Goal: Information Seeking & Learning: Learn about a topic

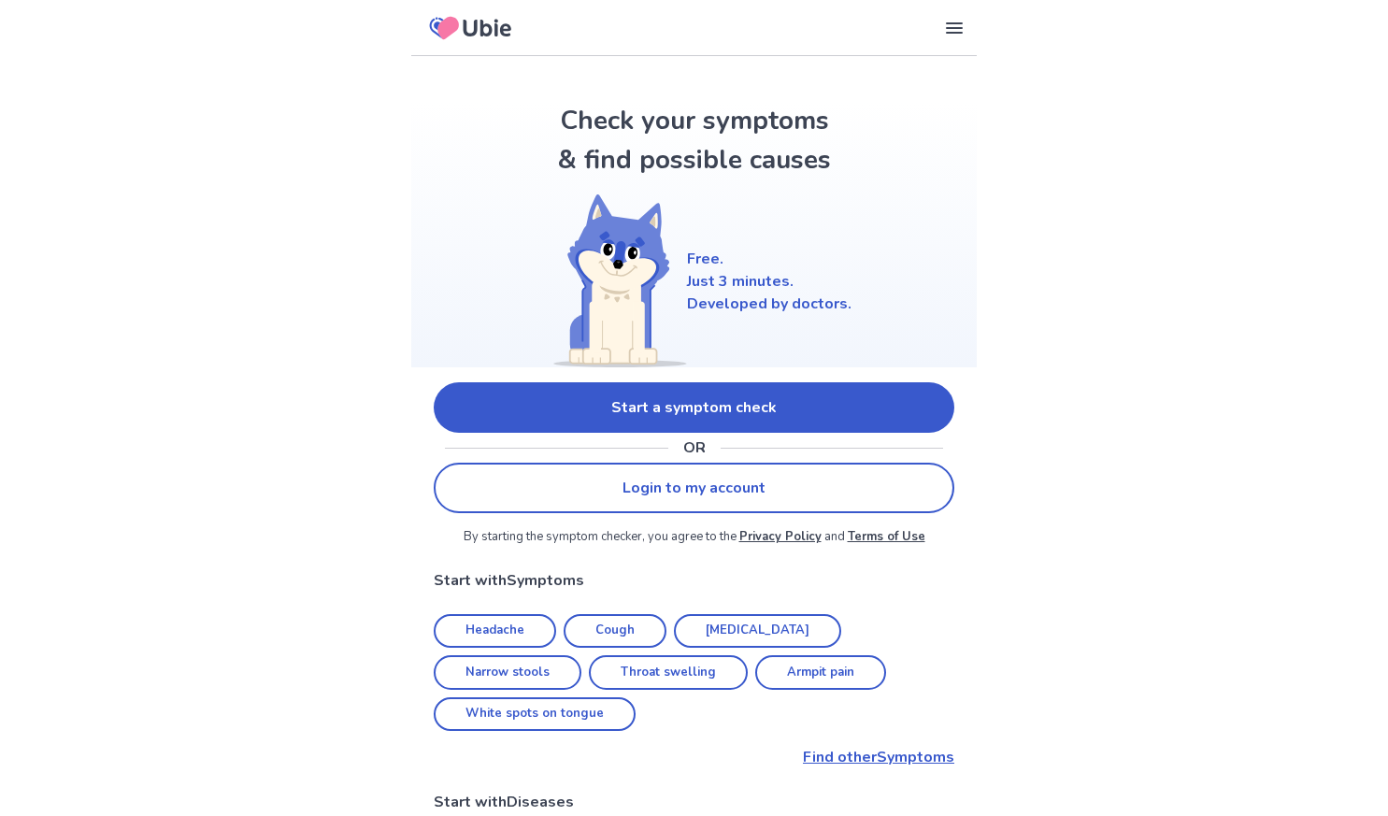
click at [603, 421] on link "Start a symptom check" at bounding box center [694, 407] width 521 height 50
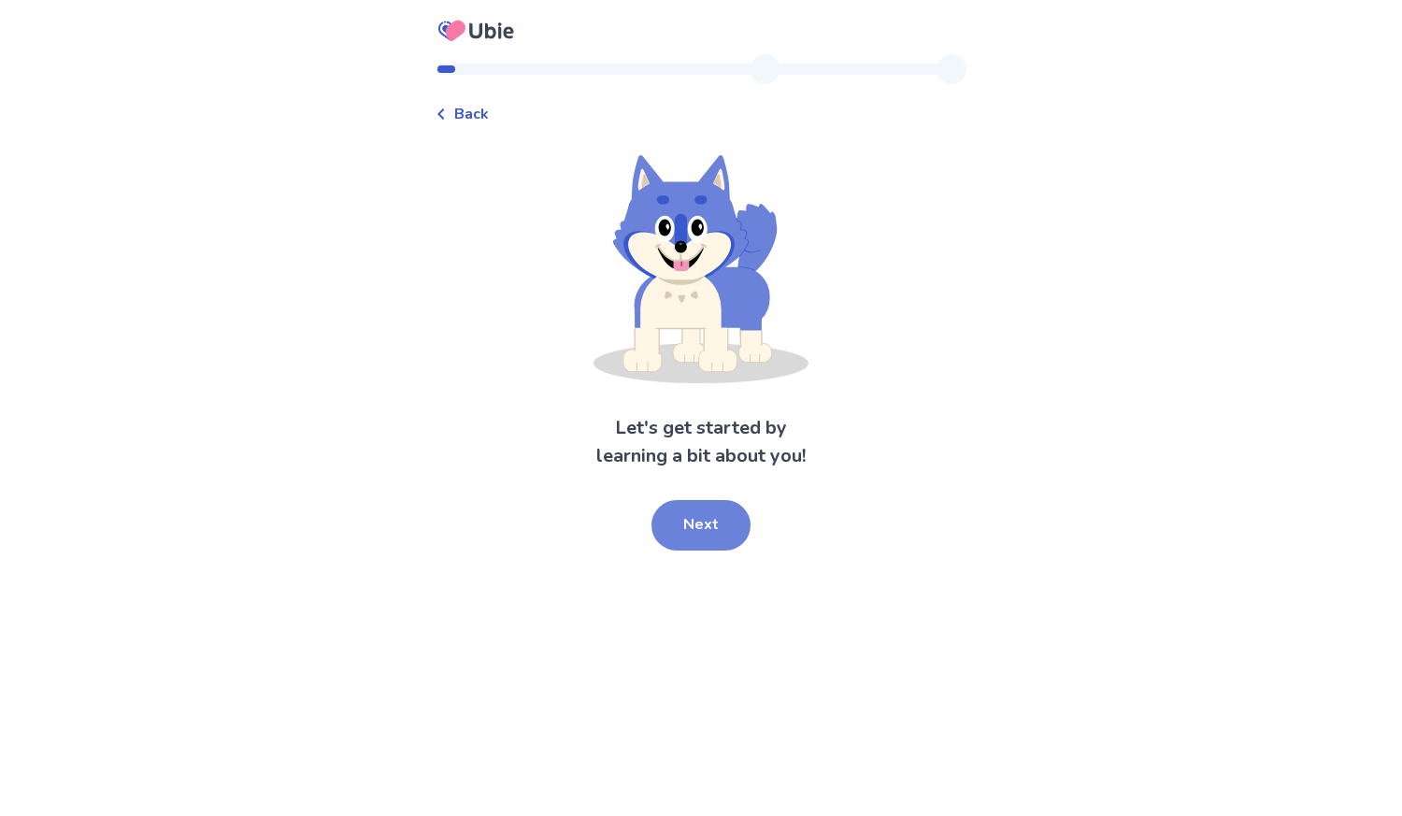
click at [684, 519] on button "Next" at bounding box center [701, 525] width 99 height 50
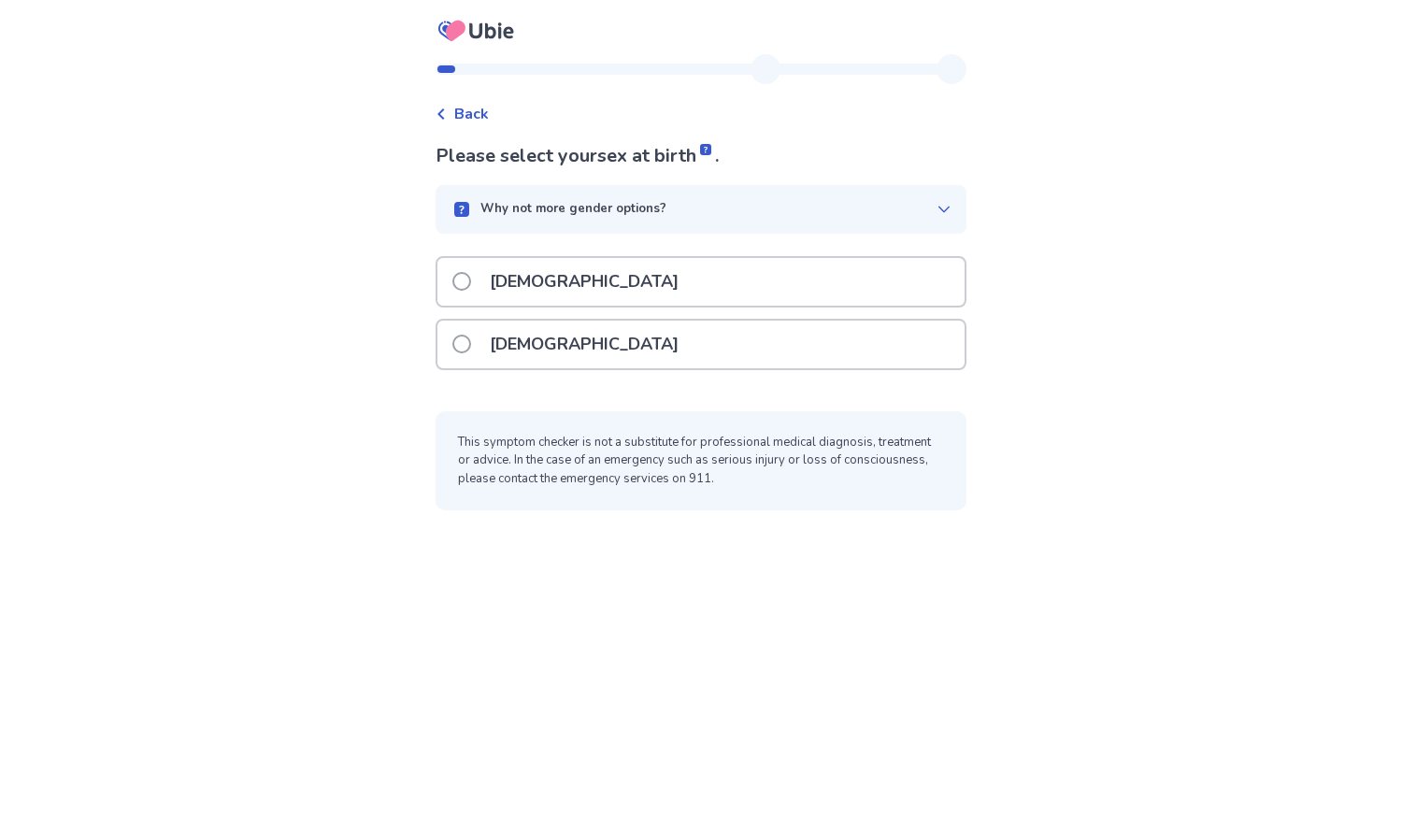
click at [471, 341] on span at bounding box center [461, 344] width 19 height 19
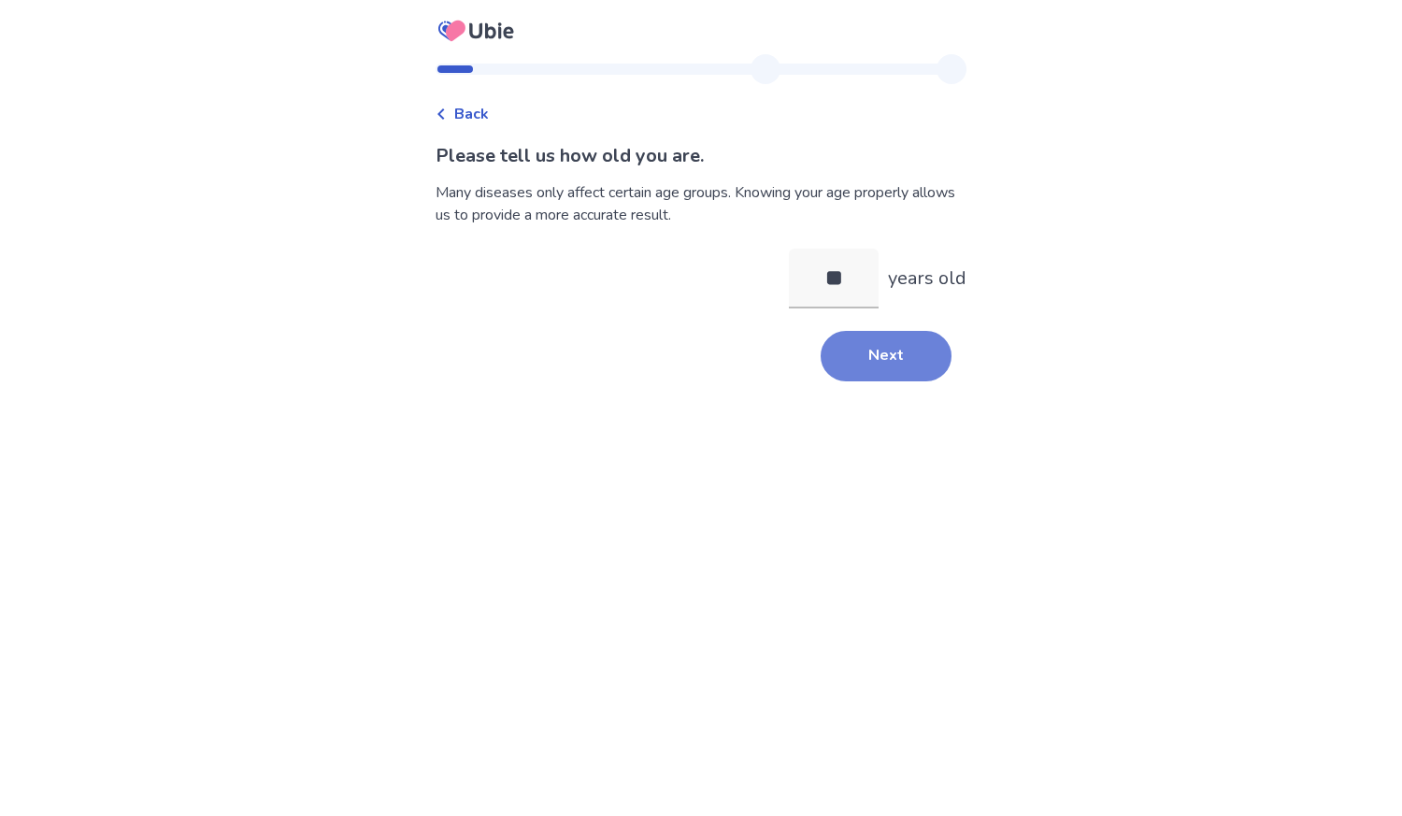
type input "**"
click at [867, 376] on button "Next" at bounding box center [886, 356] width 131 height 50
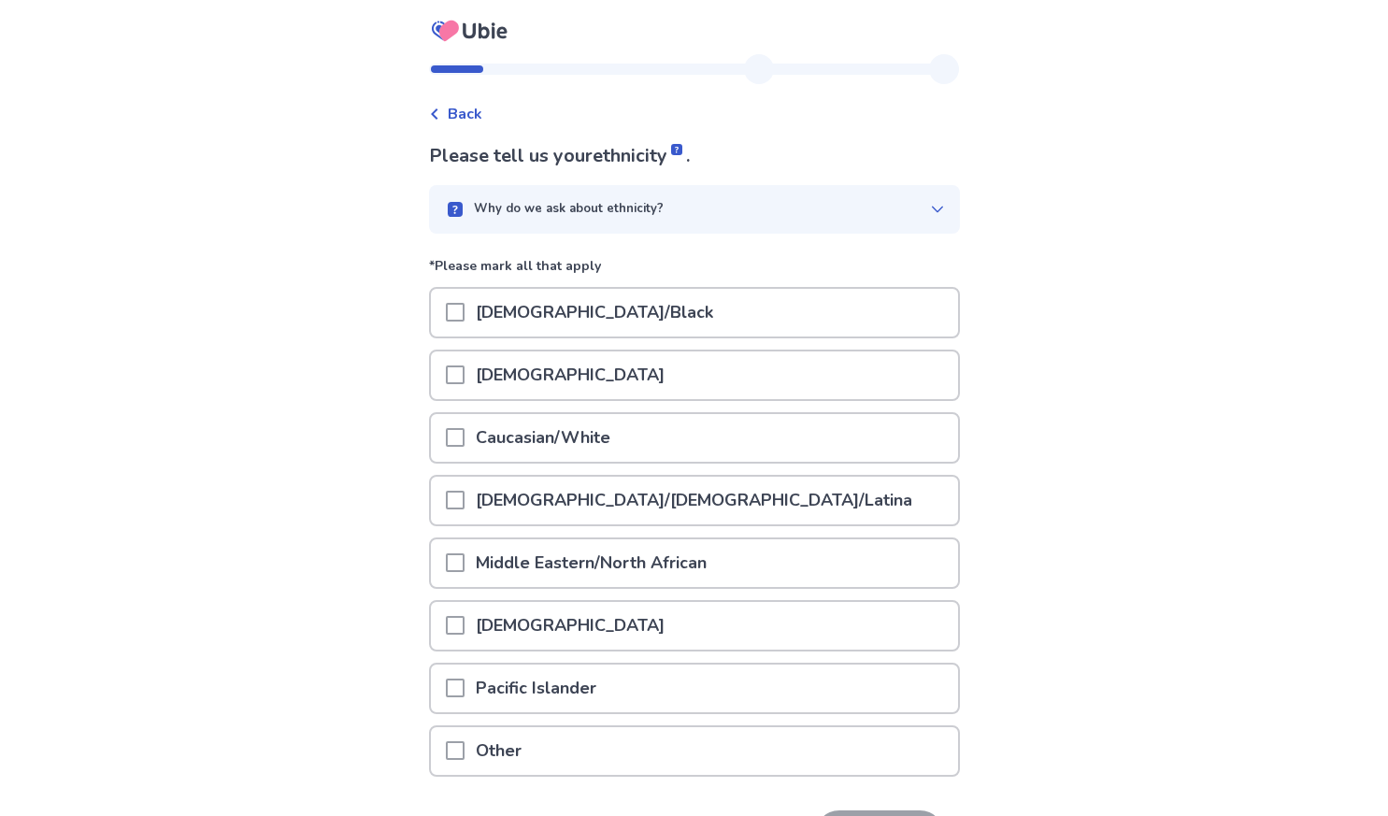
click at [464, 497] on span at bounding box center [455, 500] width 19 height 19
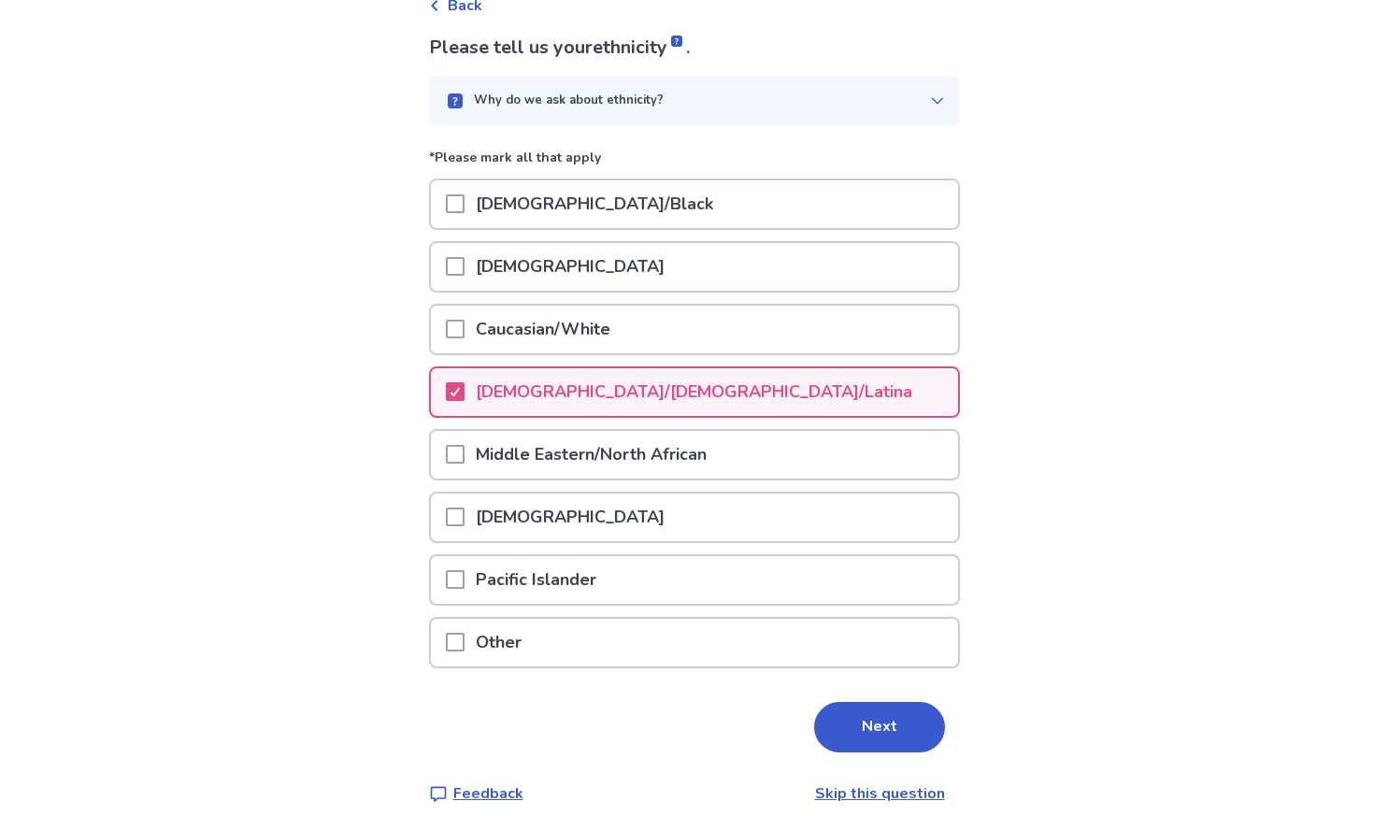
scroll to position [110, 0]
click at [889, 741] on button "Next" at bounding box center [879, 725] width 131 height 50
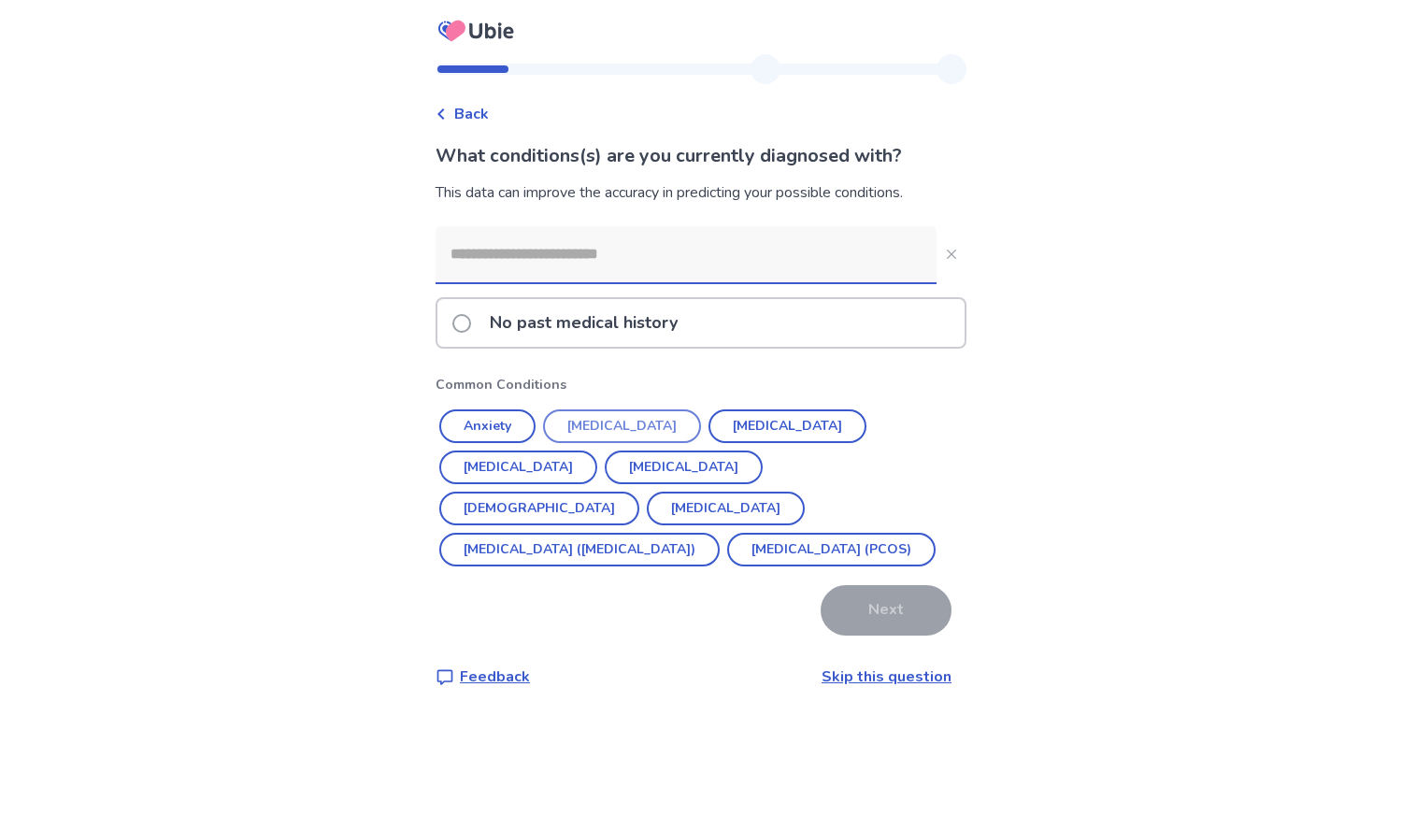
click at [651, 419] on button "[MEDICAL_DATA]" at bounding box center [622, 426] width 158 height 34
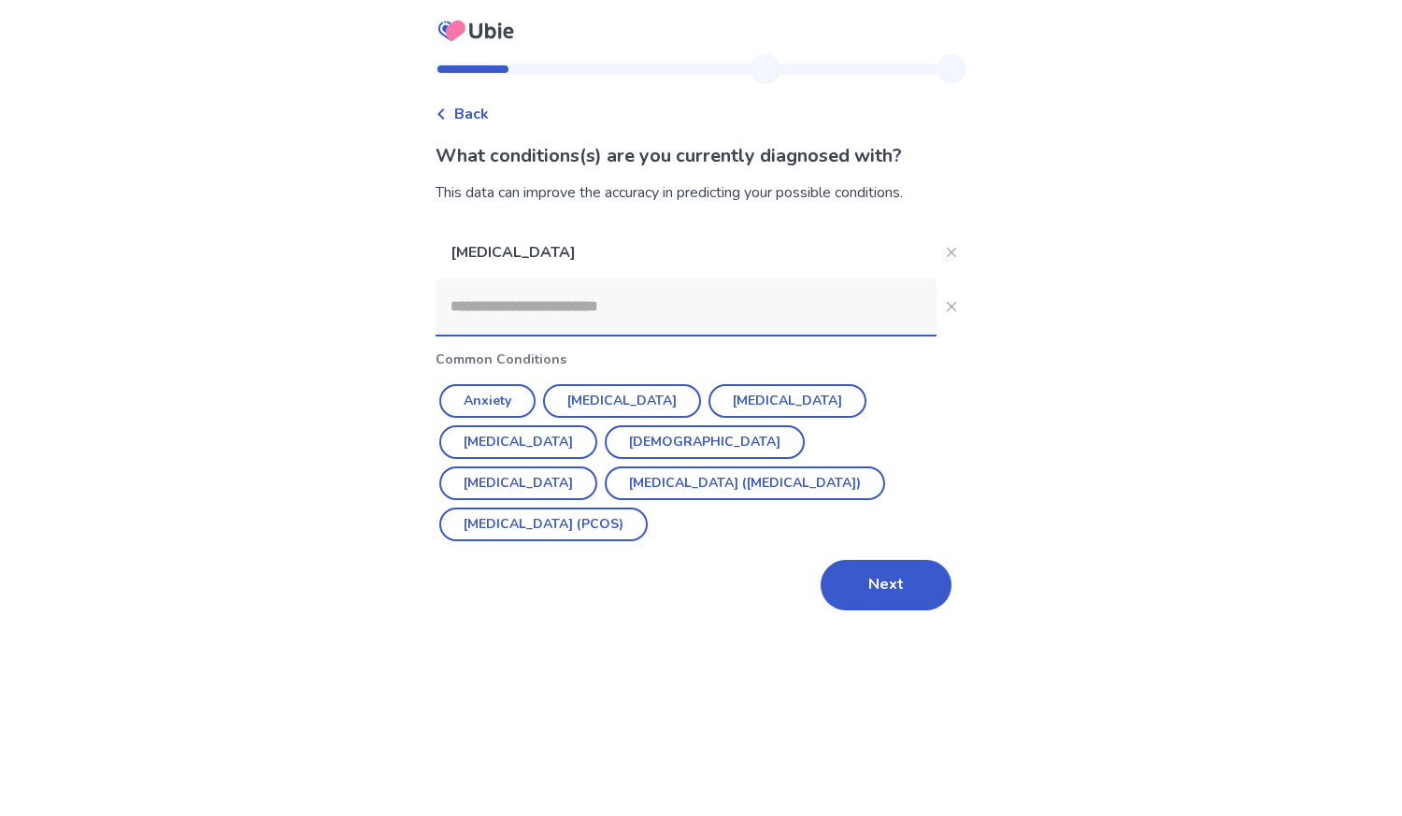
click at [528, 306] on input at bounding box center [686, 307] width 501 height 56
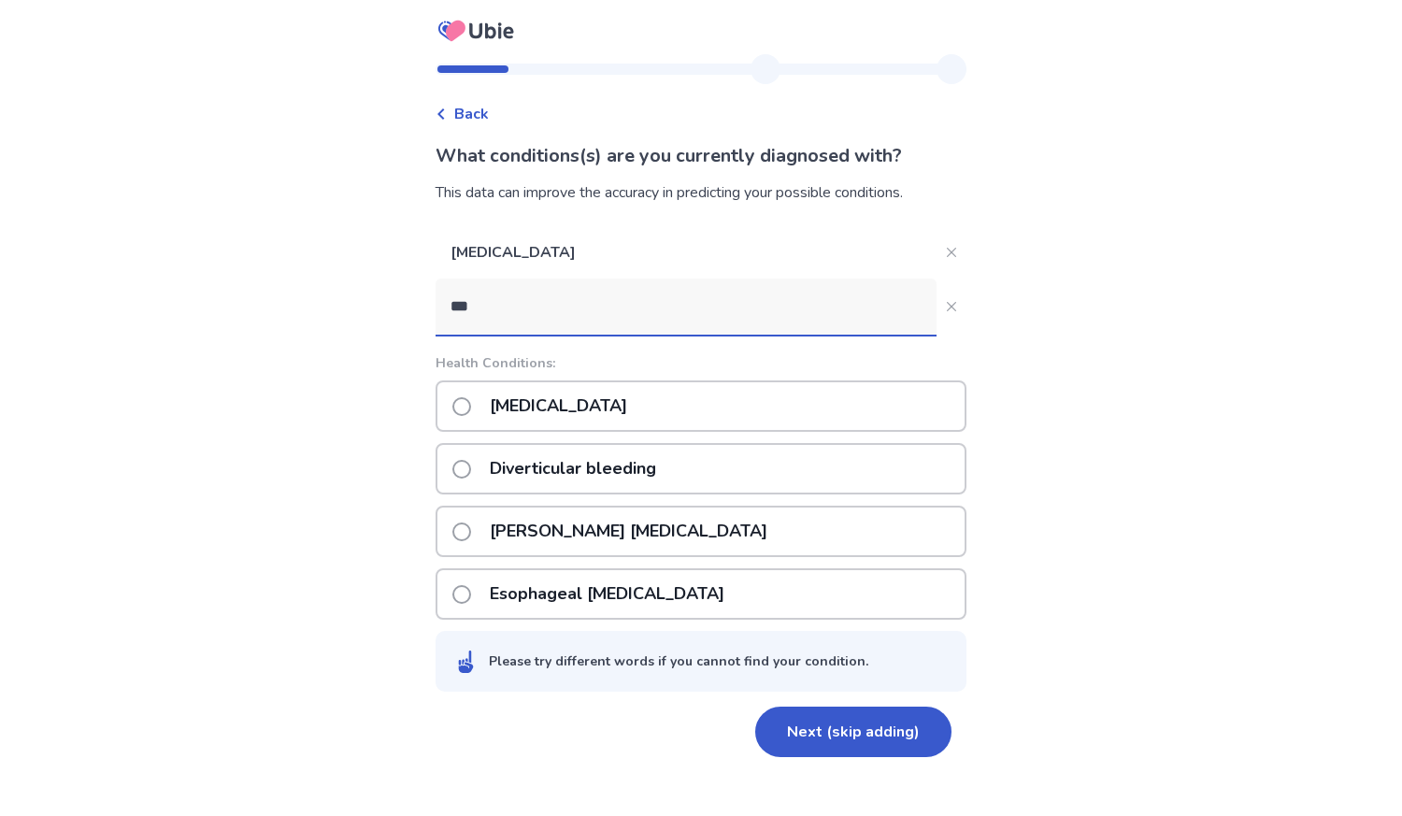
type input "***"
click at [471, 406] on span at bounding box center [461, 406] width 19 height 19
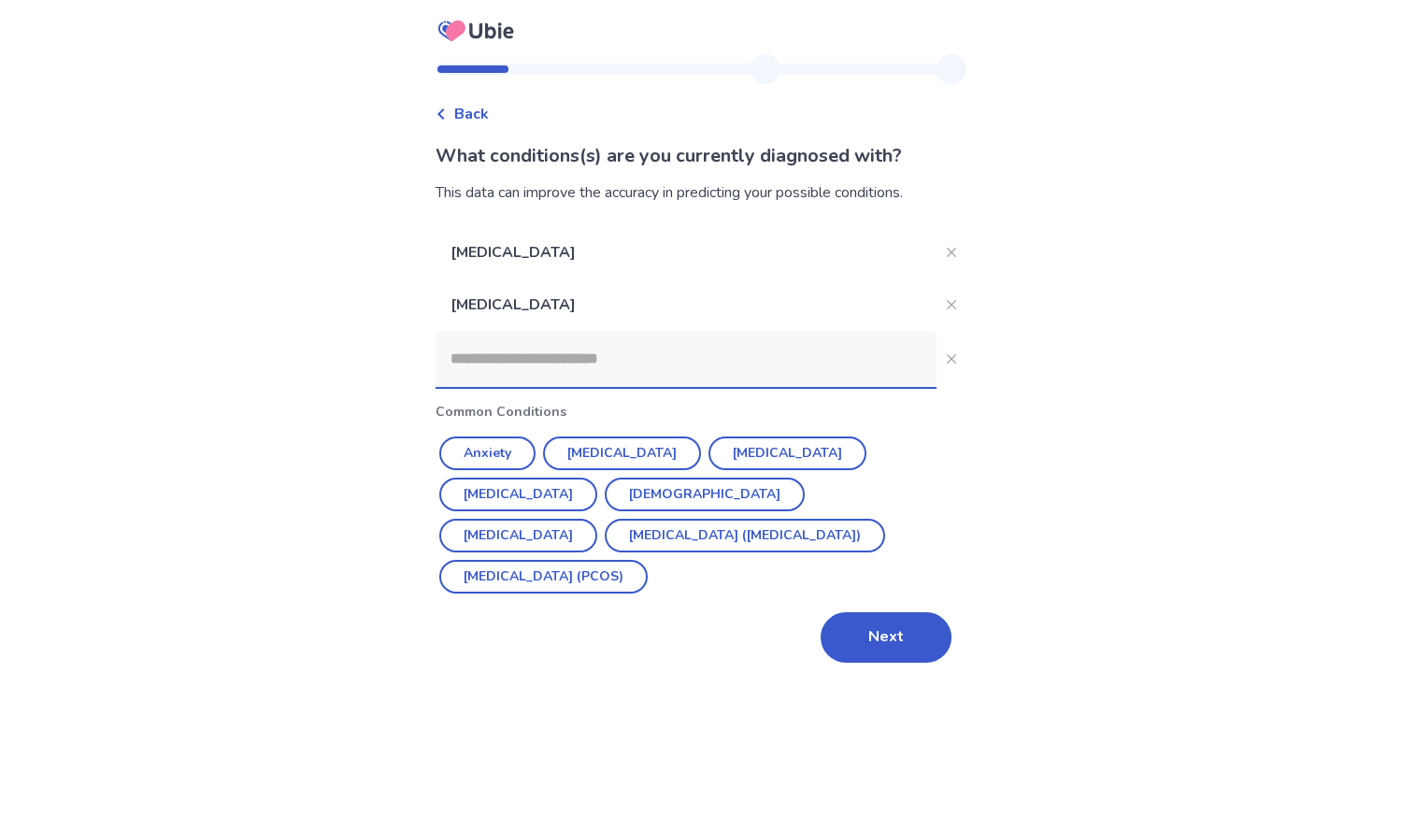
click at [526, 360] on input at bounding box center [686, 359] width 501 height 56
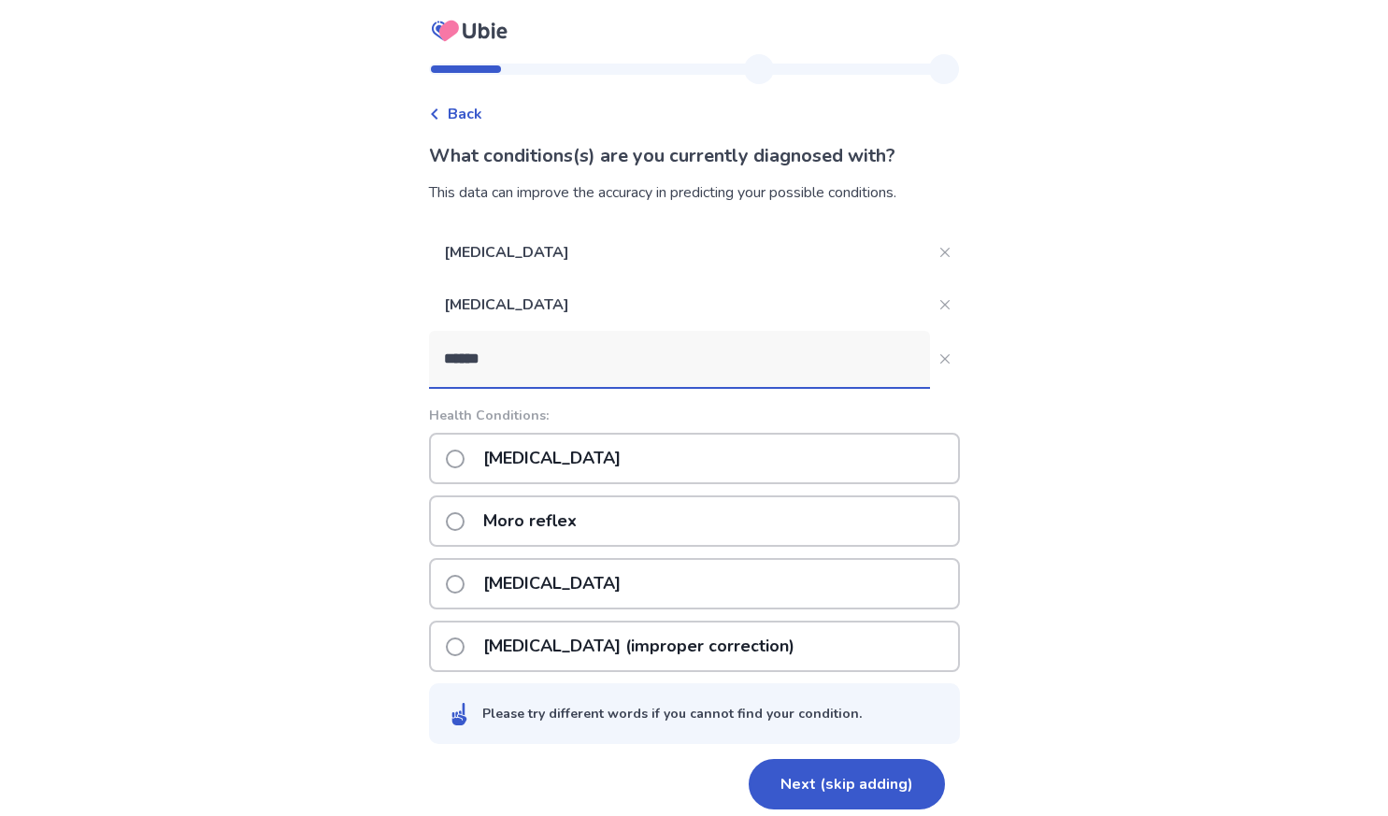
type input "******"
click at [465, 455] on span at bounding box center [455, 459] width 19 height 19
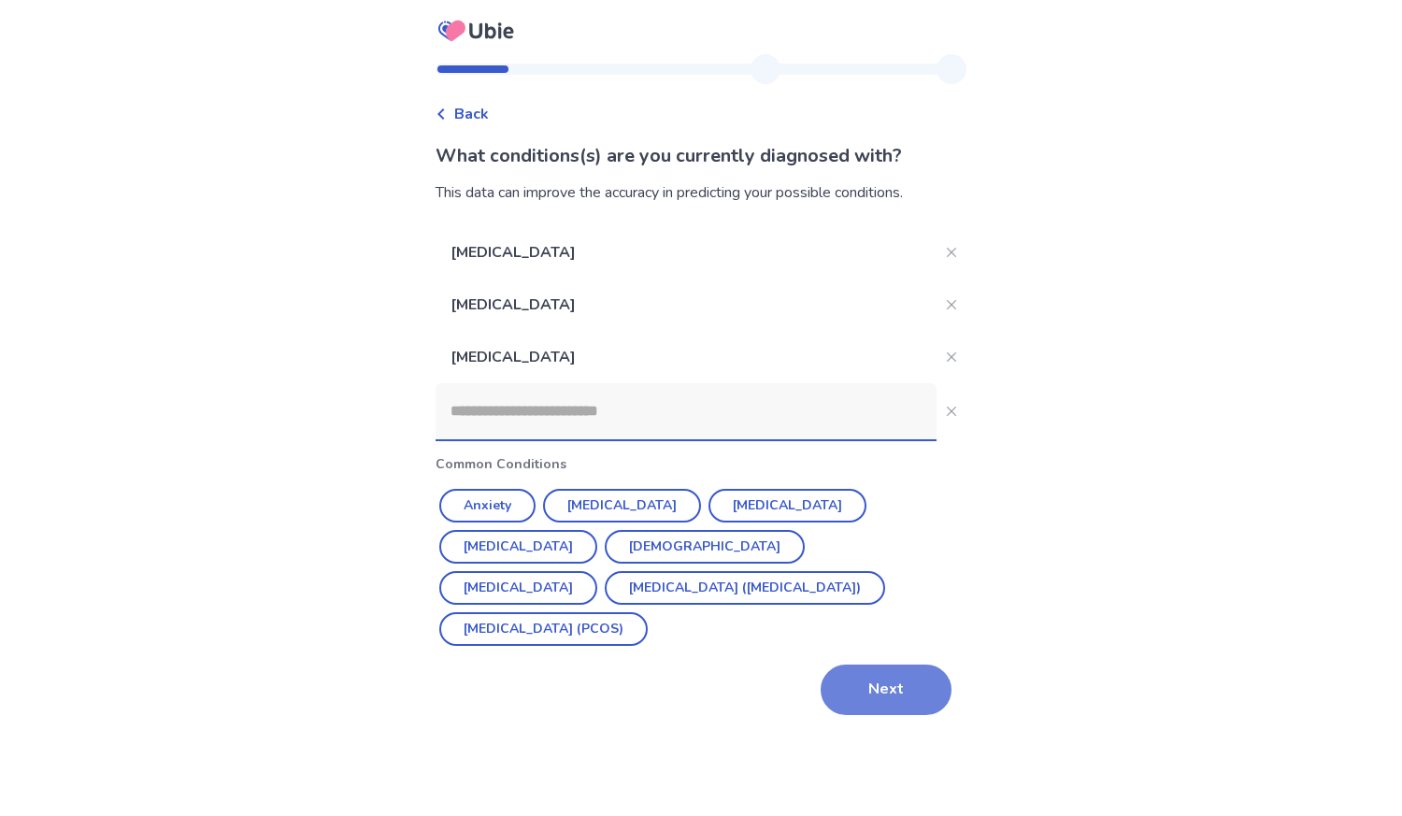
click at [872, 665] on button "Next" at bounding box center [886, 690] width 131 height 50
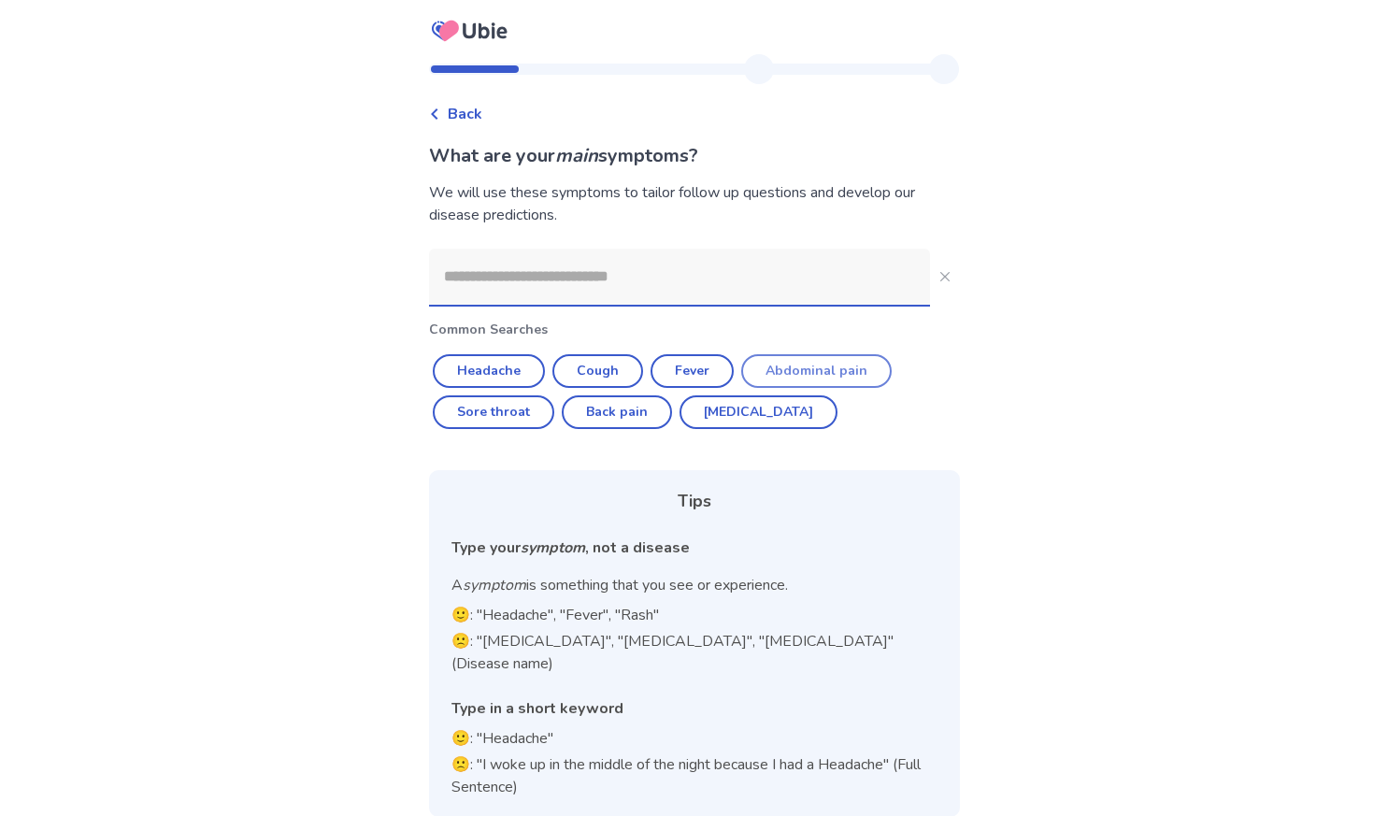
click at [798, 370] on button "Abdominal pain" at bounding box center [816, 371] width 150 height 34
type input "**********"
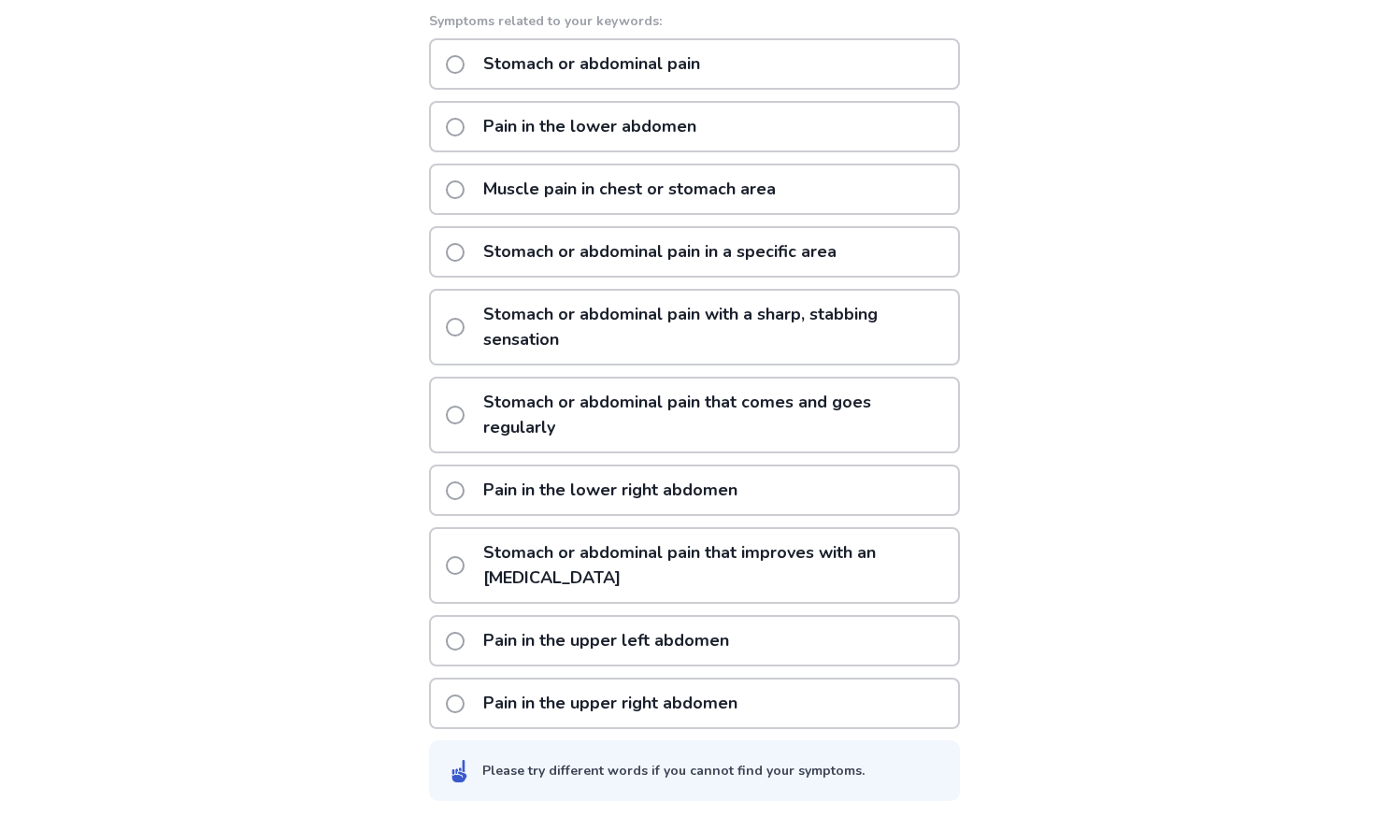
scroll to position [315, 0]
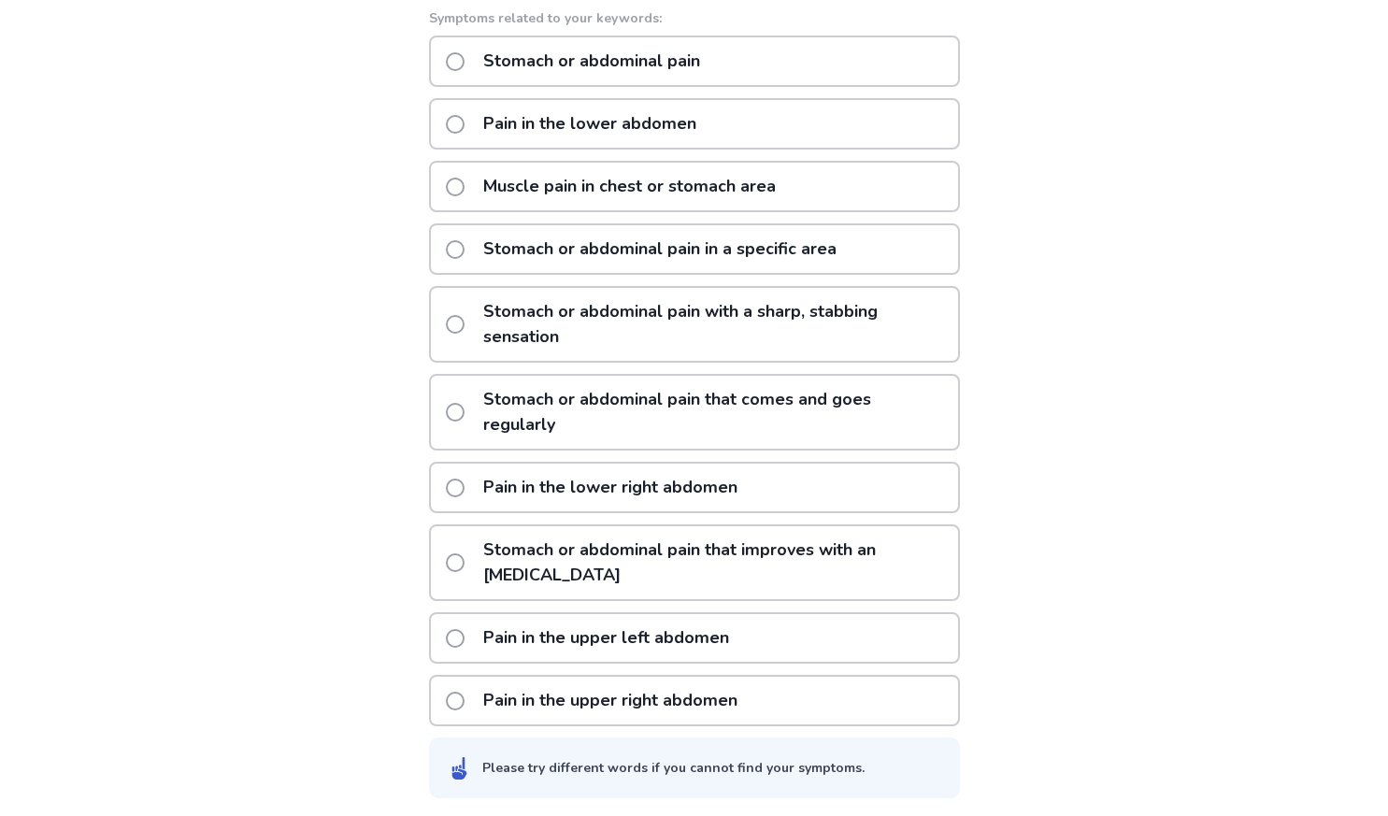
click at [465, 639] on span at bounding box center [455, 638] width 19 height 19
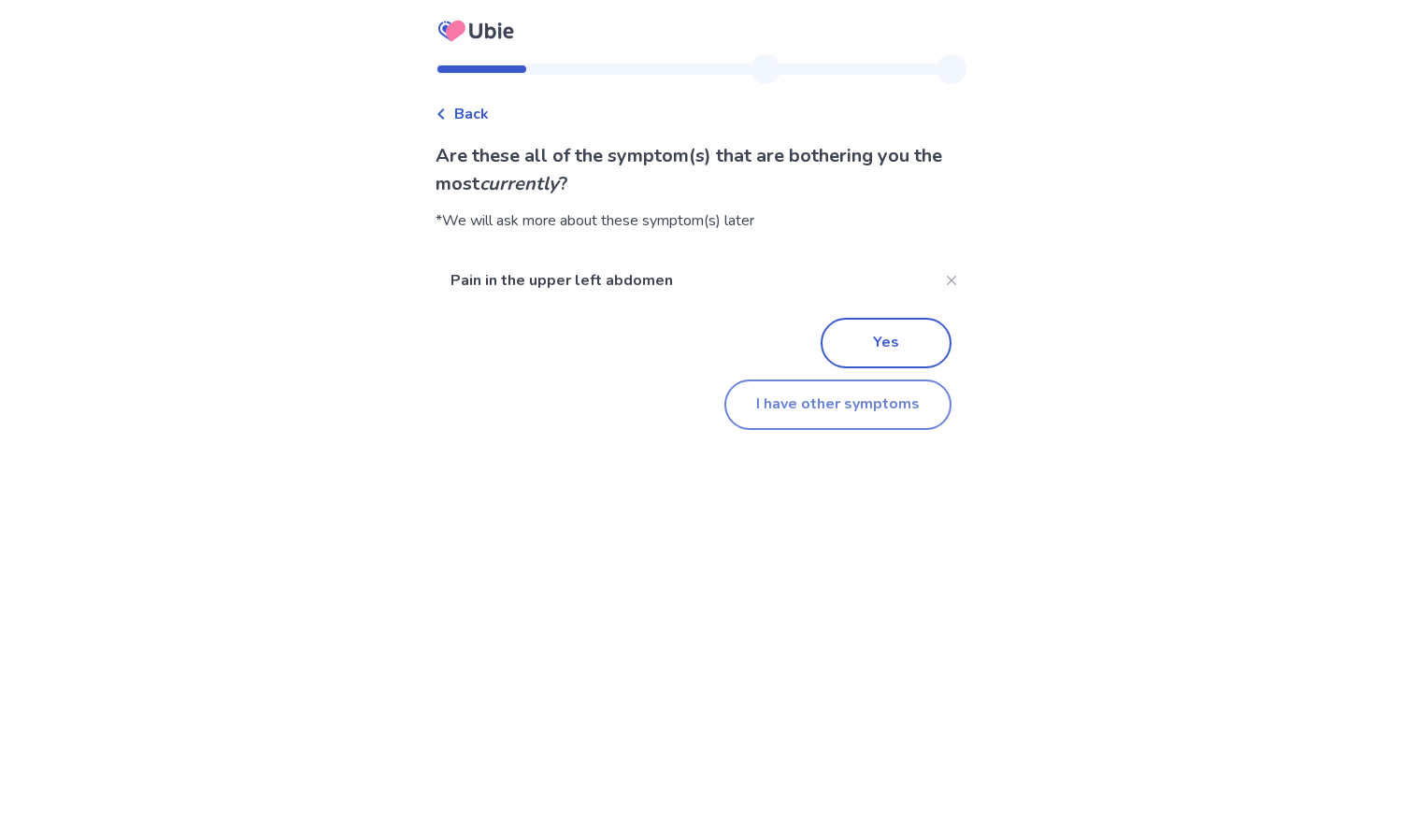
click at [830, 410] on button "I have other symptoms" at bounding box center [837, 405] width 227 height 50
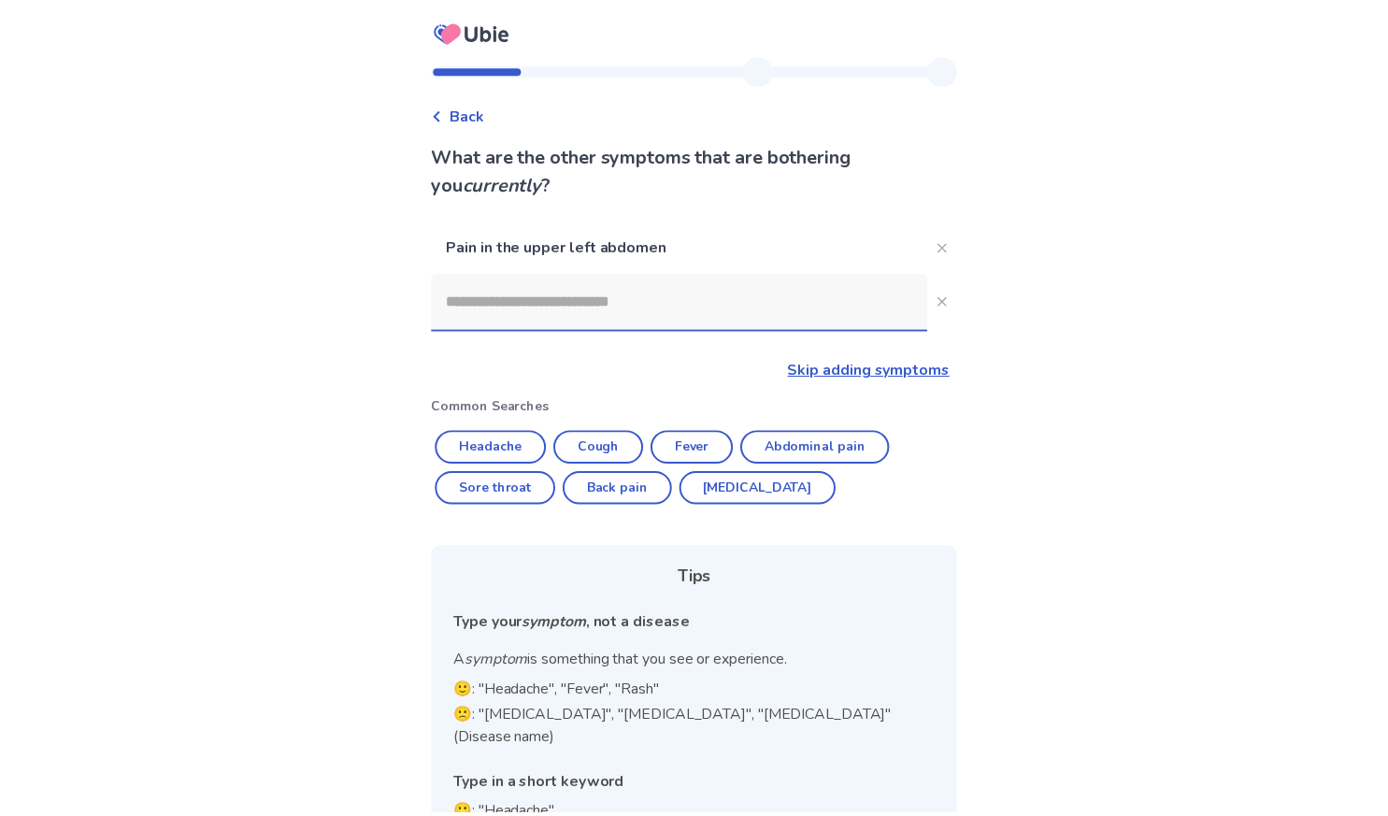
scroll to position [78, 0]
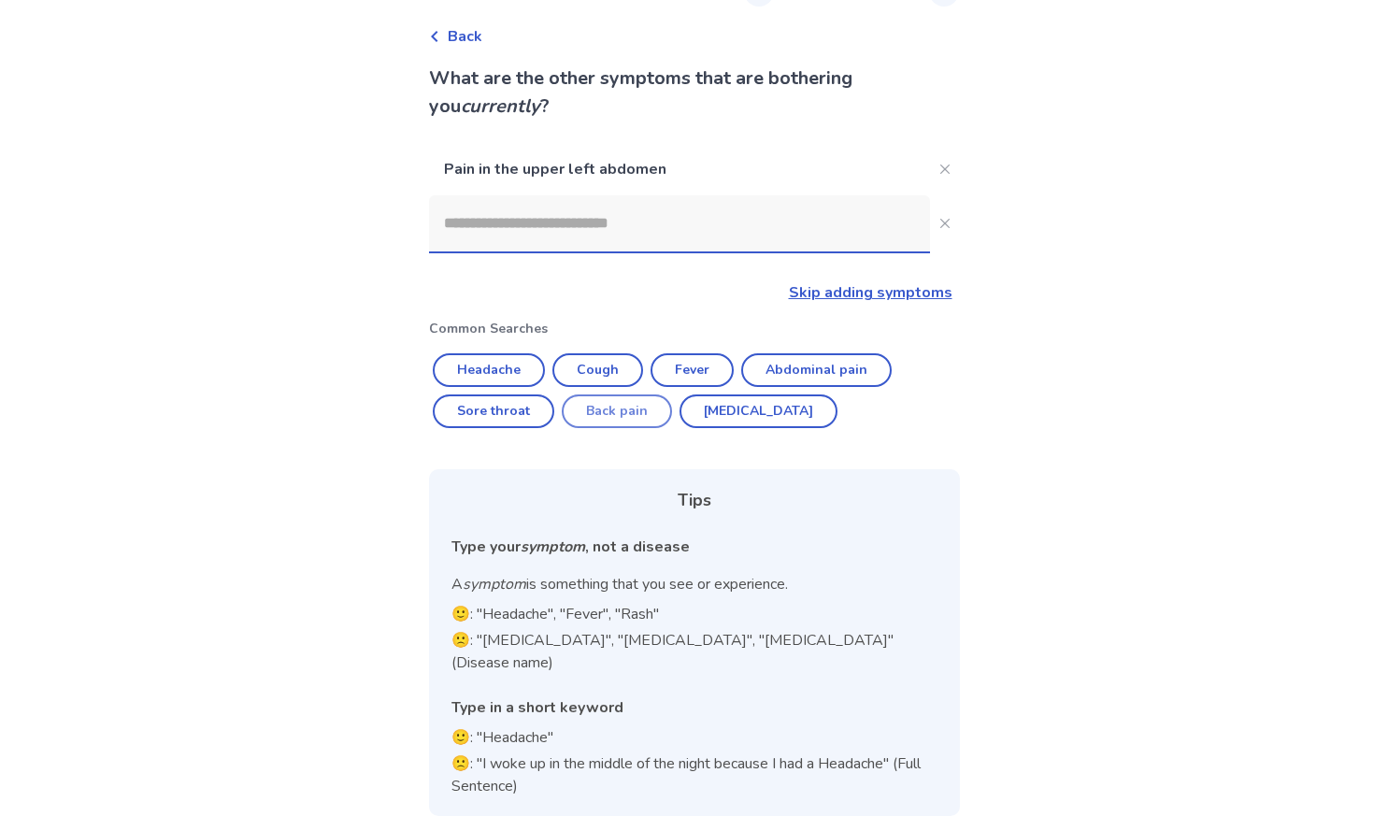
click at [645, 410] on button "Back pain" at bounding box center [617, 411] width 110 height 34
type input "*********"
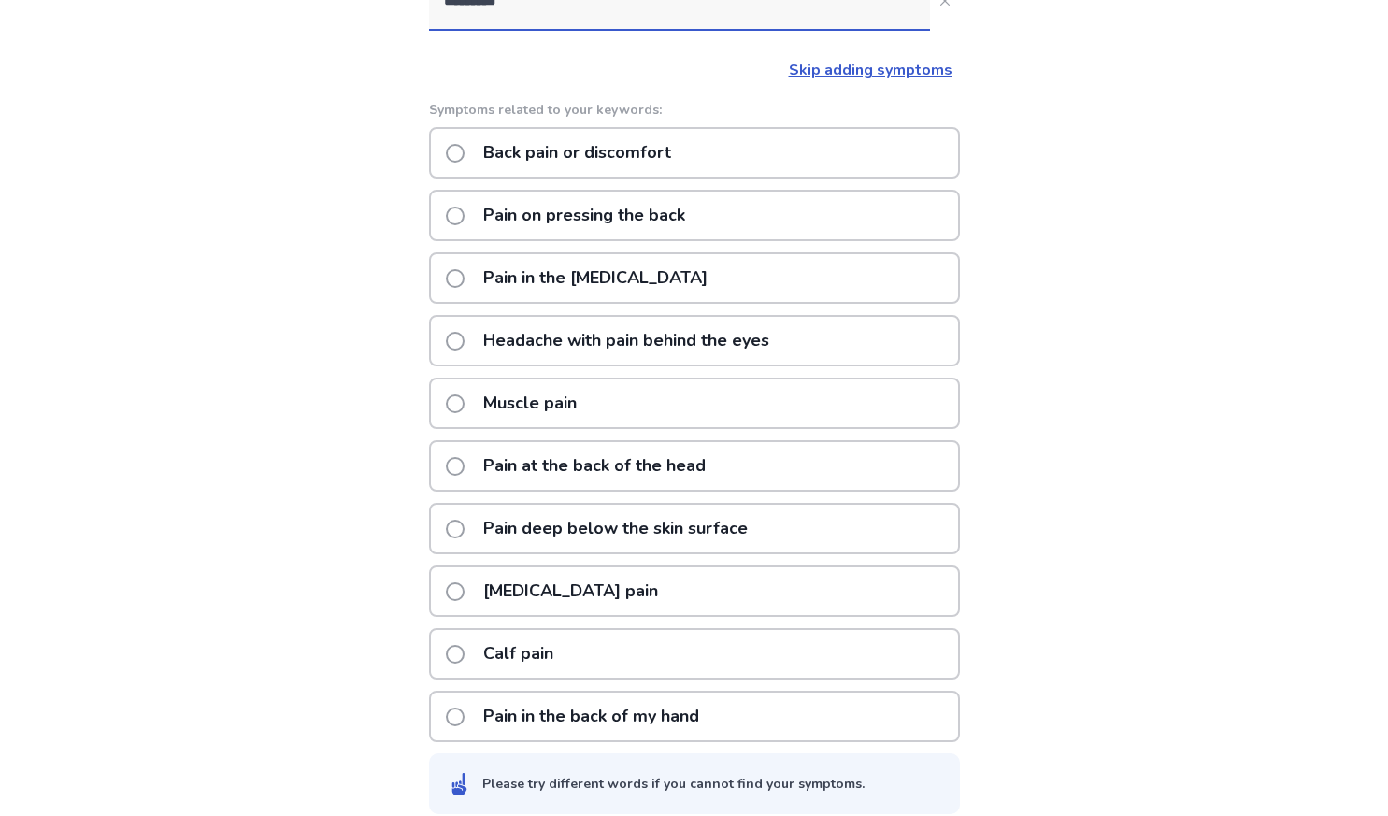
scroll to position [321, 0]
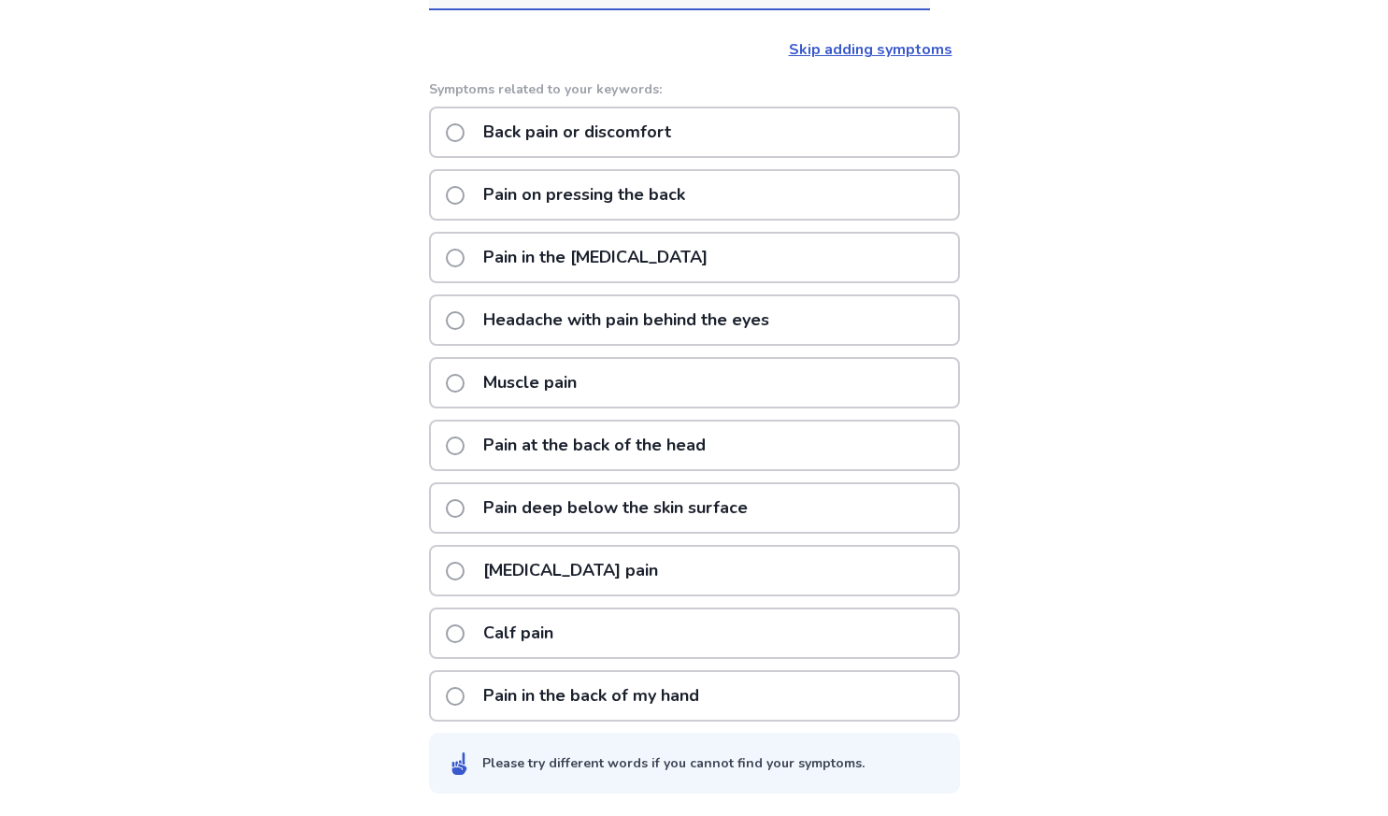
click at [465, 571] on span at bounding box center [455, 571] width 19 height 19
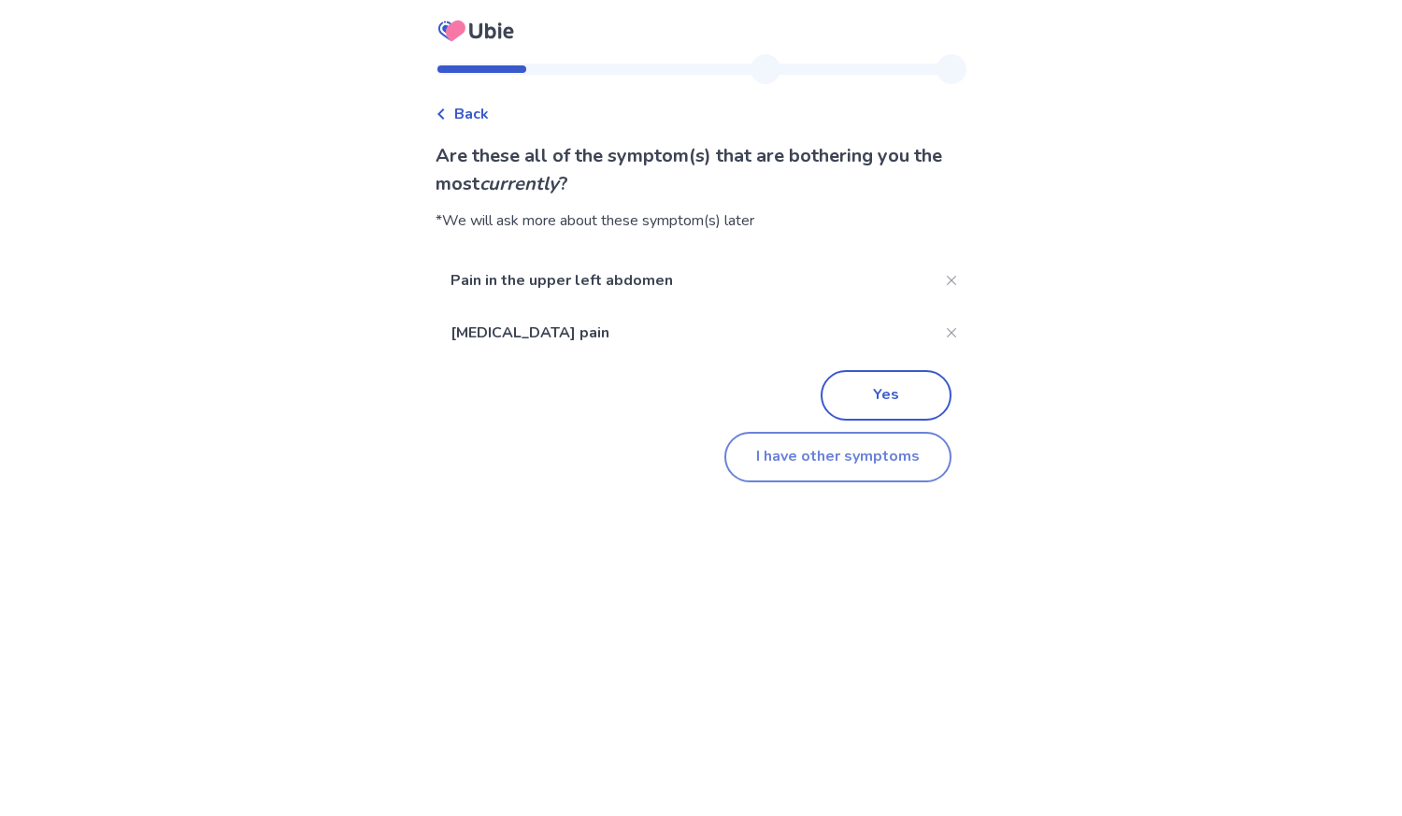
click at [798, 459] on button "I have other symptoms" at bounding box center [837, 457] width 227 height 50
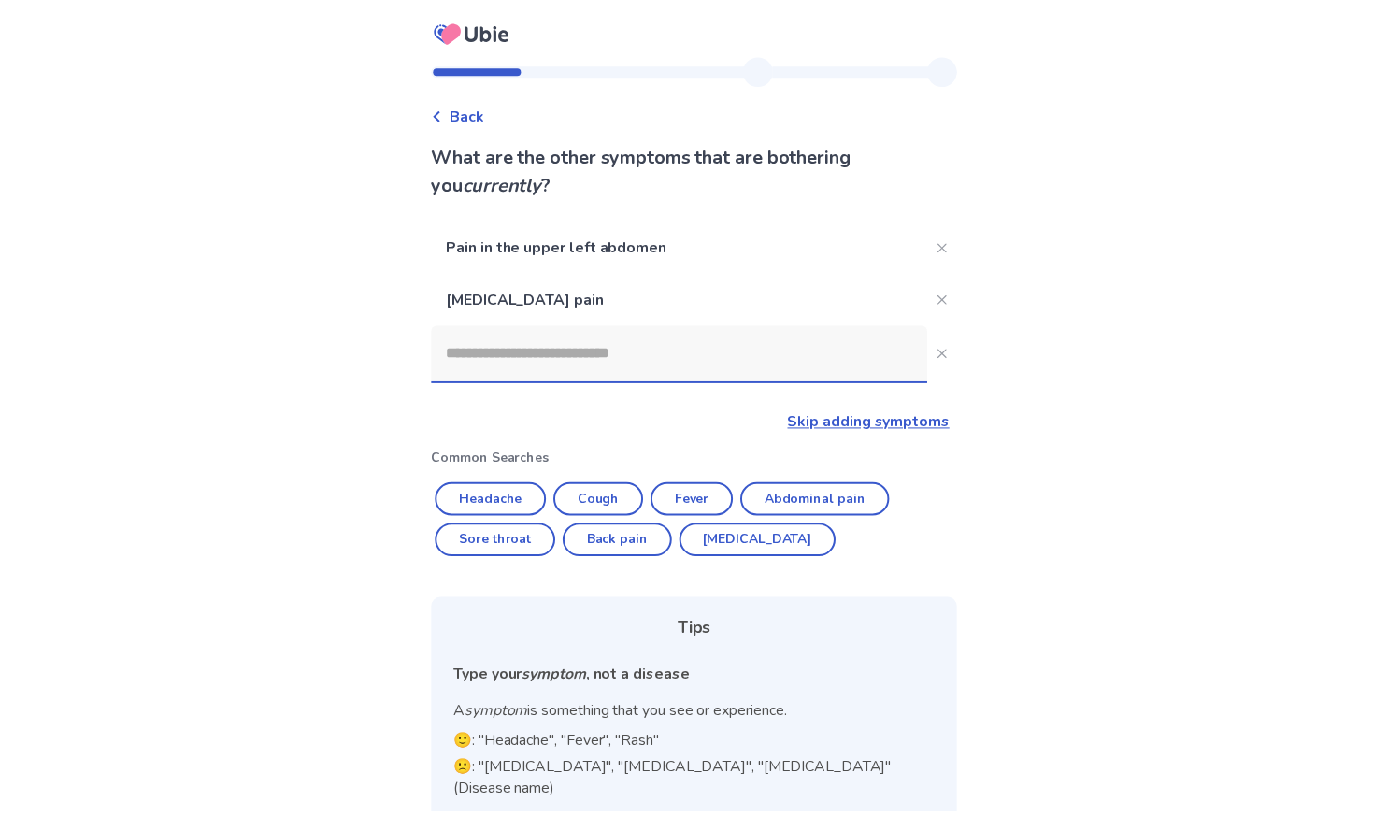
scroll to position [130, 0]
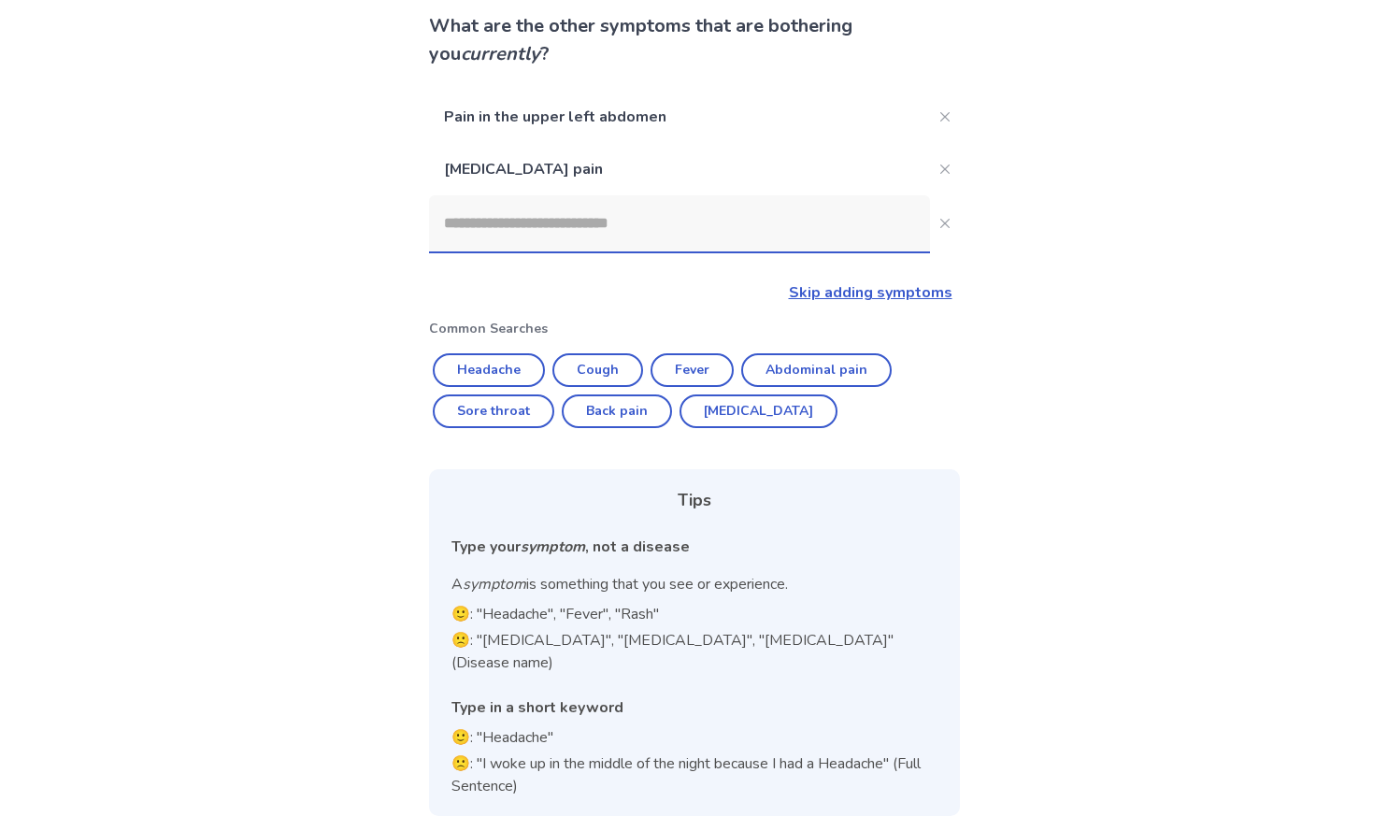
click at [480, 224] on input at bounding box center [679, 223] width 501 height 56
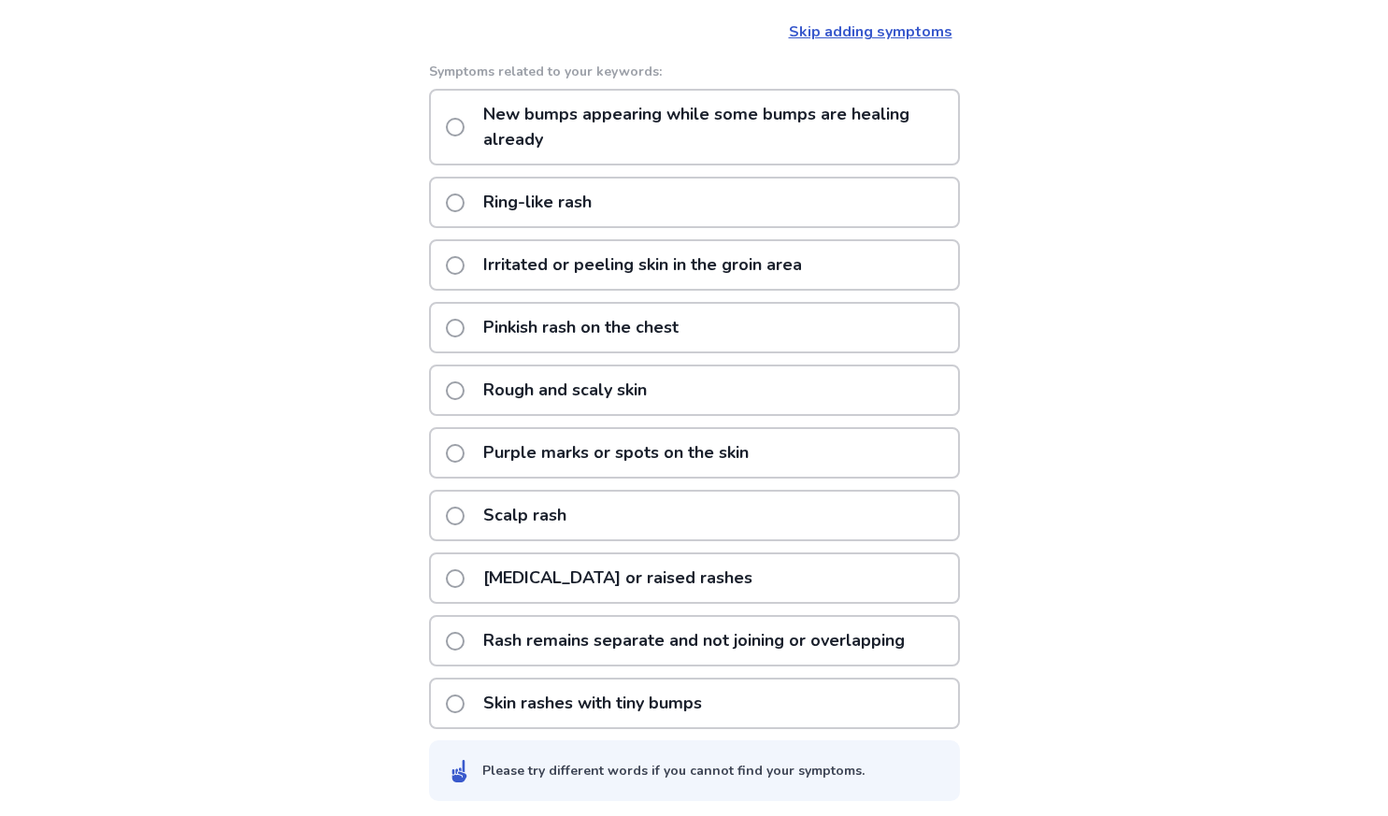
scroll to position [398, 0]
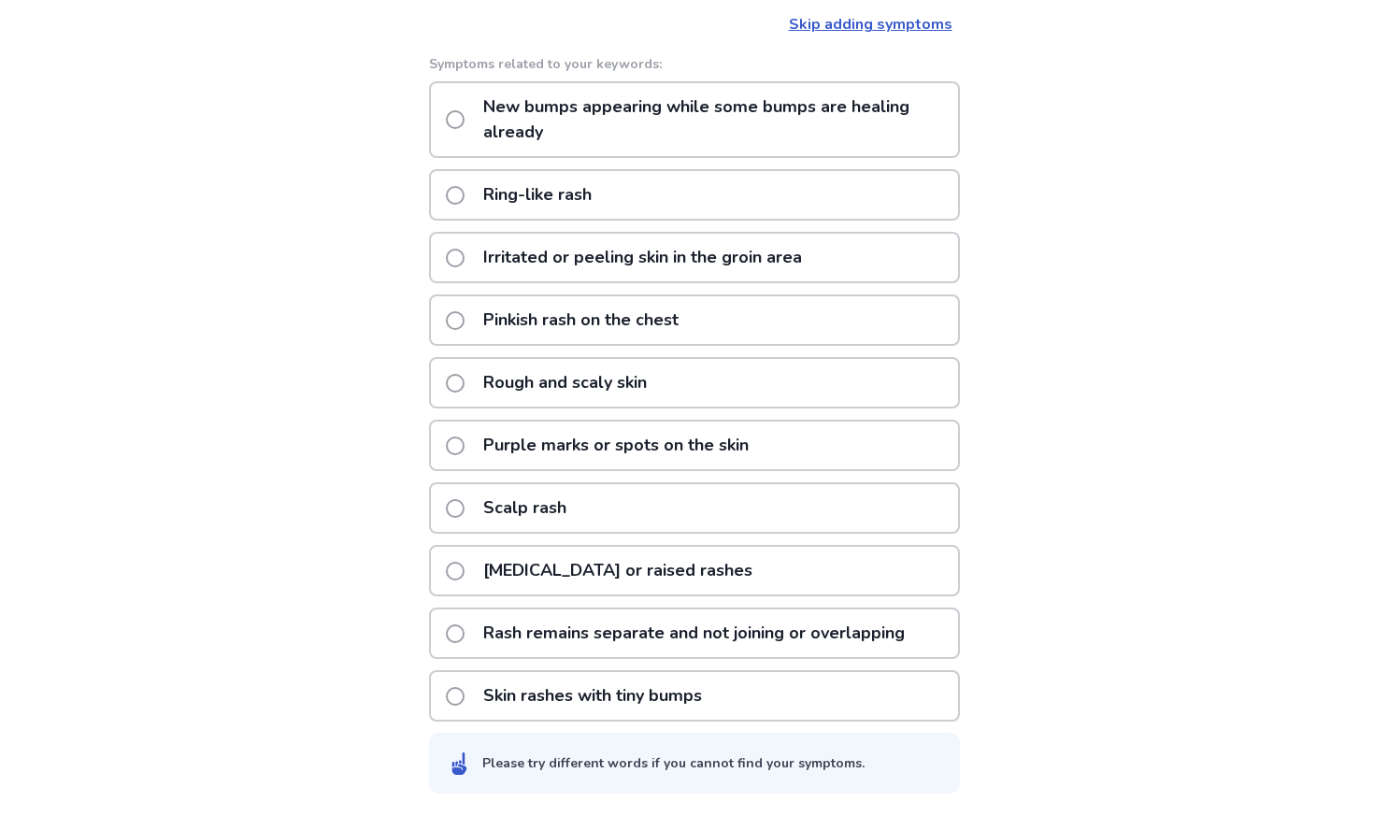
type input "****"
click at [465, 699] on span at bounding box center [455, 696] width 19 height 19
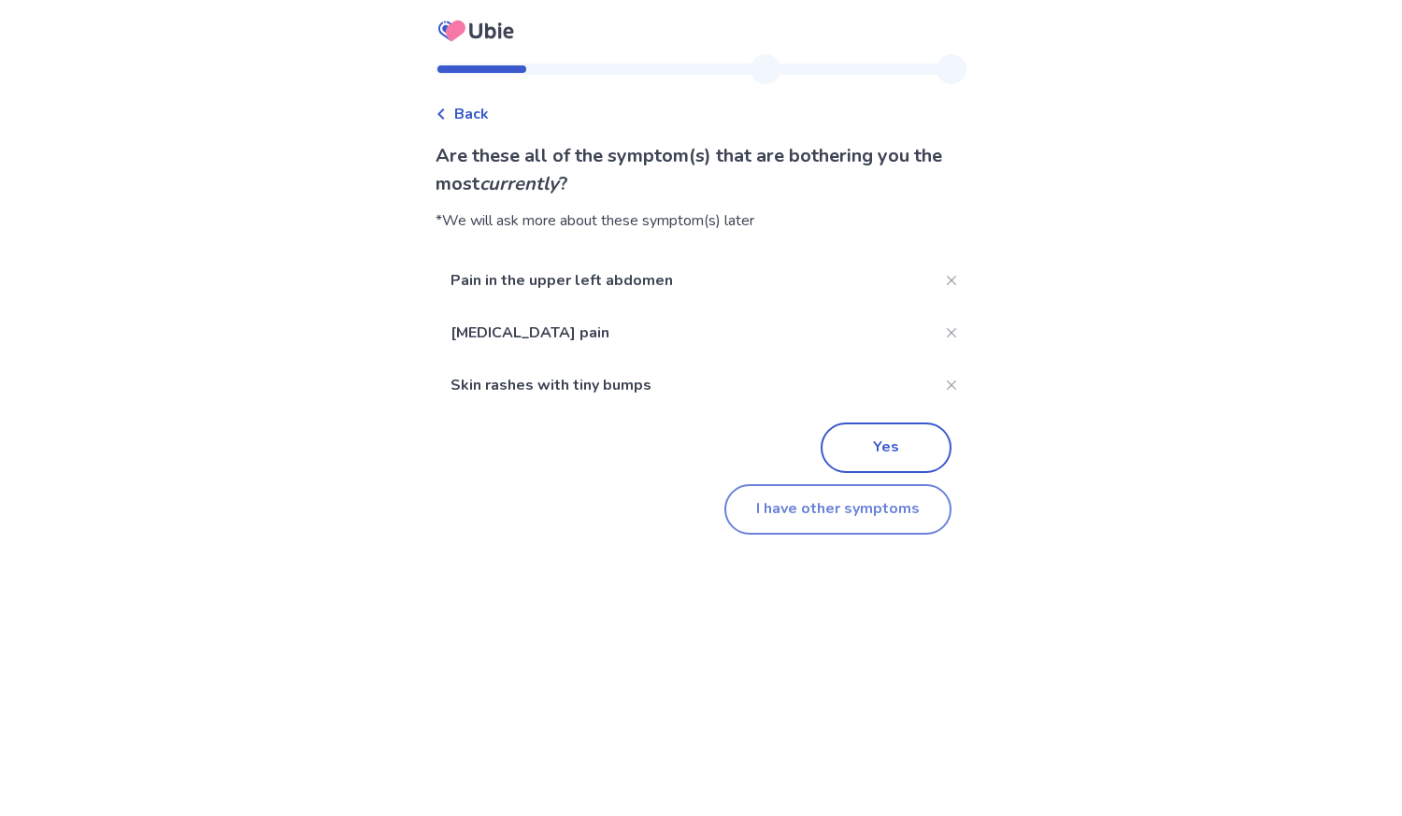
click at [822, 514] on button "I have other symptoms" at bounding box center [837, 509] width 227 height 50
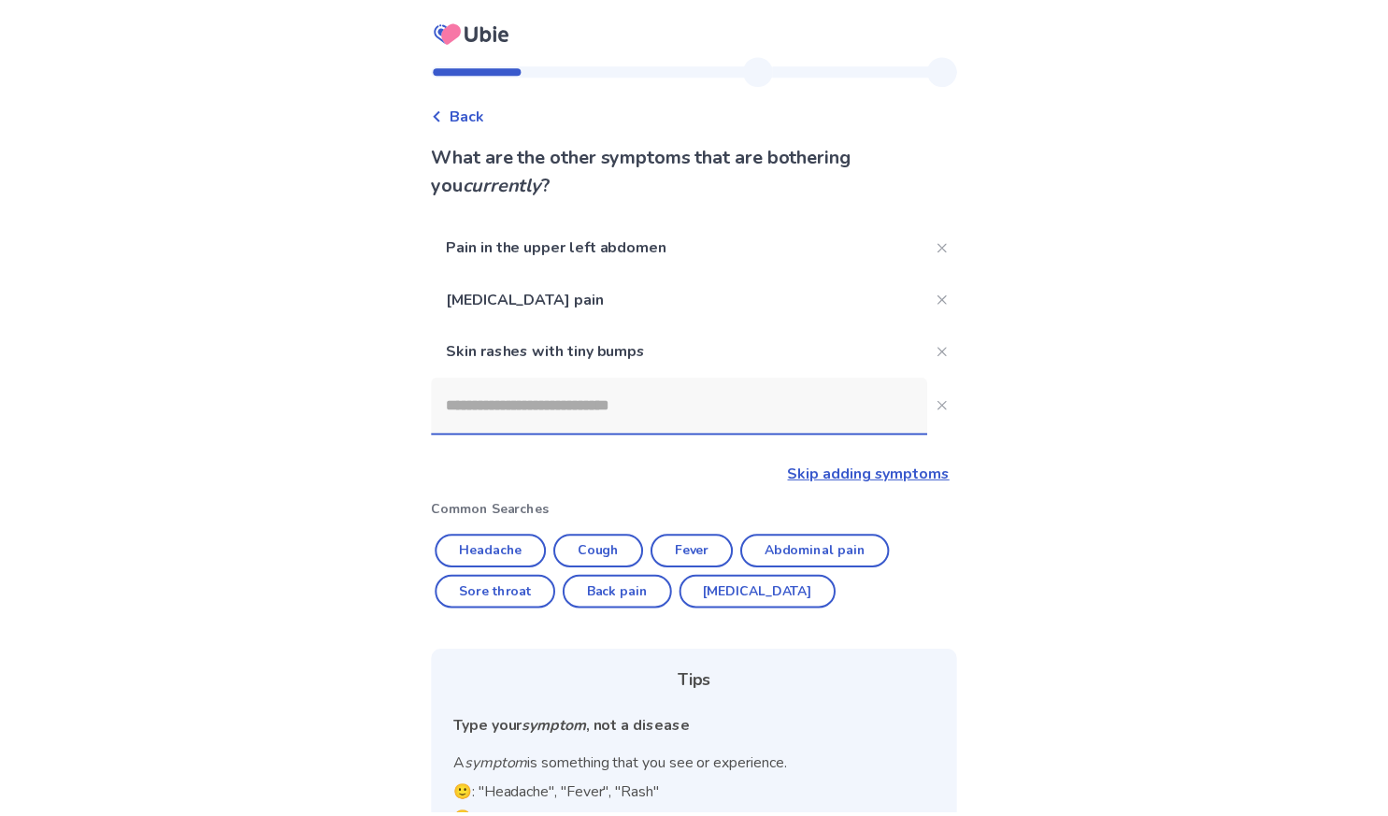
scroll to position [182, 0]
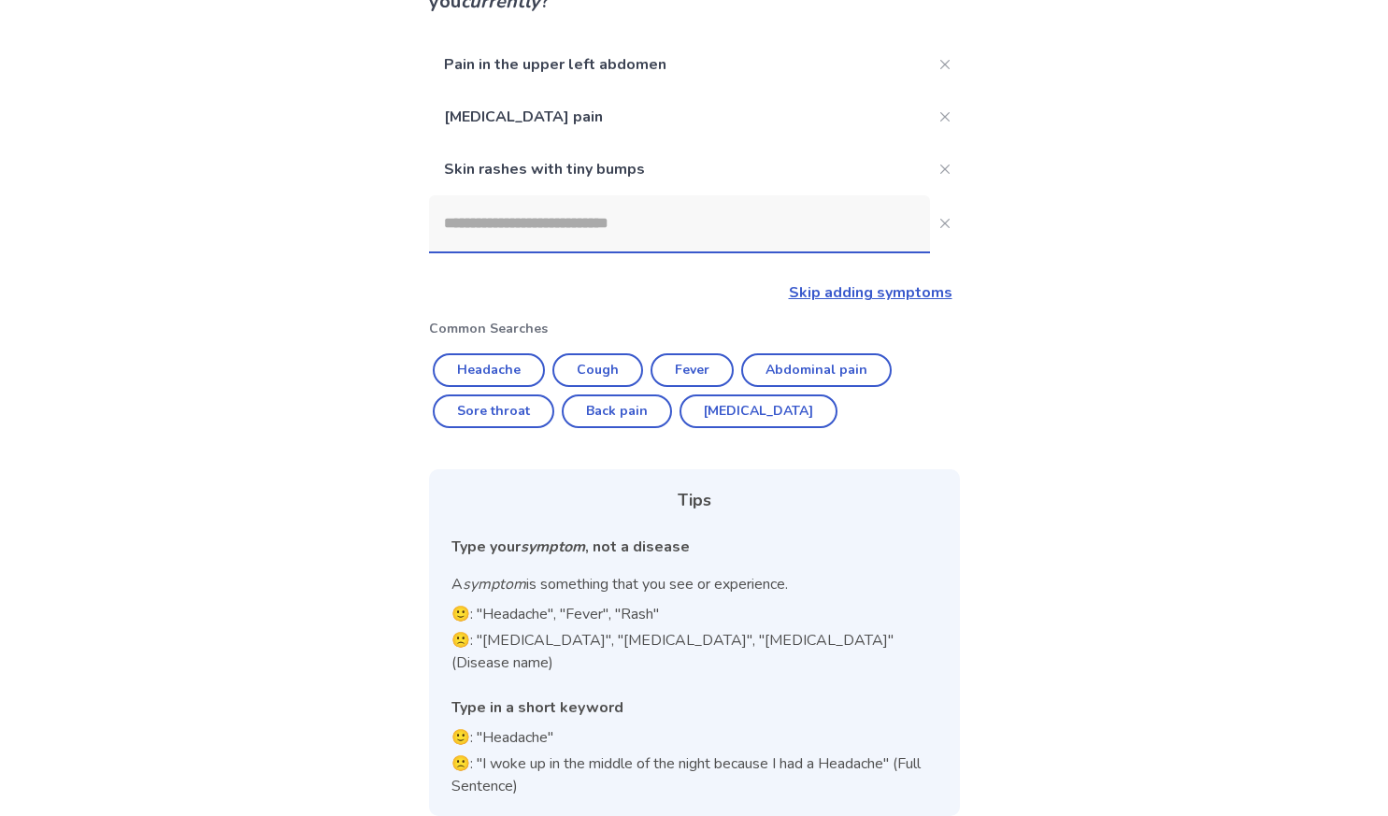
click at [619, 235] on input at bounding box center [679, 223] width 501 height 56
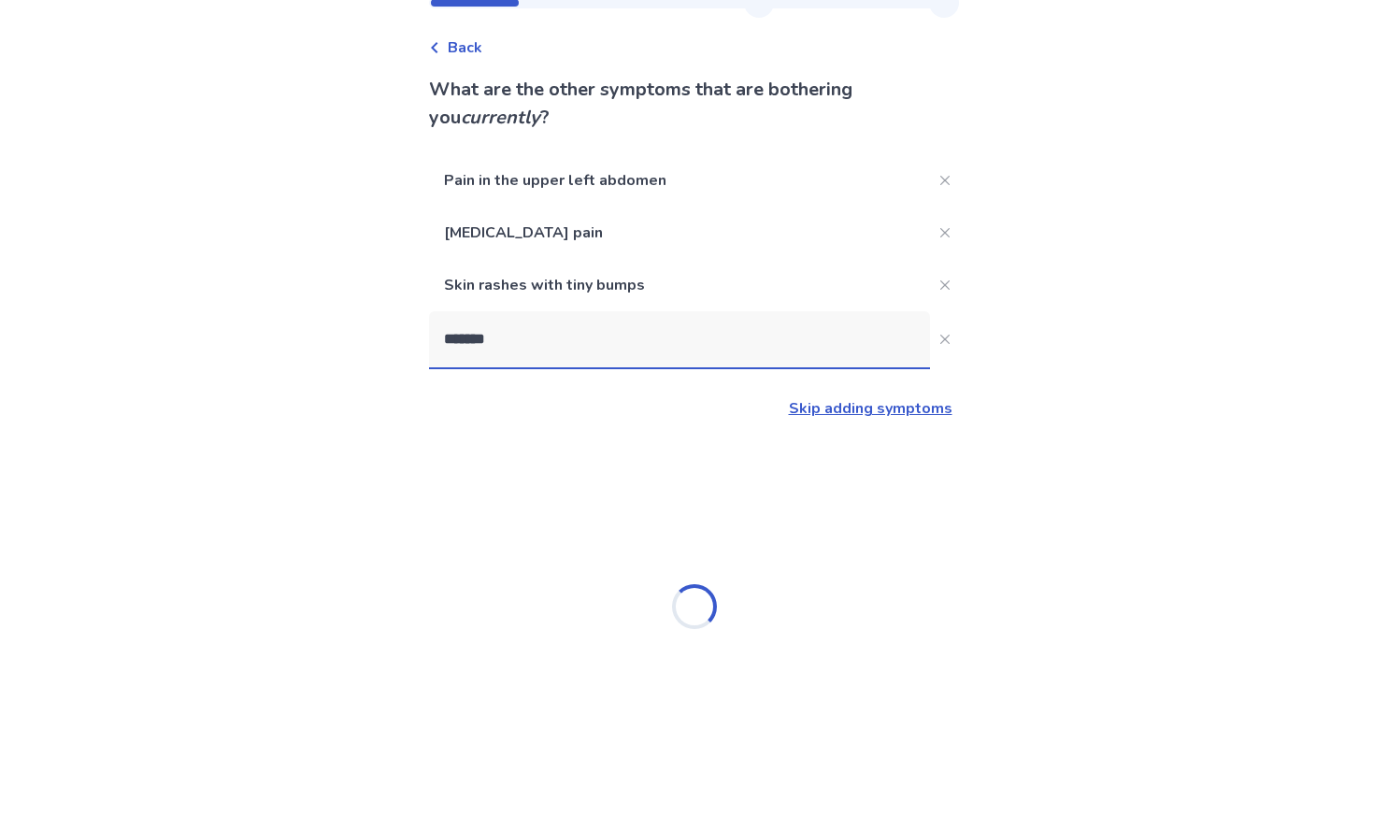
scroll to position [66, 0]
type input "*"
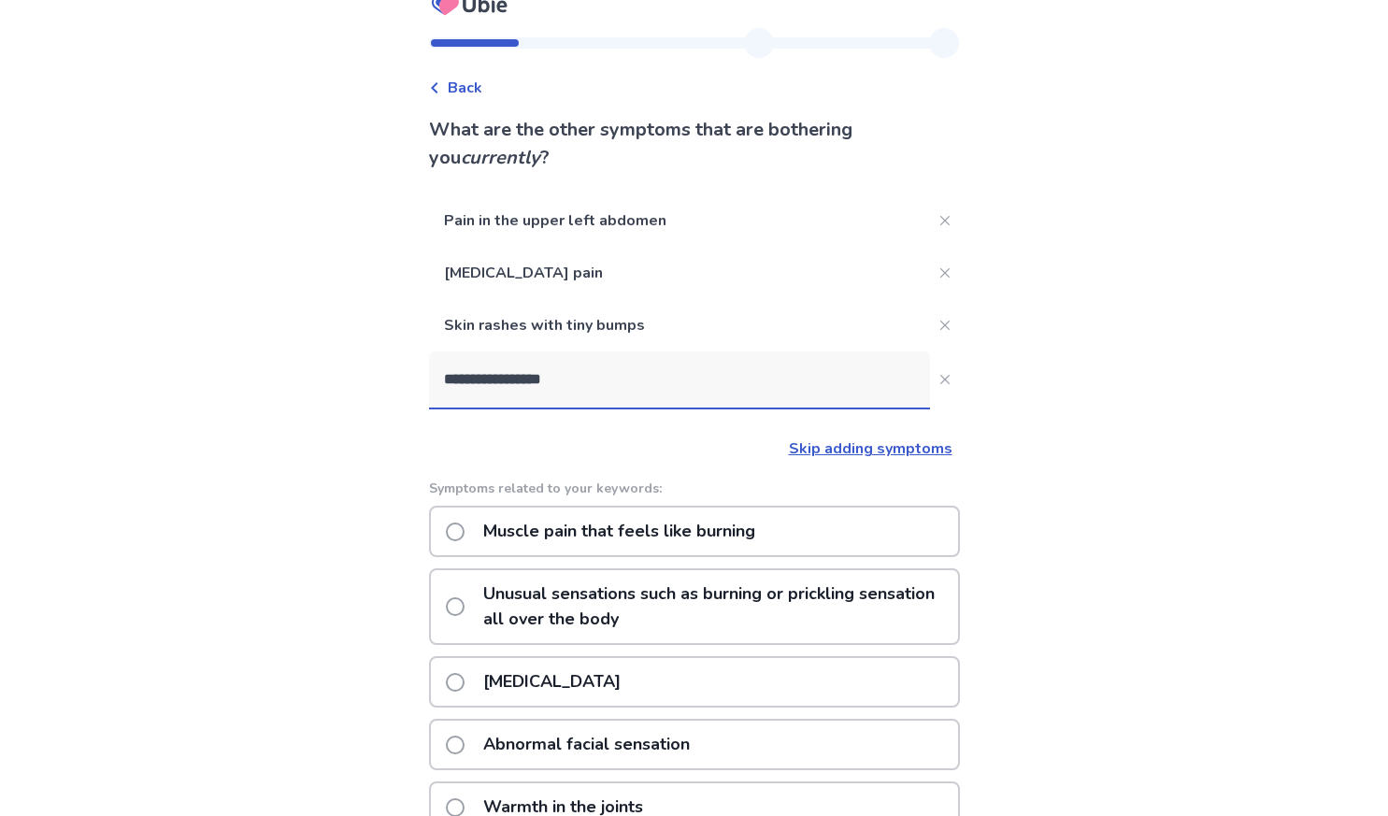
scroll to position [0, 0]
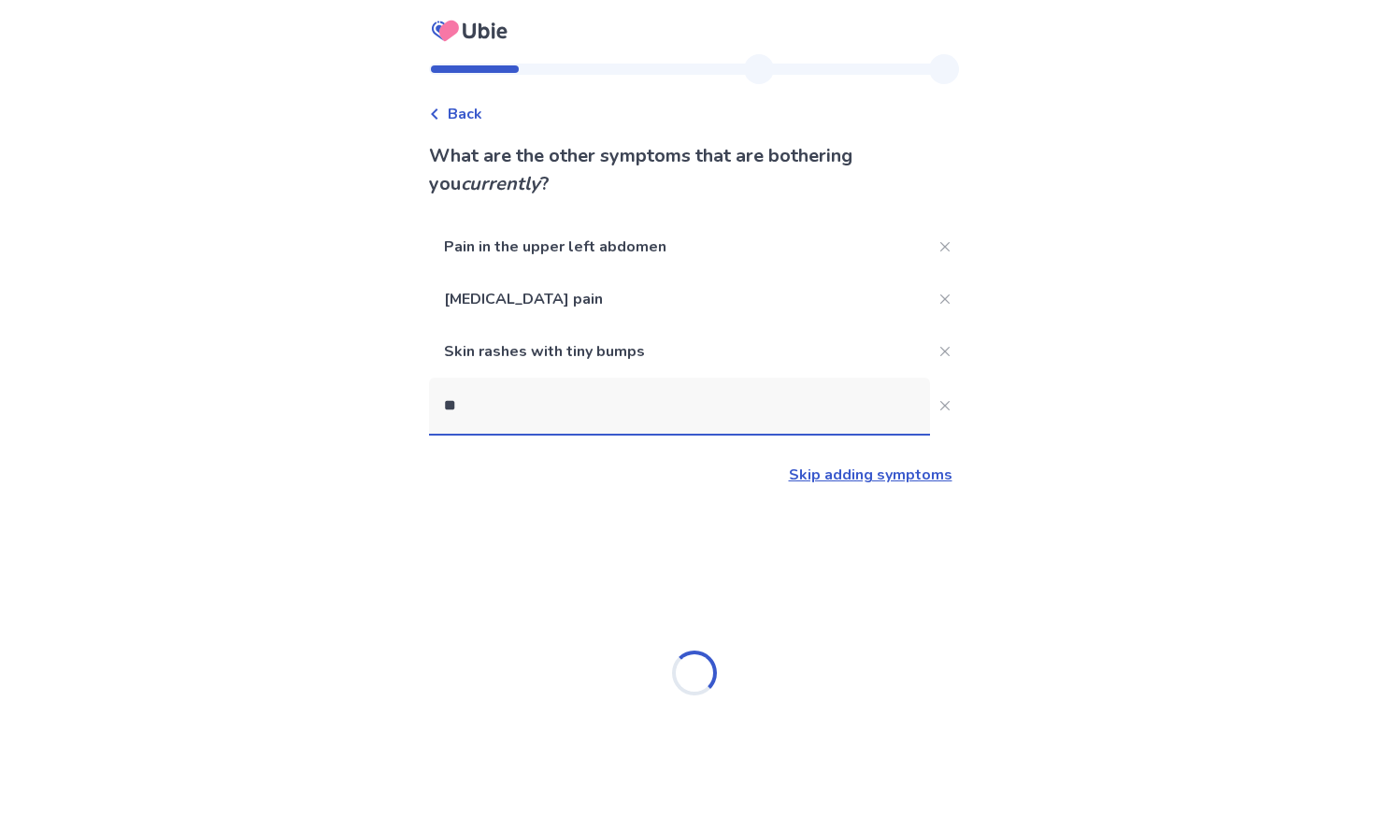
type input "*"
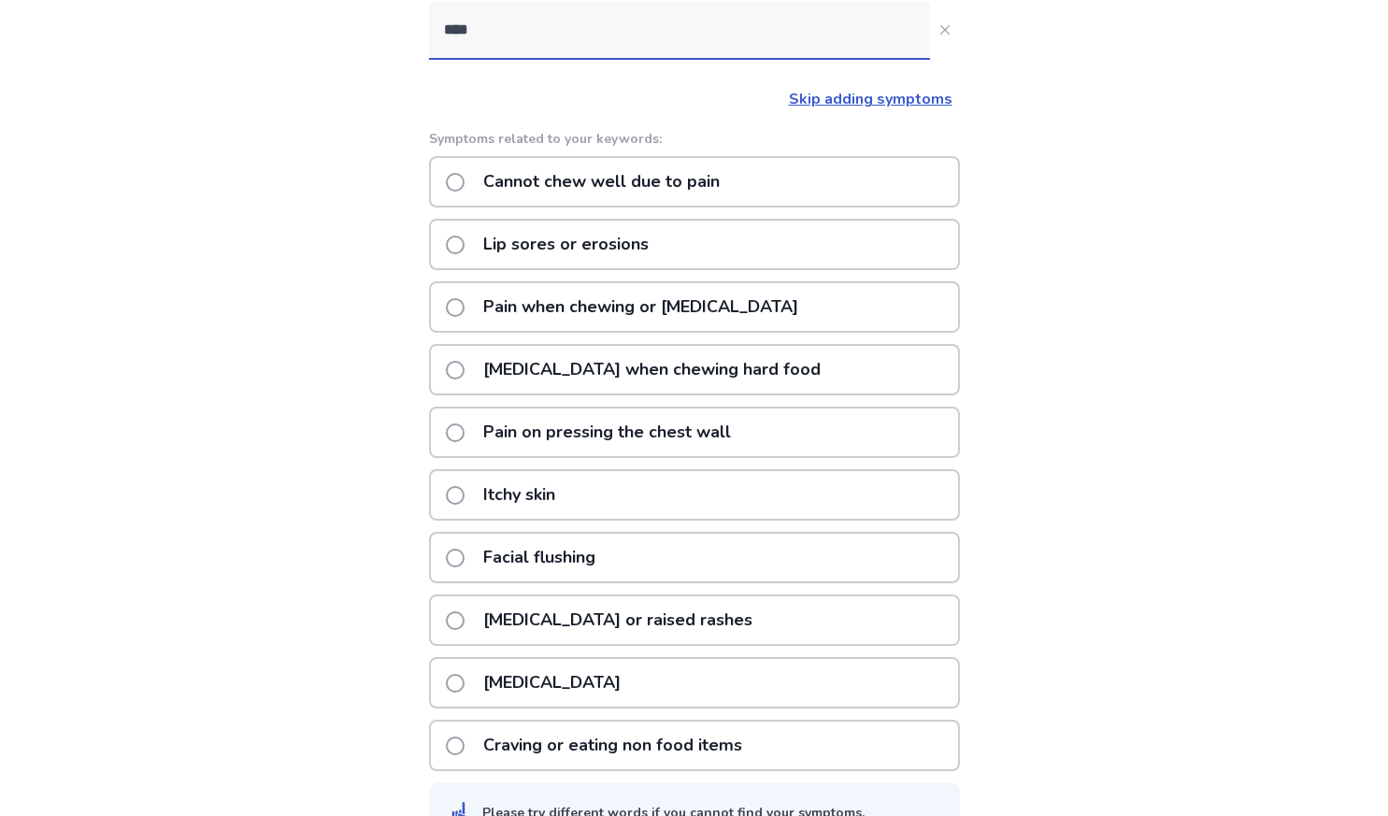
scroll to position [425, 0]
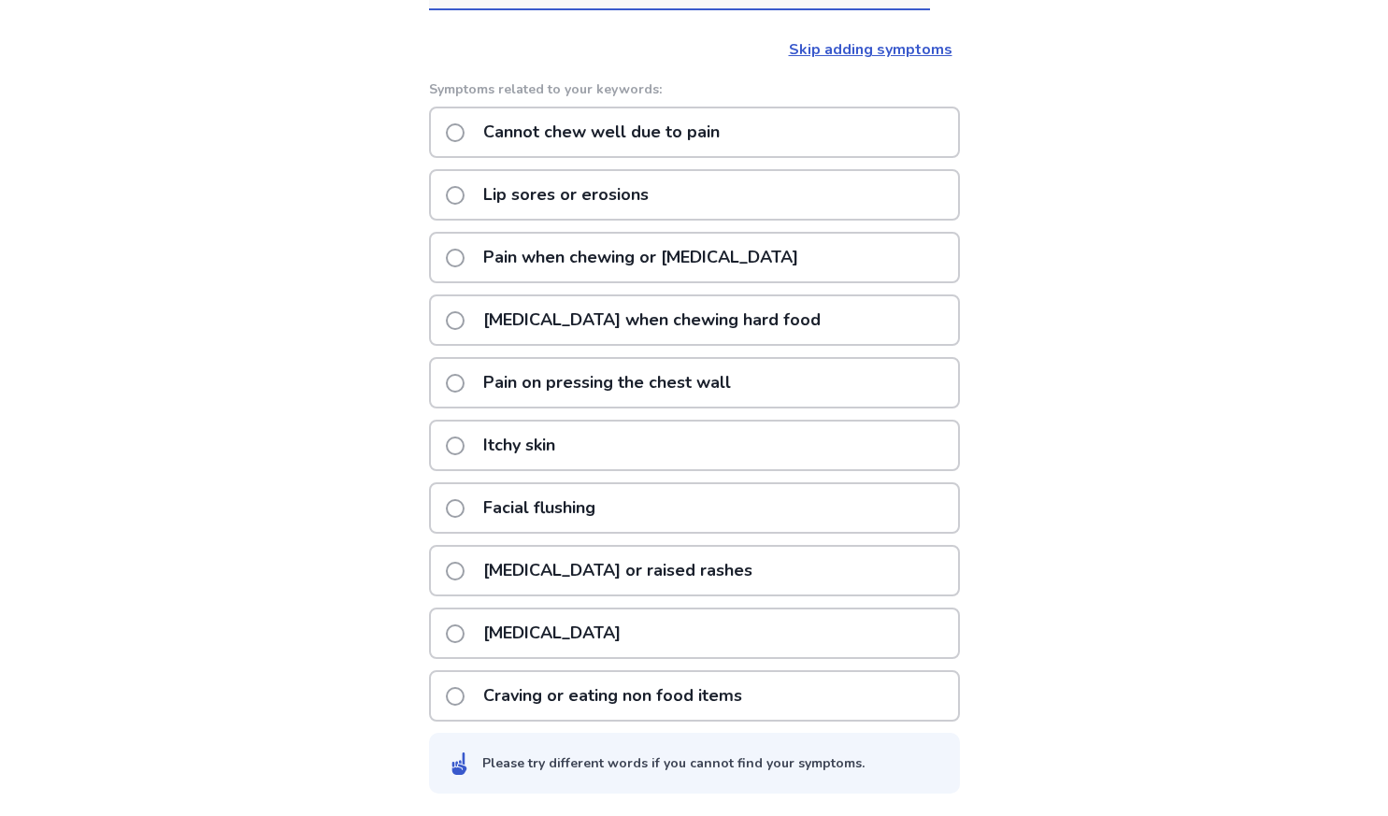
type input "****"
click at [465, 444] on span at bounding box center [455, 446] width 19 height 19
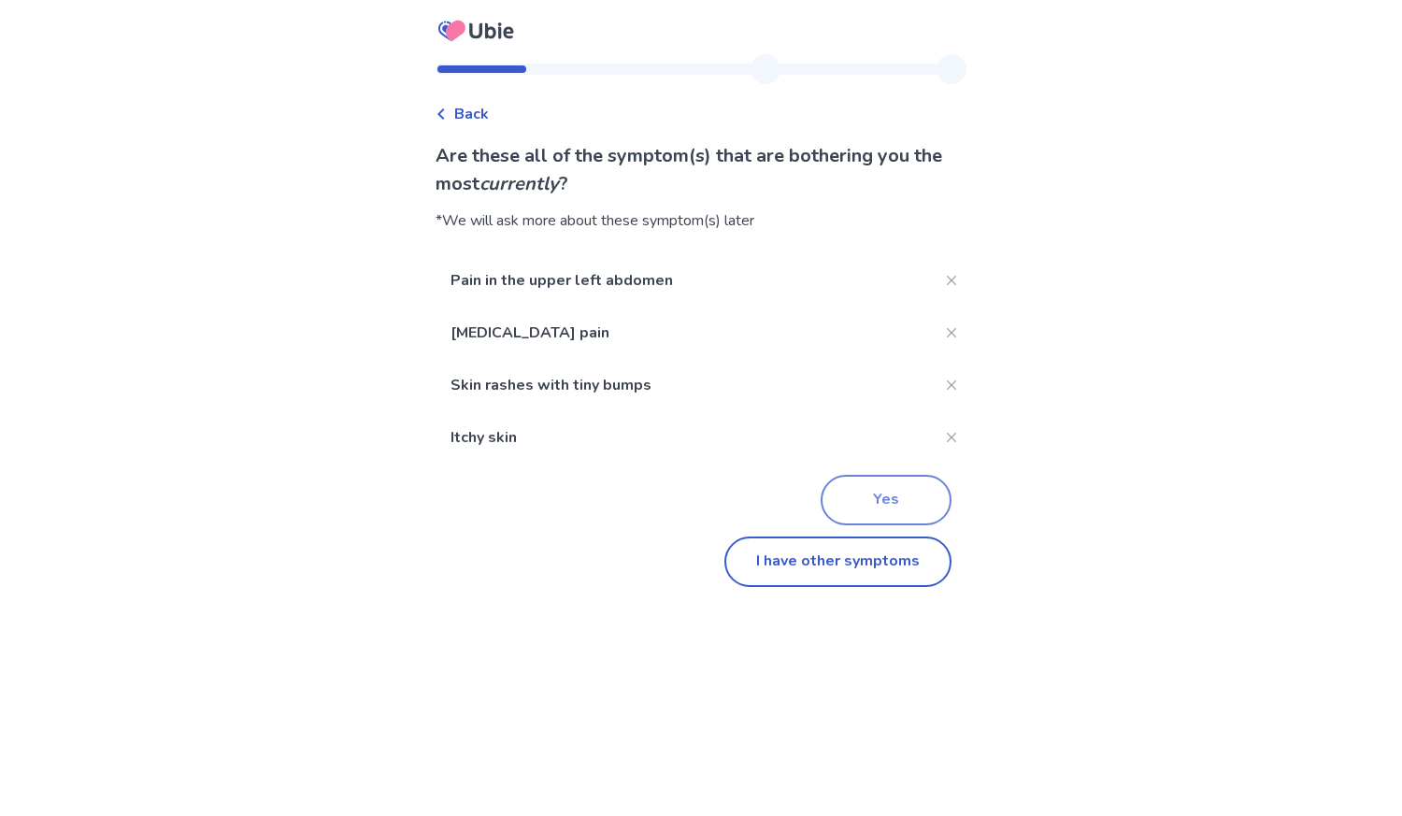
click at [880, 496] on button "Yes" at bounding box center [886, 500] width 131 height 50
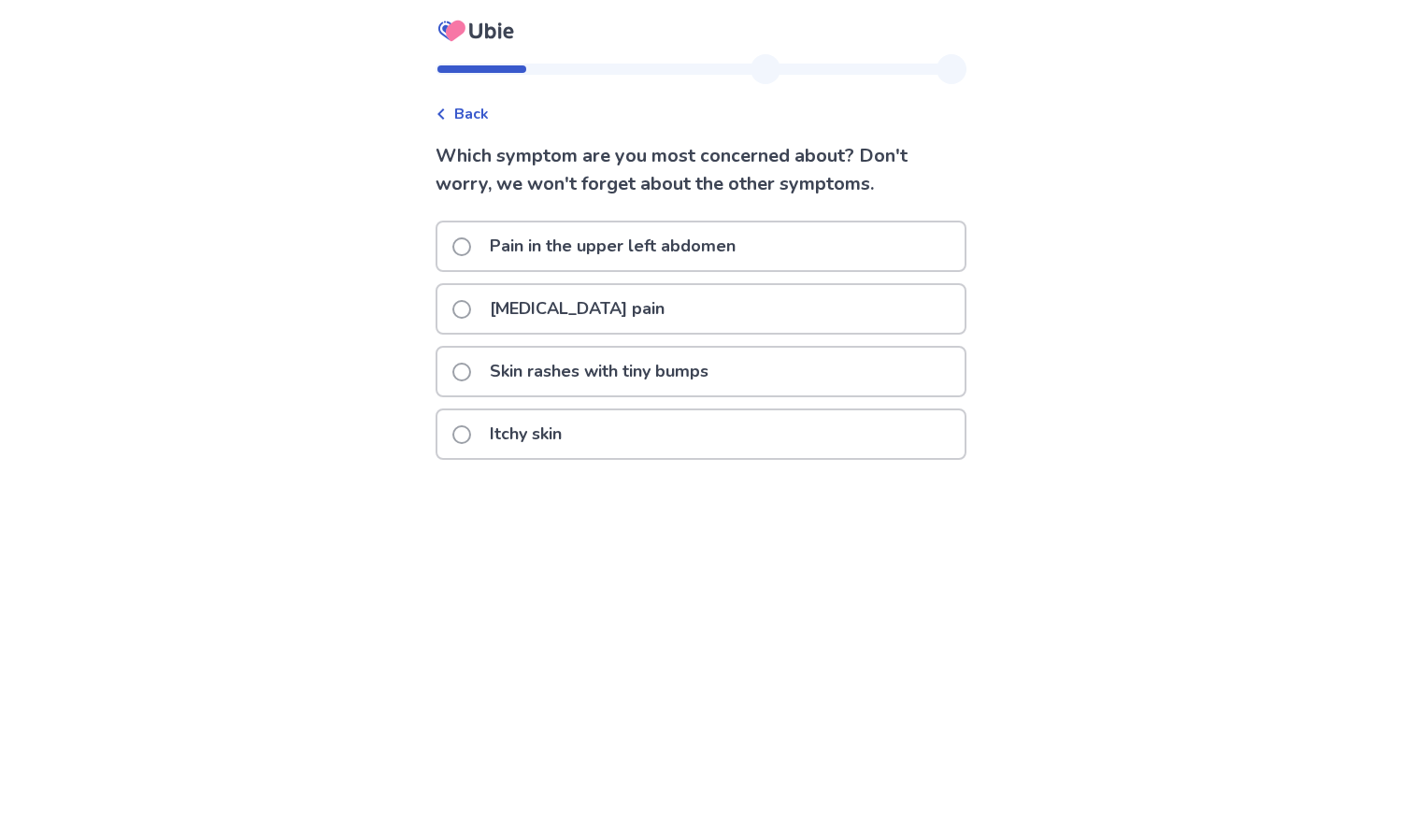
click at [471, 370] on span at bounding box center [461, 372] width 19 height 19
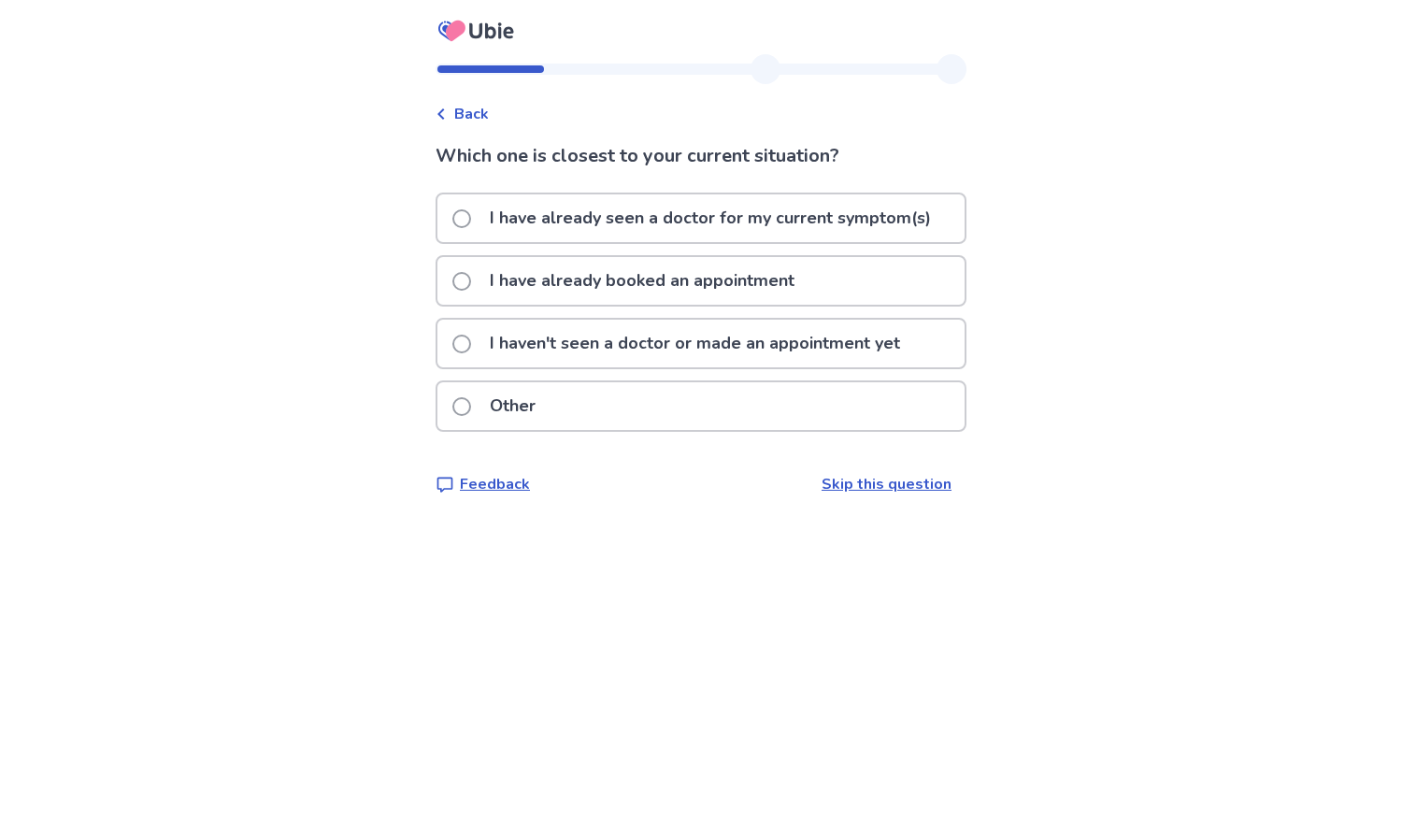
click at [470, 215] on span at bounding box center [461, 218] width 19 height 19
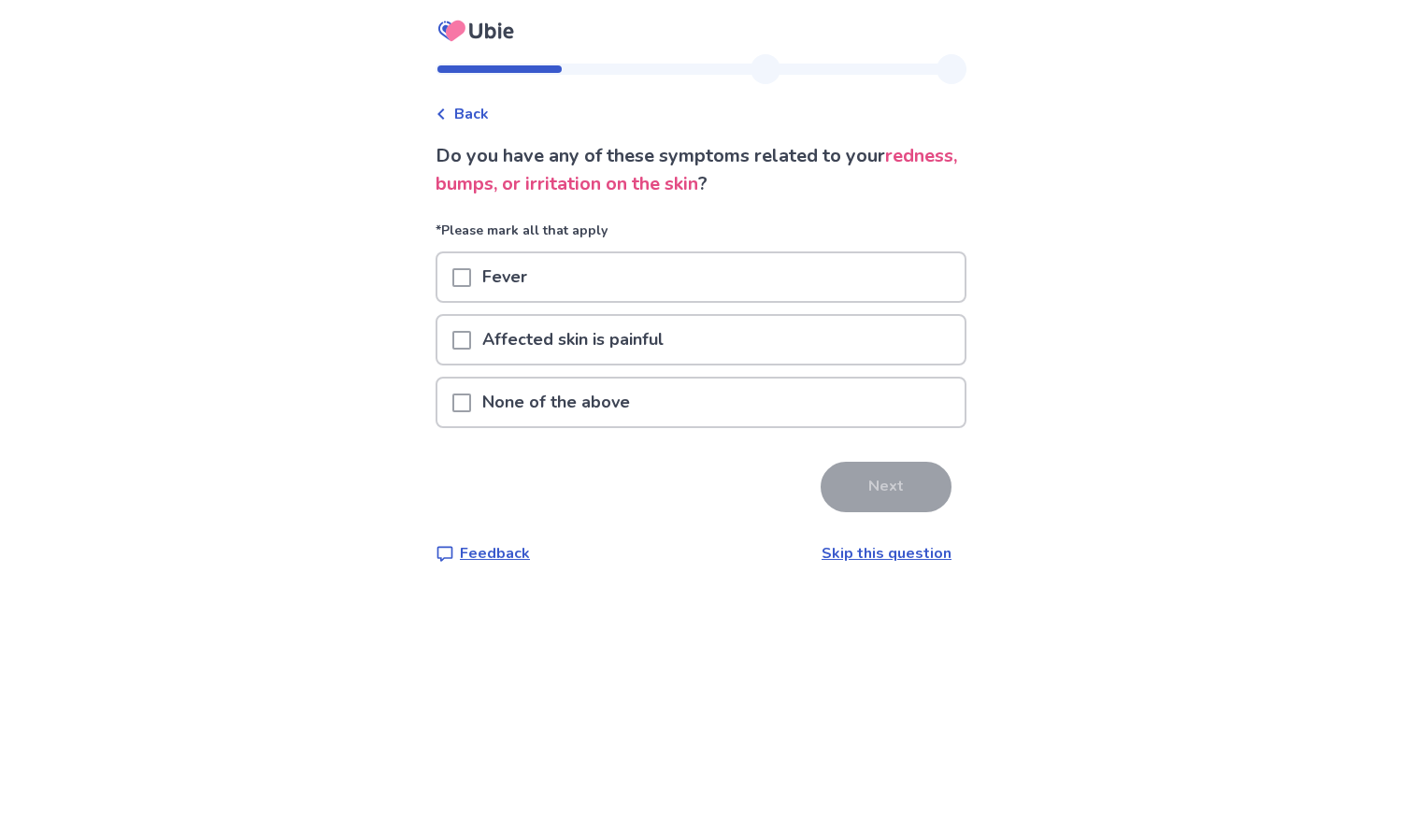
click at [471, 406] on span at bounding box center [461, 403] width 19 height 19
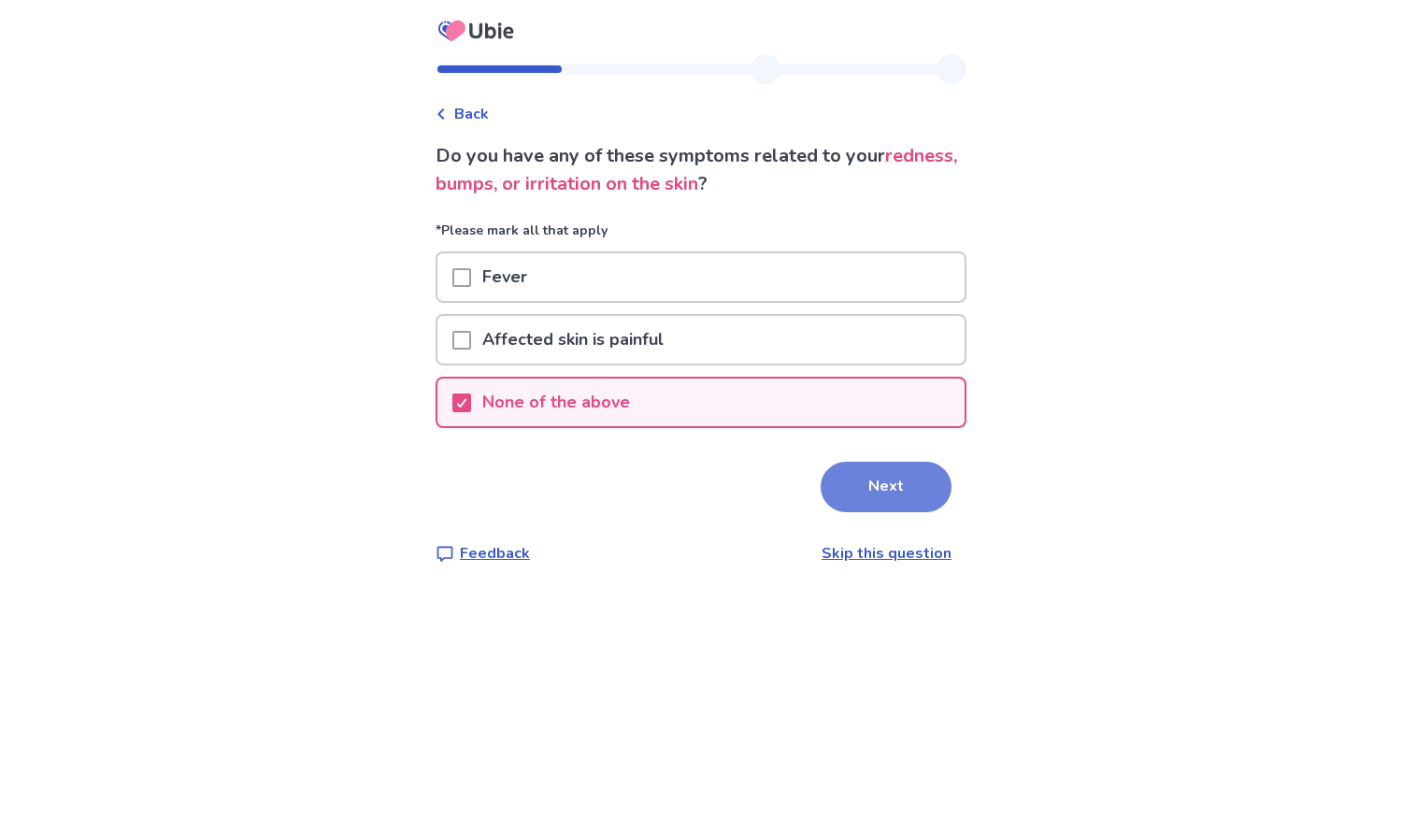
click at [906, 492] on button "Next" at bounding box center [886, 487] width 131 height 50
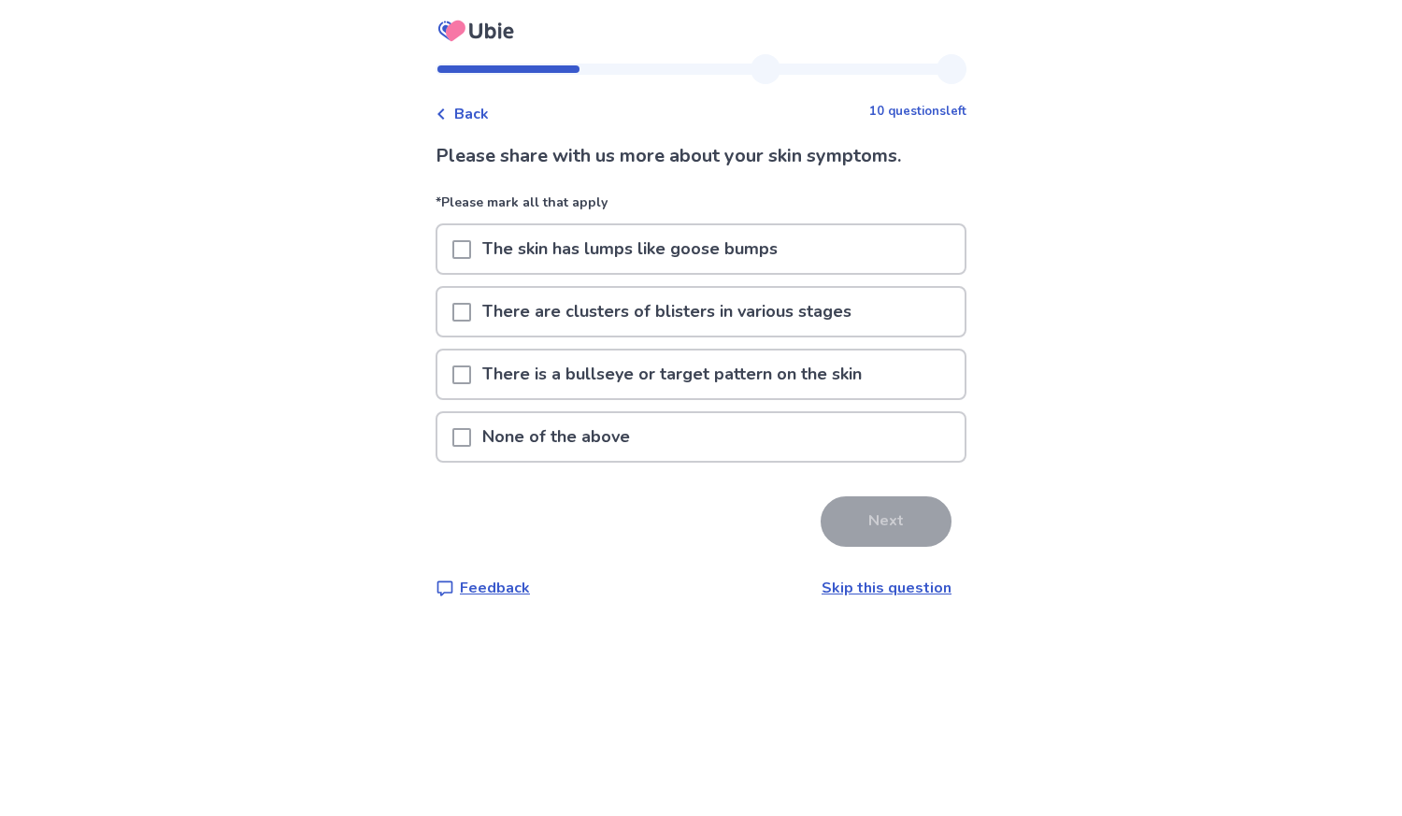
click at [469, 310] on span at bounding box center [461, 312] width 19 height 19
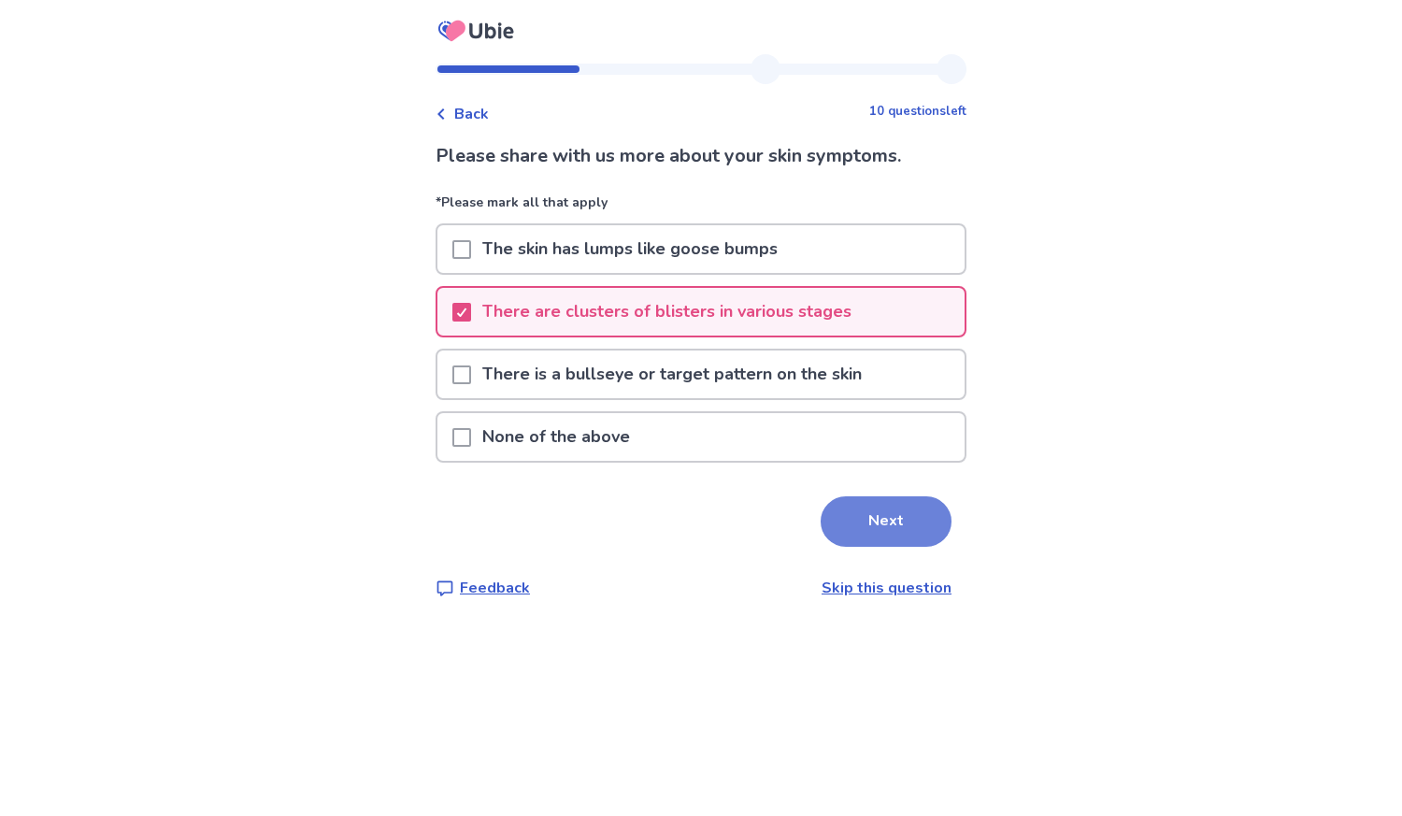
click at [881, 528] on button "Next" at bounding box center [886, 521] width 131 height 50
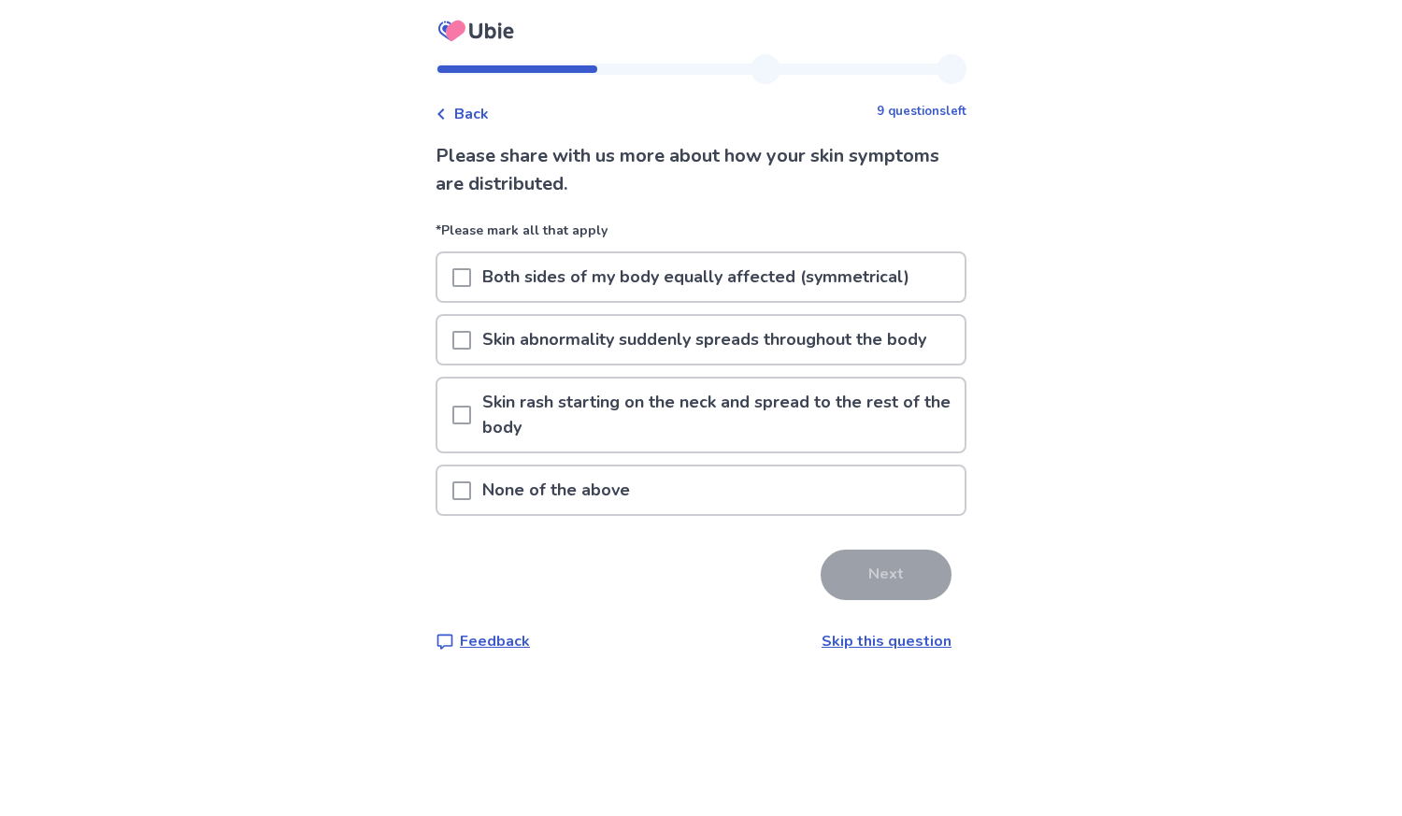
click at [471, 341] on span at bounding box center [461, 340] width 19 height 19
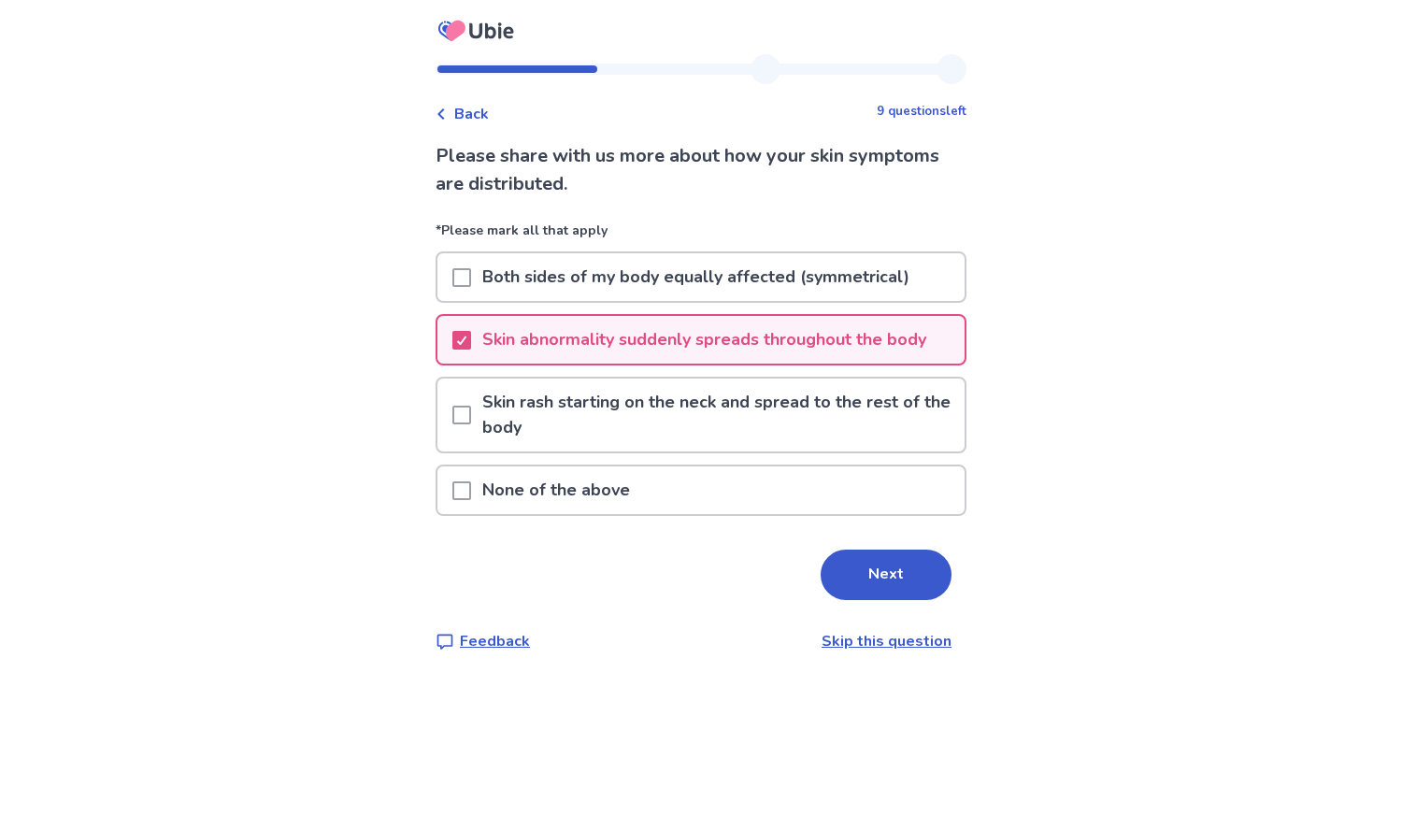
click at [469, 279] on span at bounding box center [461, 277] width 19 height 19
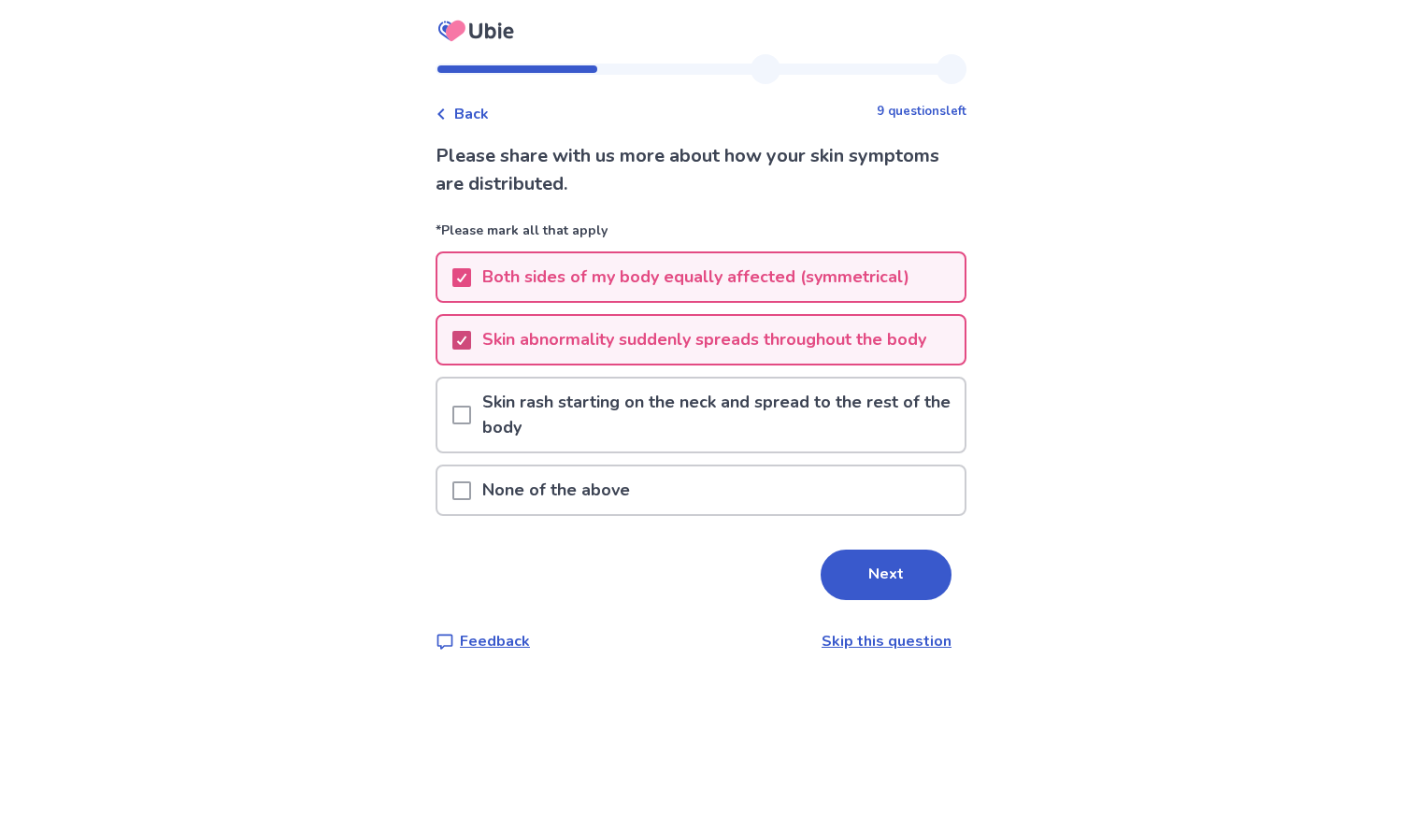
click at [467, 336] on icon at bounding box center [461, 340] width 11 height 9
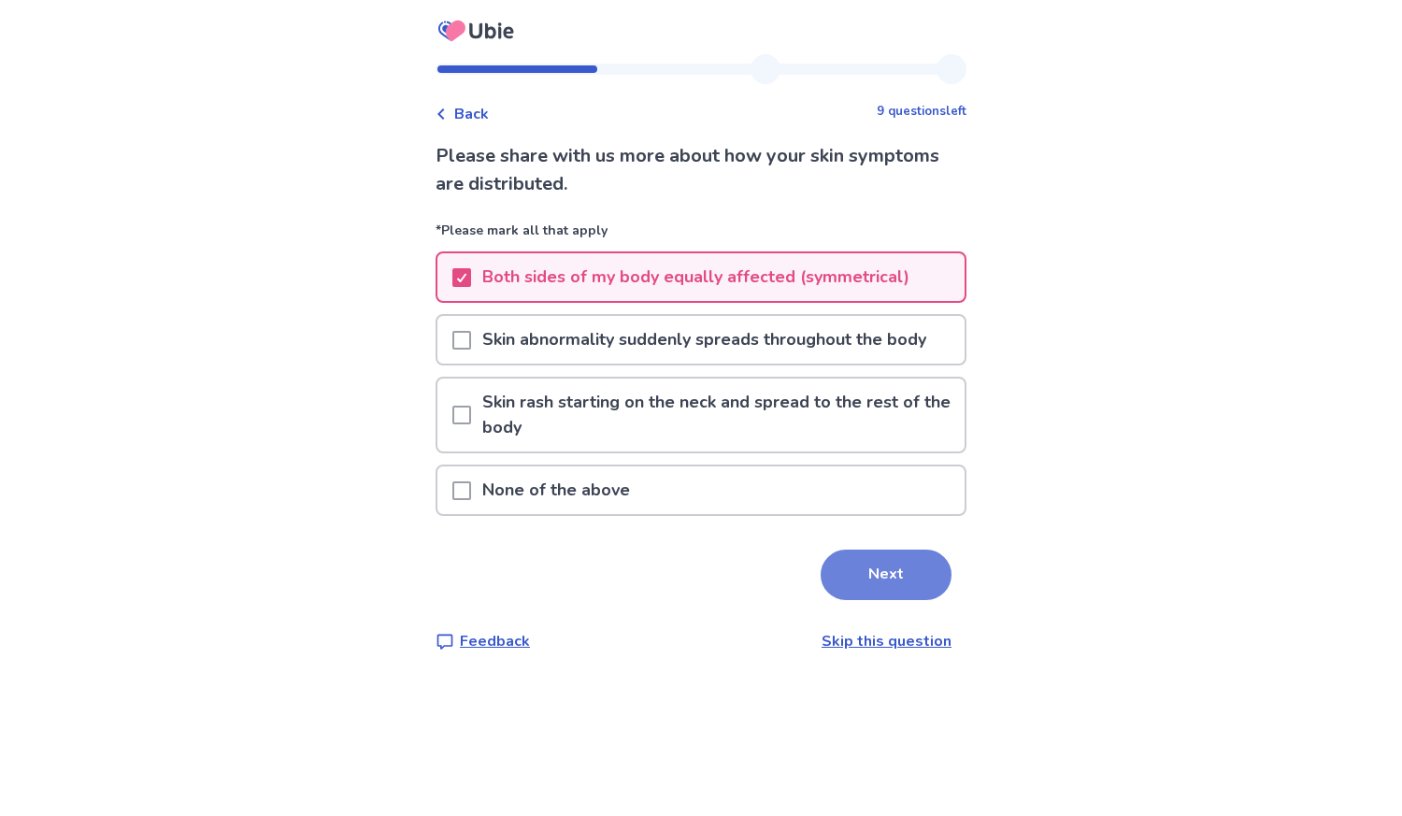
click at [875, 573] on button "Next" at bounding box center [886, 575] width 131 height 50
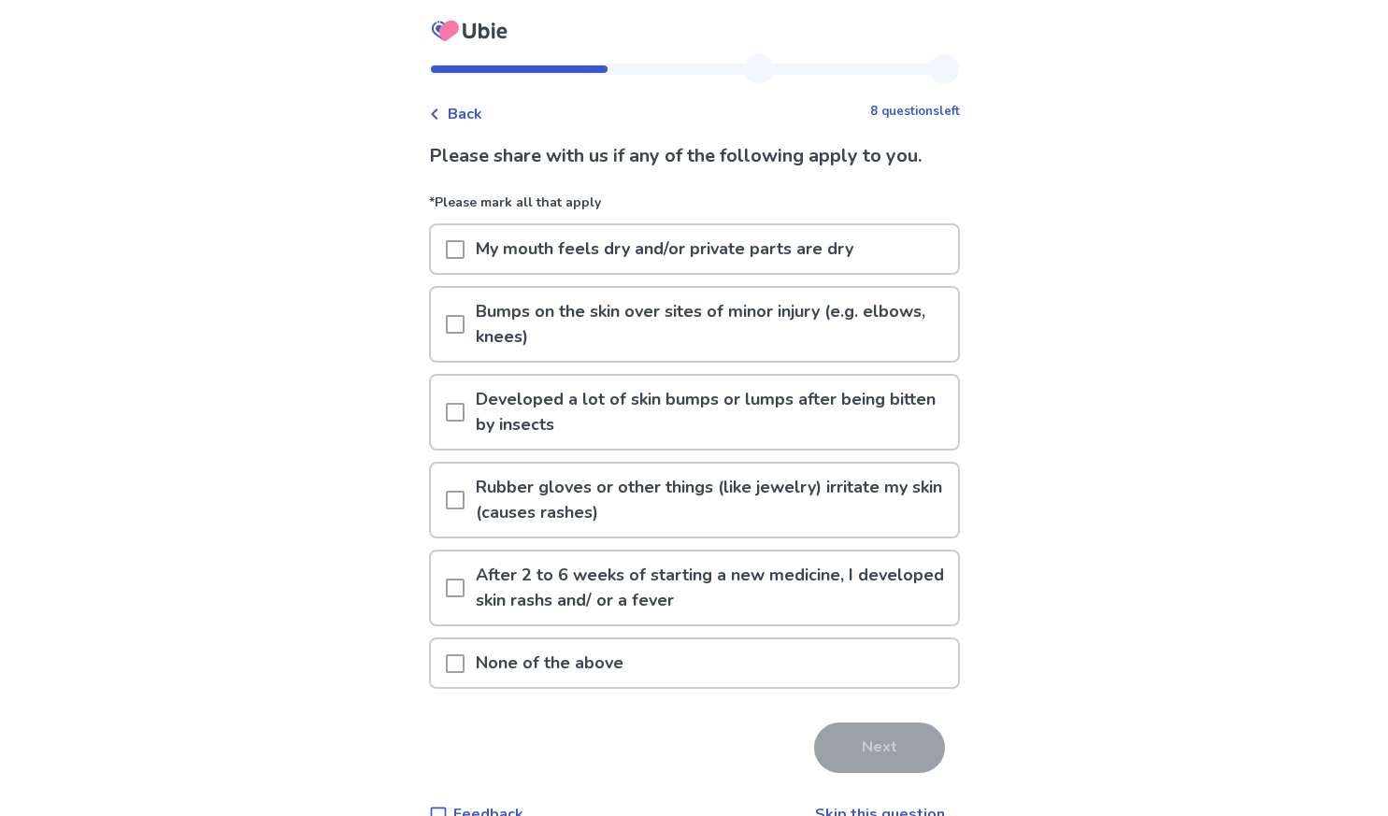
click at [465, 669] on span at bounding box center [455, 663] width 19 height 19
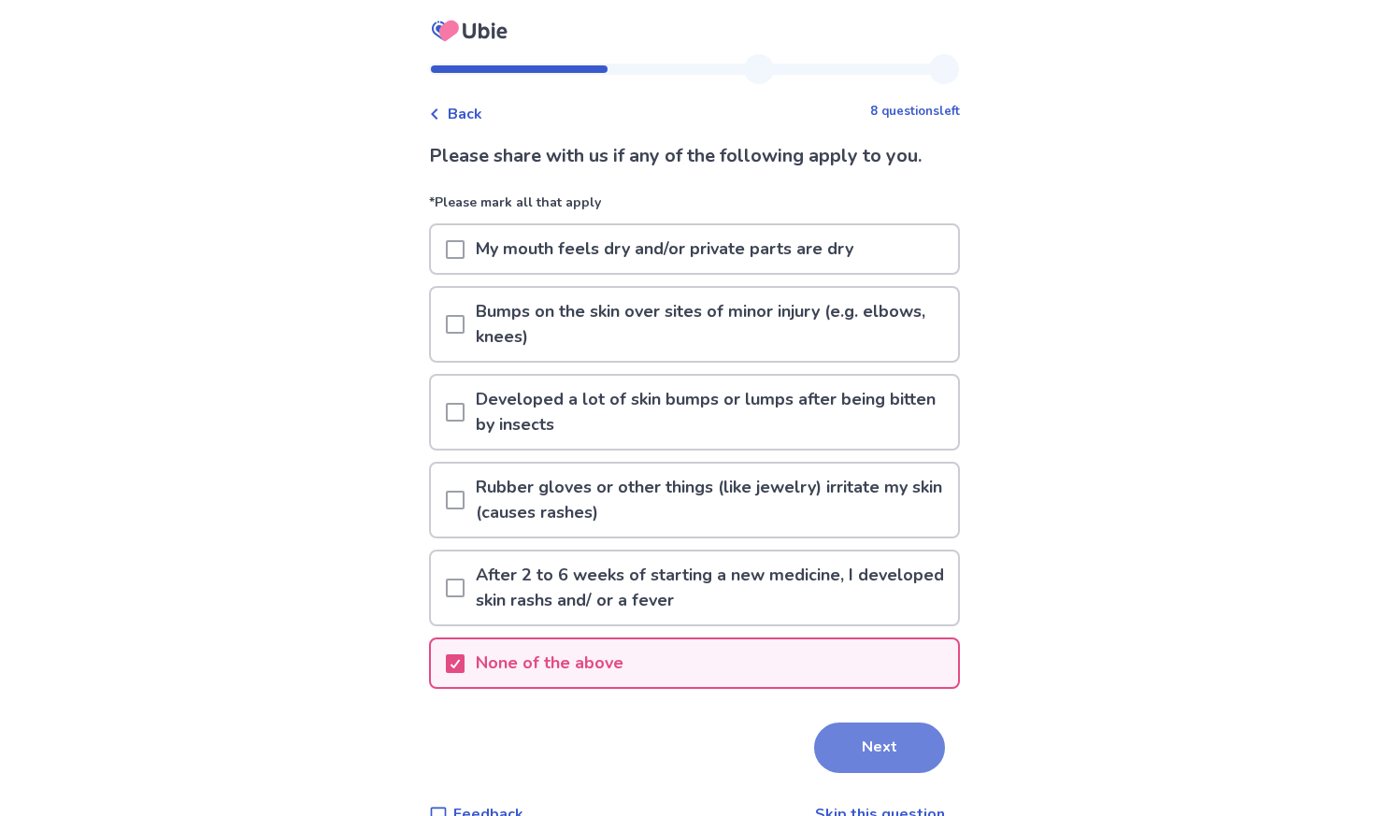
click at [881, 741] on button "Next" at bounding box center [879, 748] width 131 height 50
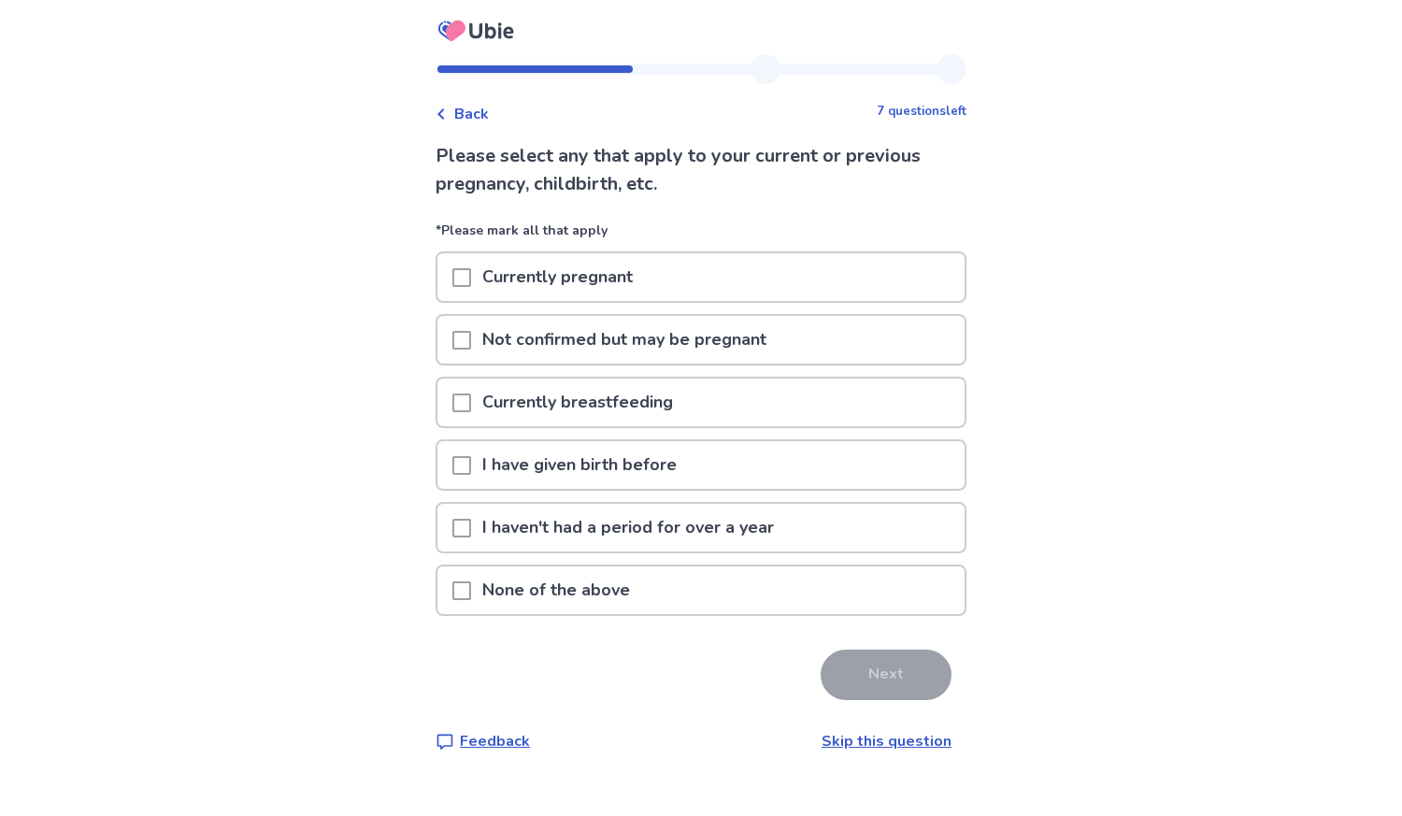
click at [469, 463] on span at bounding box center [461, 465] width 19 height 19
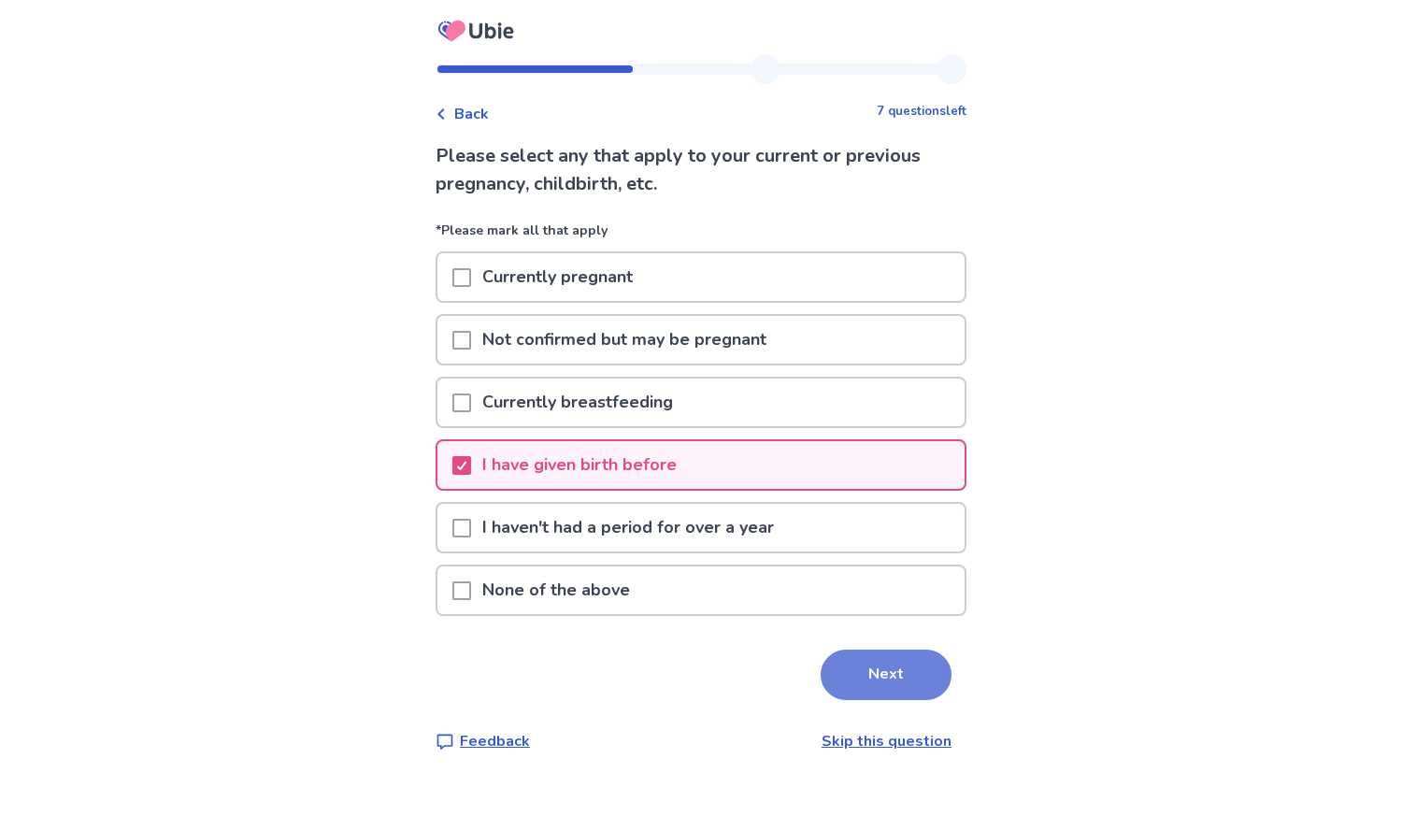
click at [846, 667] on button "Next" at bounding box center [886, 675] width 131 height 50
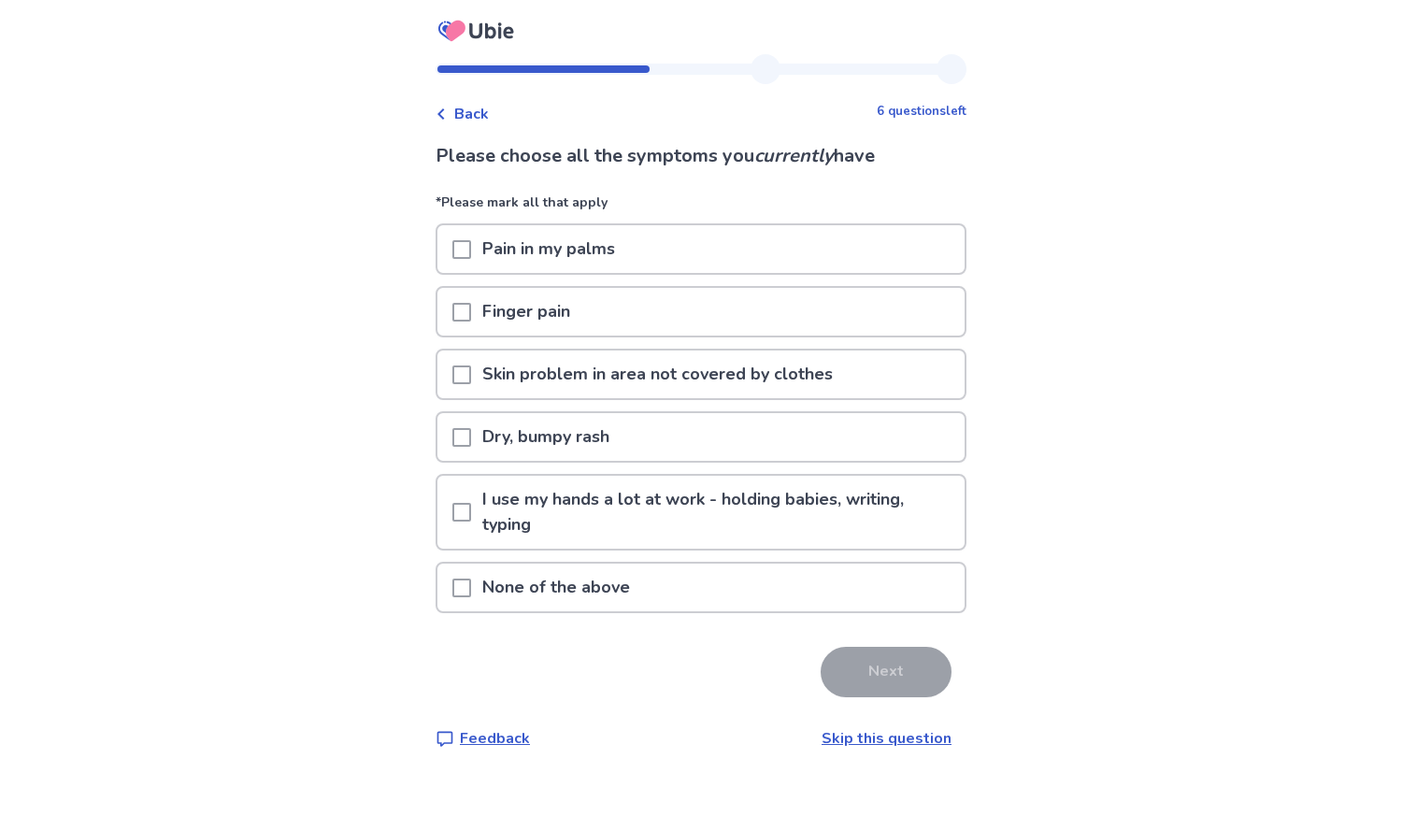
click at [471, 434] on span at bounding box center [461, 437] width 19 height 19
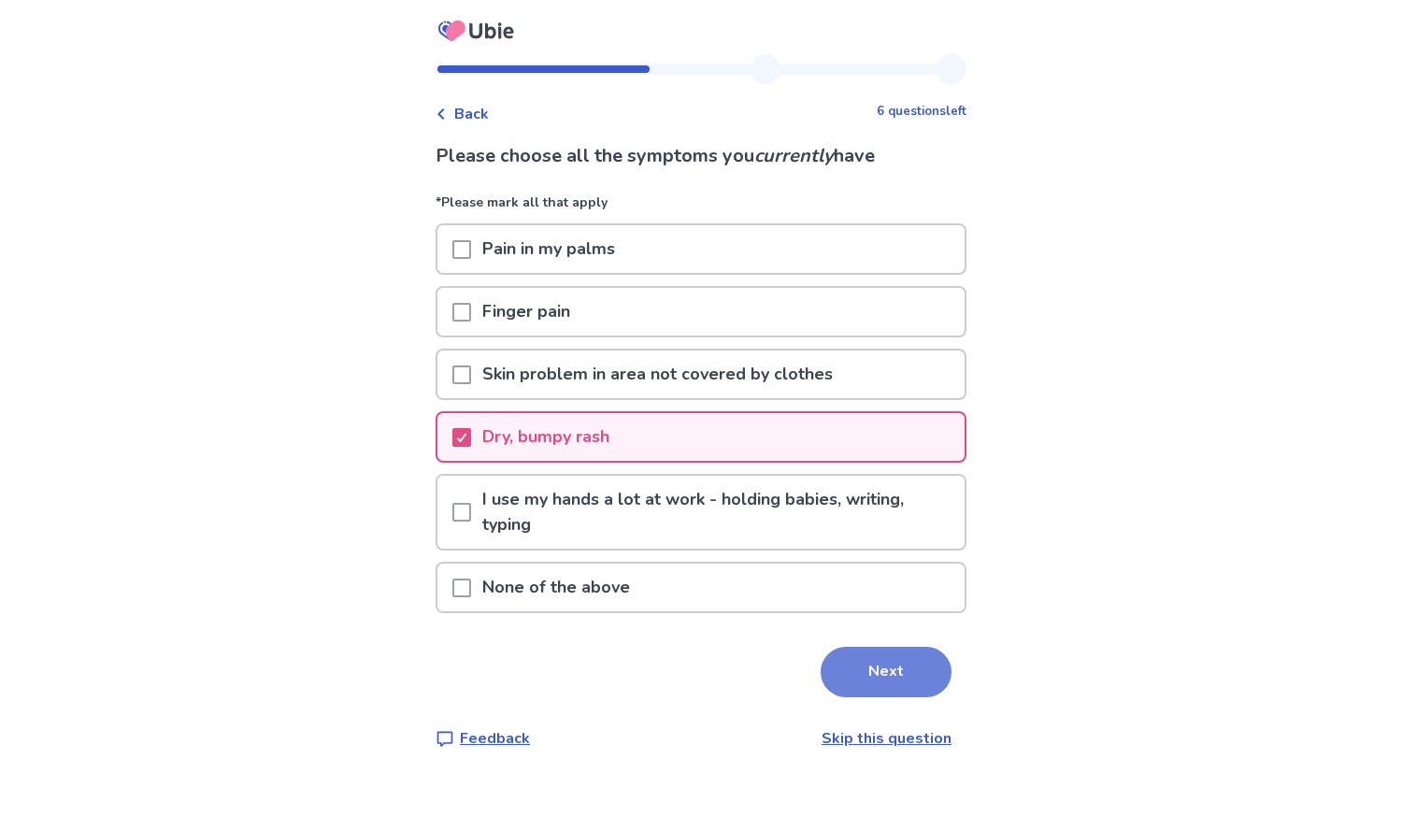
click at [874, 672] on button "Next" at bounding box center [886, 672] width 131 height 50
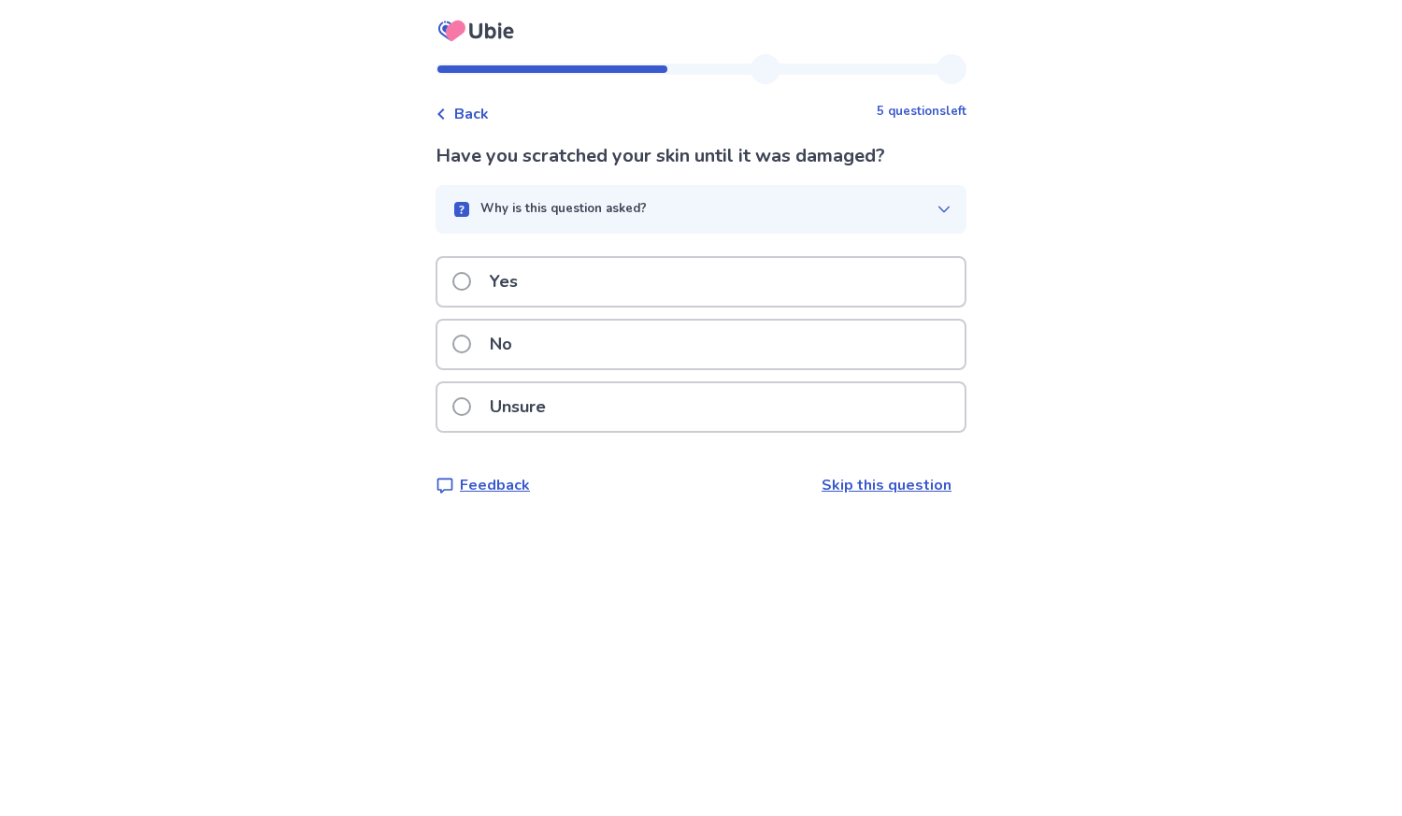
click at [470, 337] on span at bounding box center [461, 344] width 19 height 19
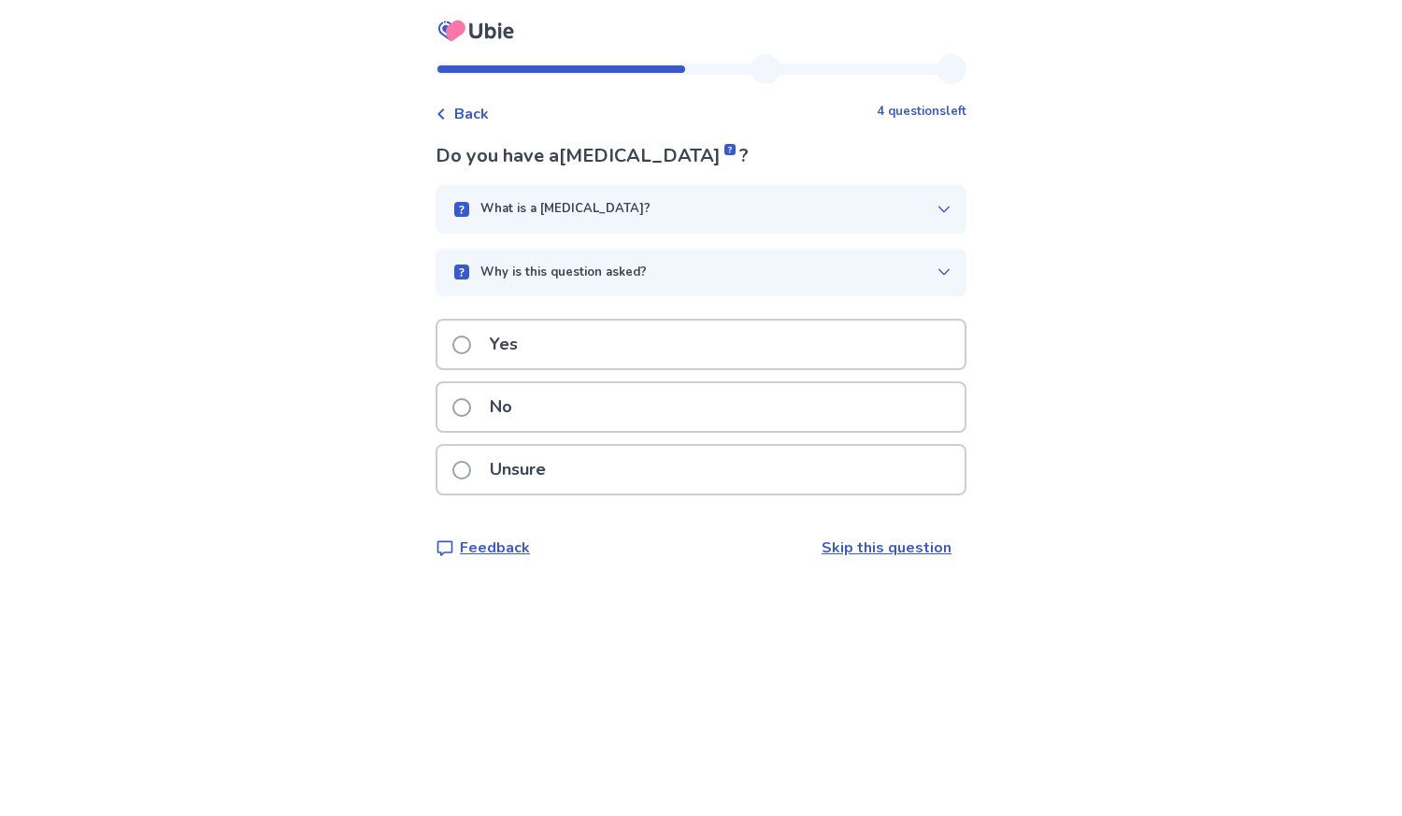
click at [471, 409] on span at bounding box center [461, 407] width 19 height 19
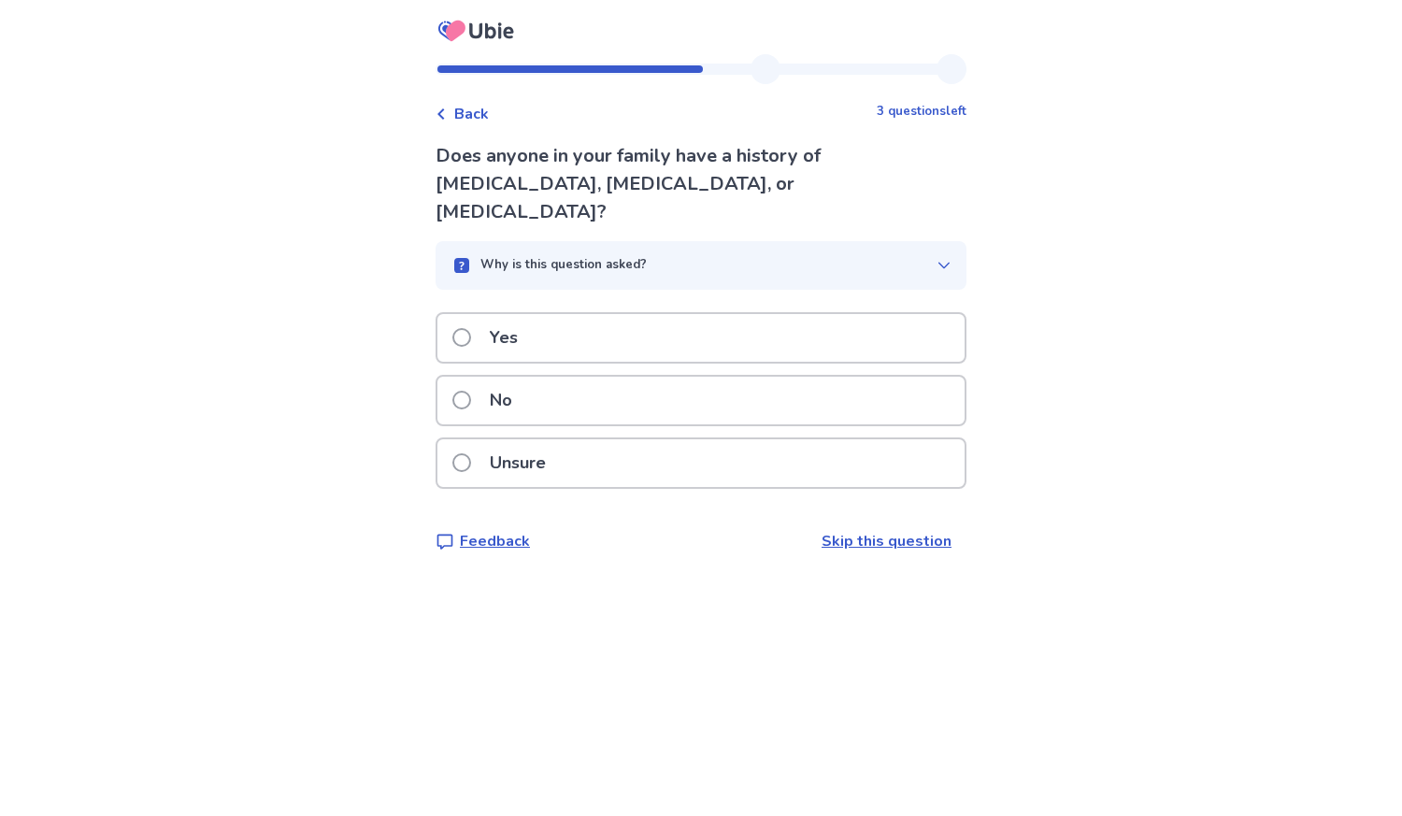
click at [469, 391] on span at bounding box center [461, 400] width 19 height 19
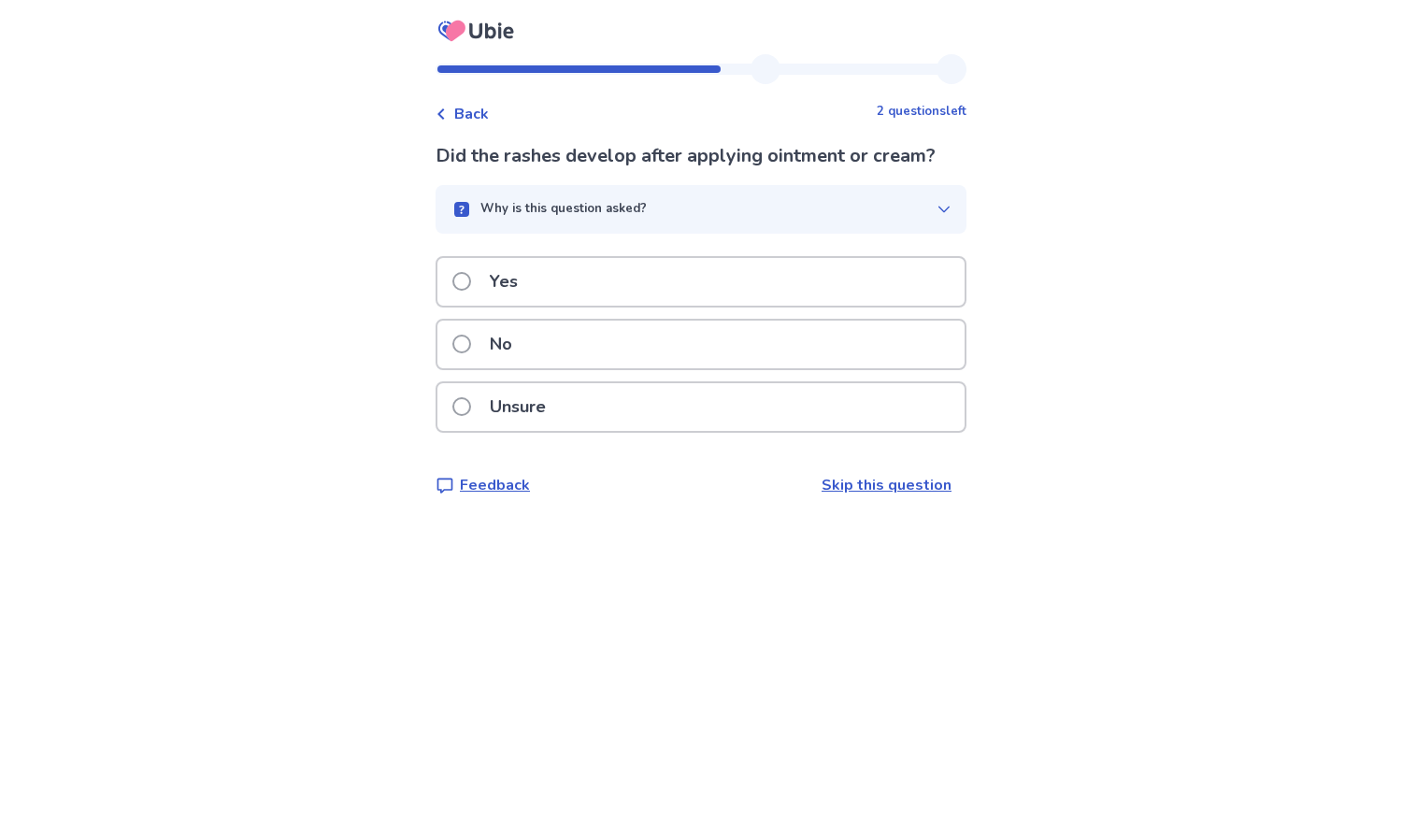
click at [469, 345] on span at bounding box center [461, 344] width 19 height 19
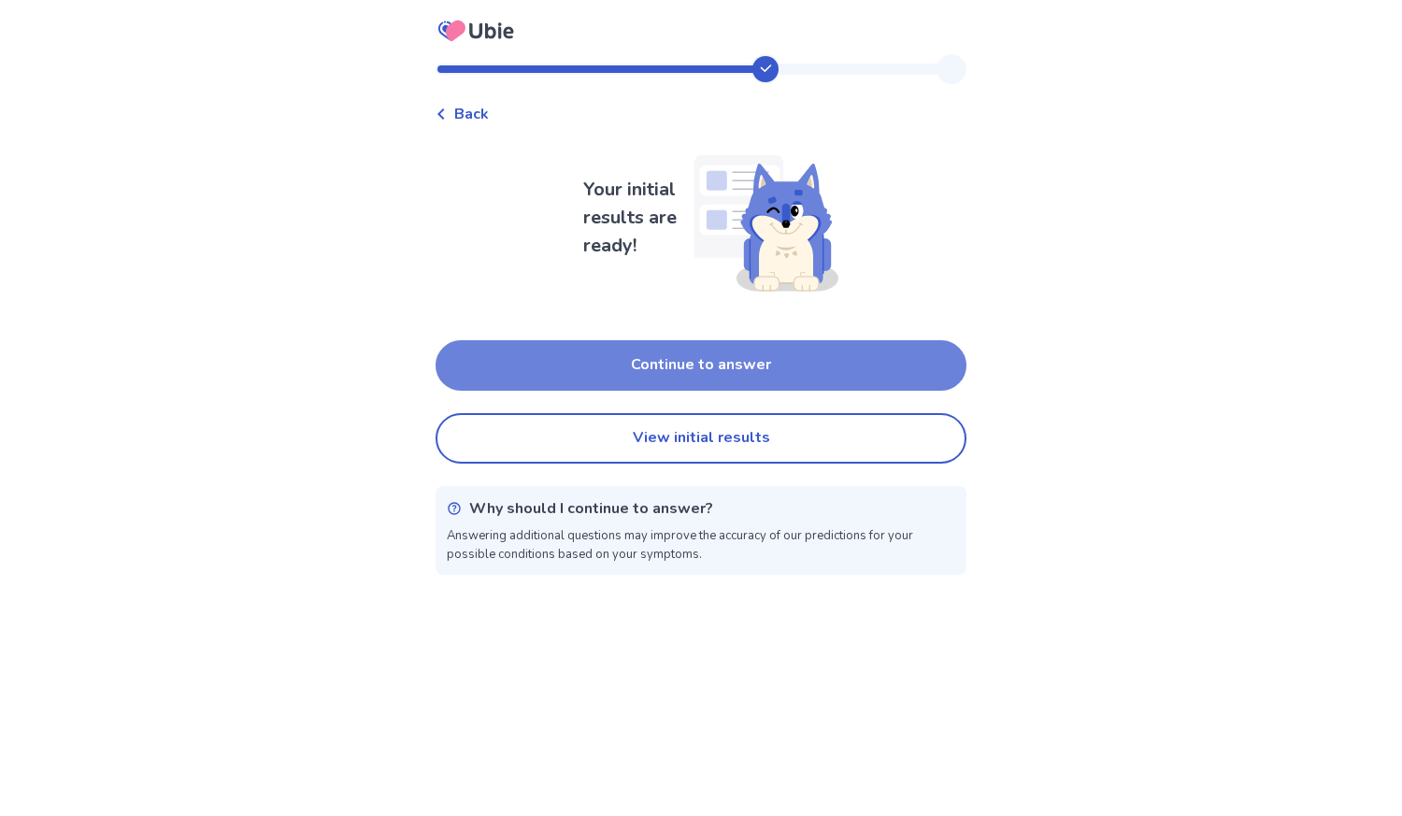
click at [542, 351] on button "Continue to answer" at bounding box center [701, 365] width 531 height 50
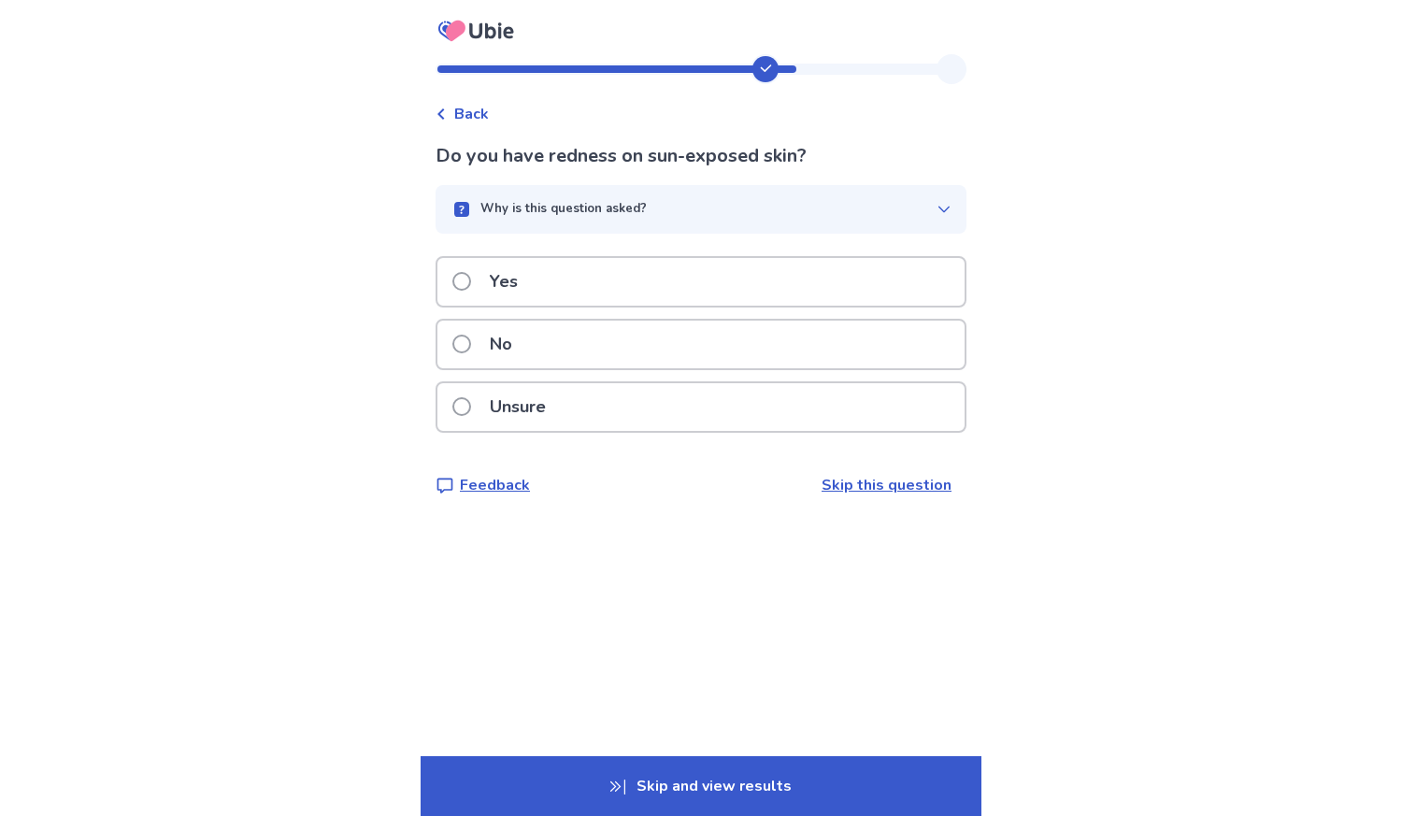
click at [471, 340] on span at bounding box center [461, 344] width 19 height 19
click at [471, 286] on span at bounding box center [461, 281] width 19 height 19
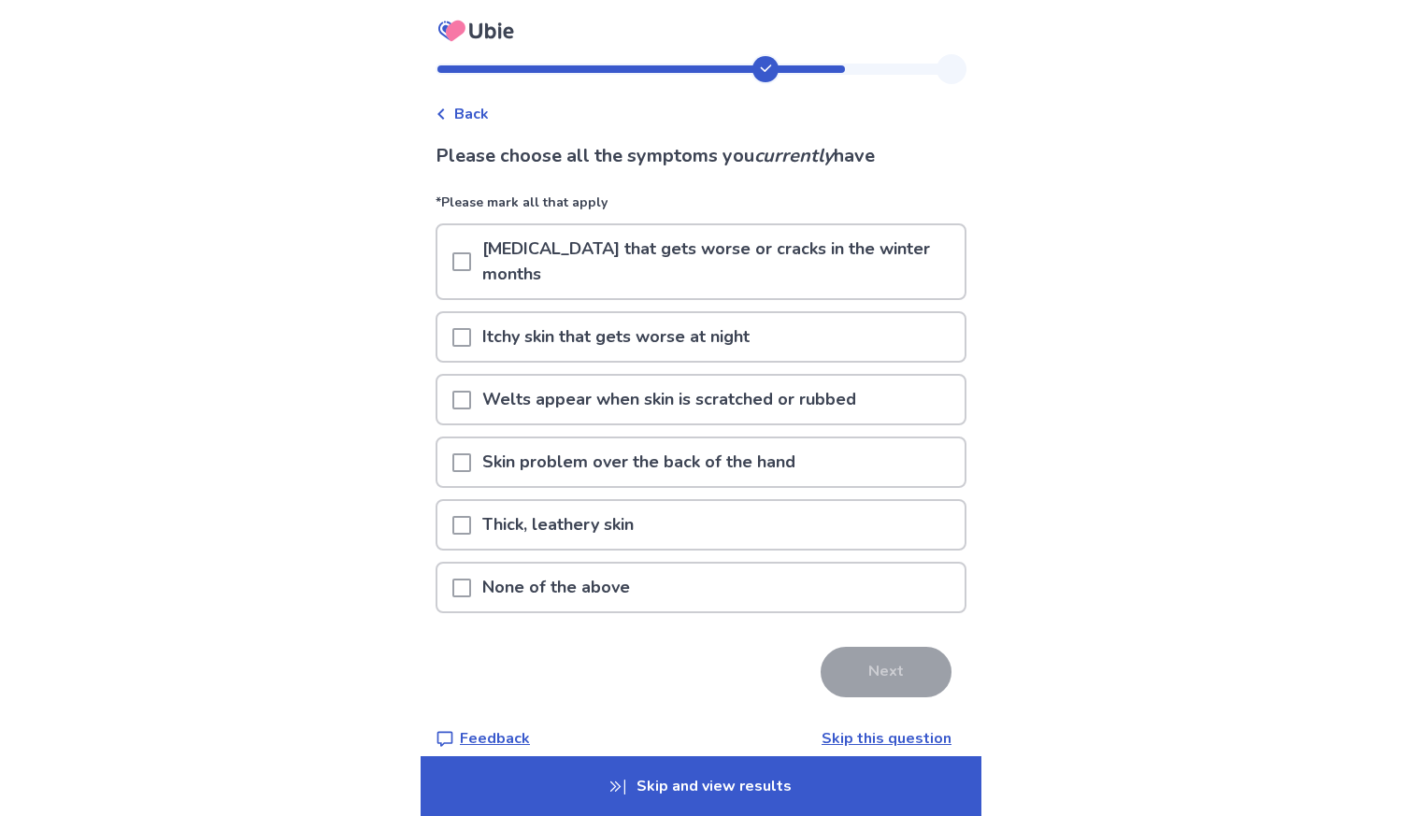
click at [467, 328] on span at bounding box center [461, 337] width 19 height 19
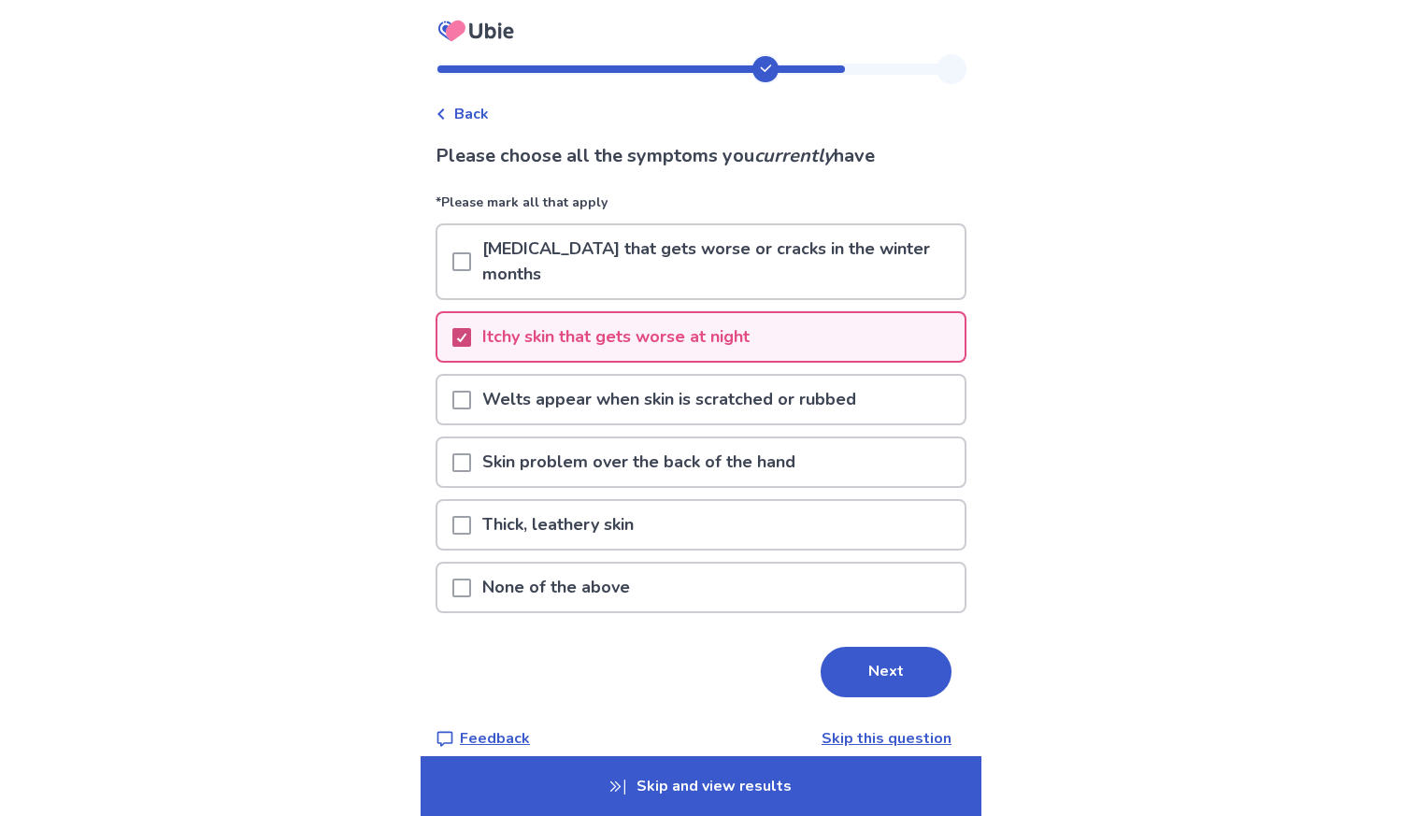
click at [467, 330] on div at bounding box center [461, 337] width 11 height 15
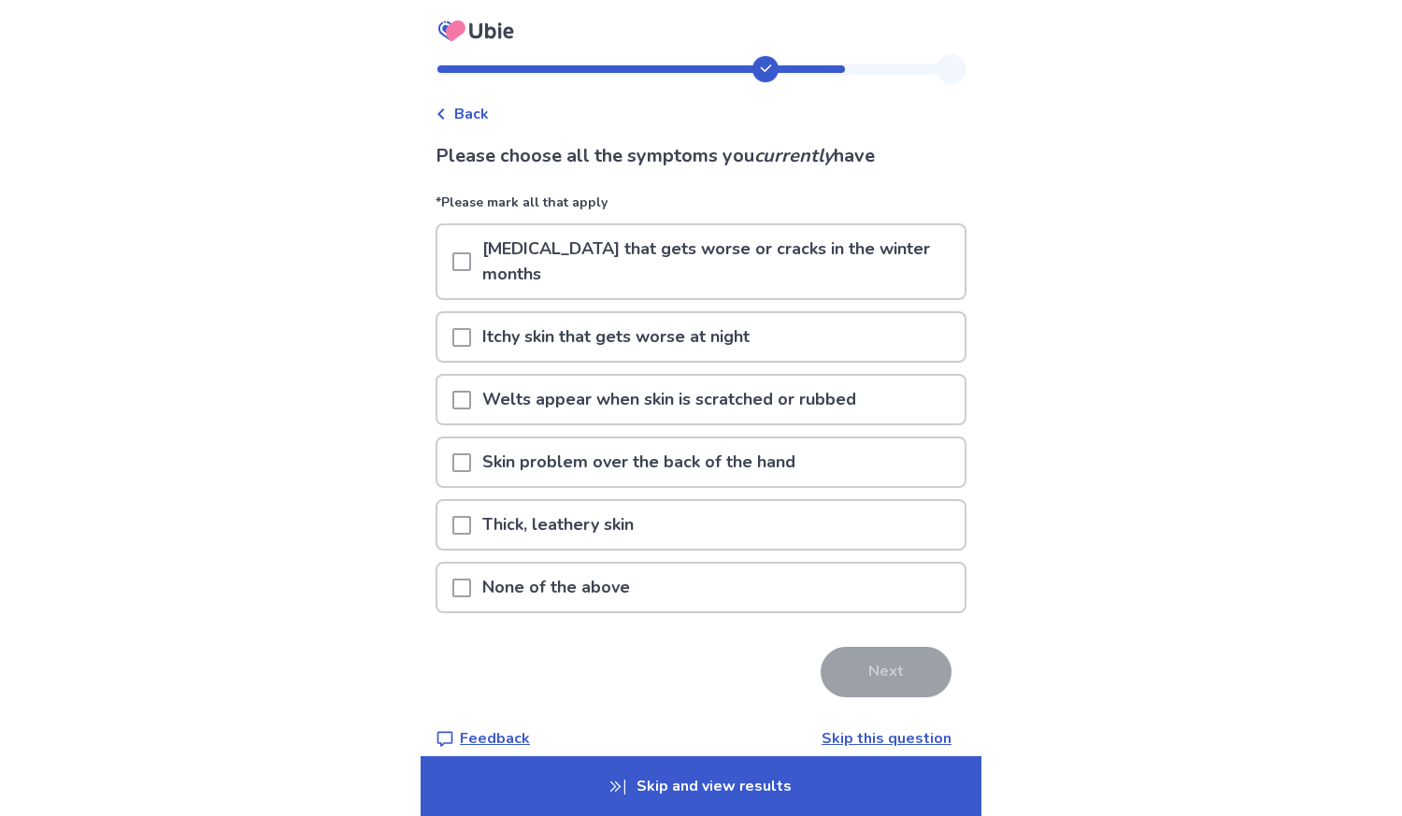
click at [469, 579] on span at bounding box center [461, 588] width 19 height 19
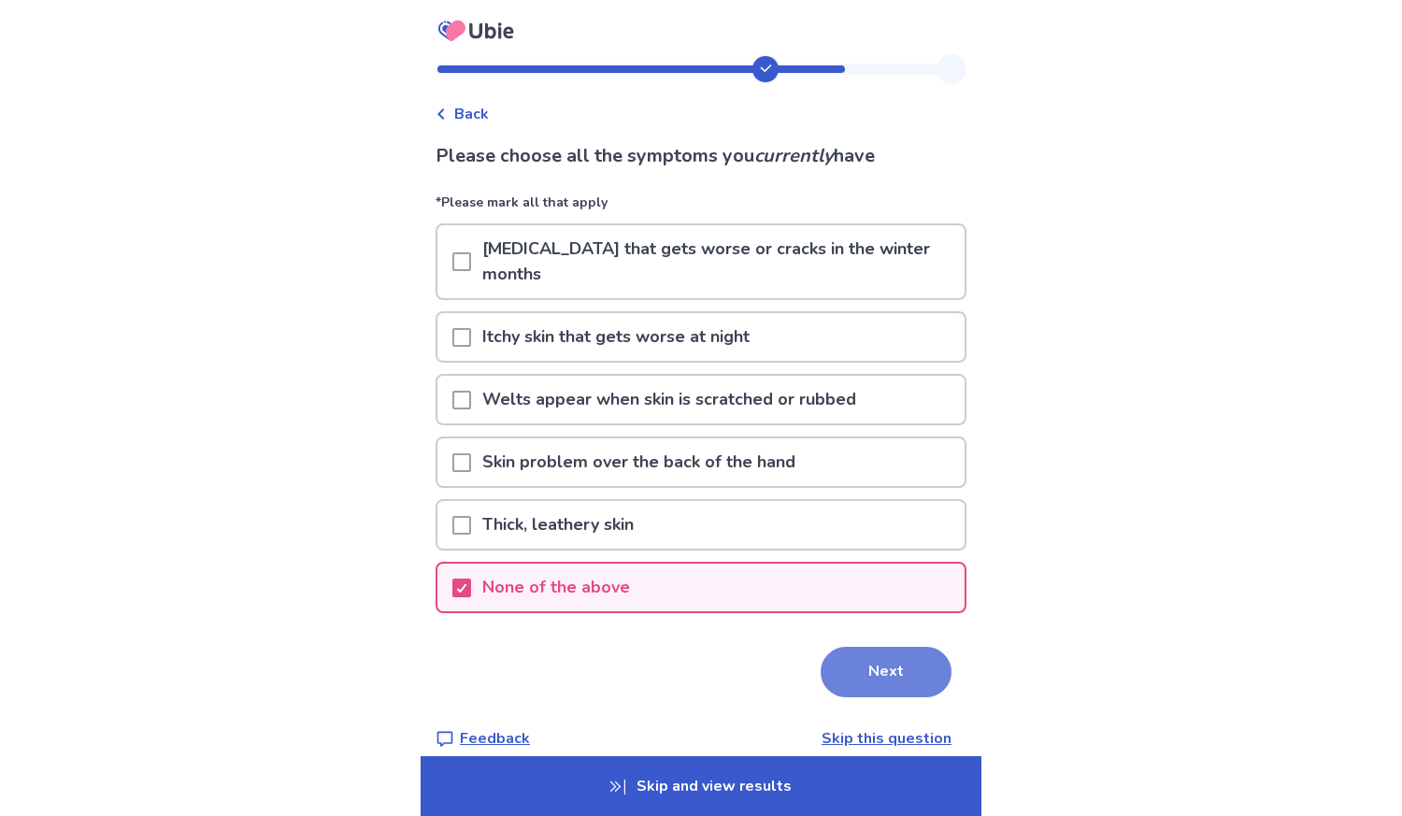
click at [850, 647] on button "Next" at bounding box center [886, 672] width 131 height 50
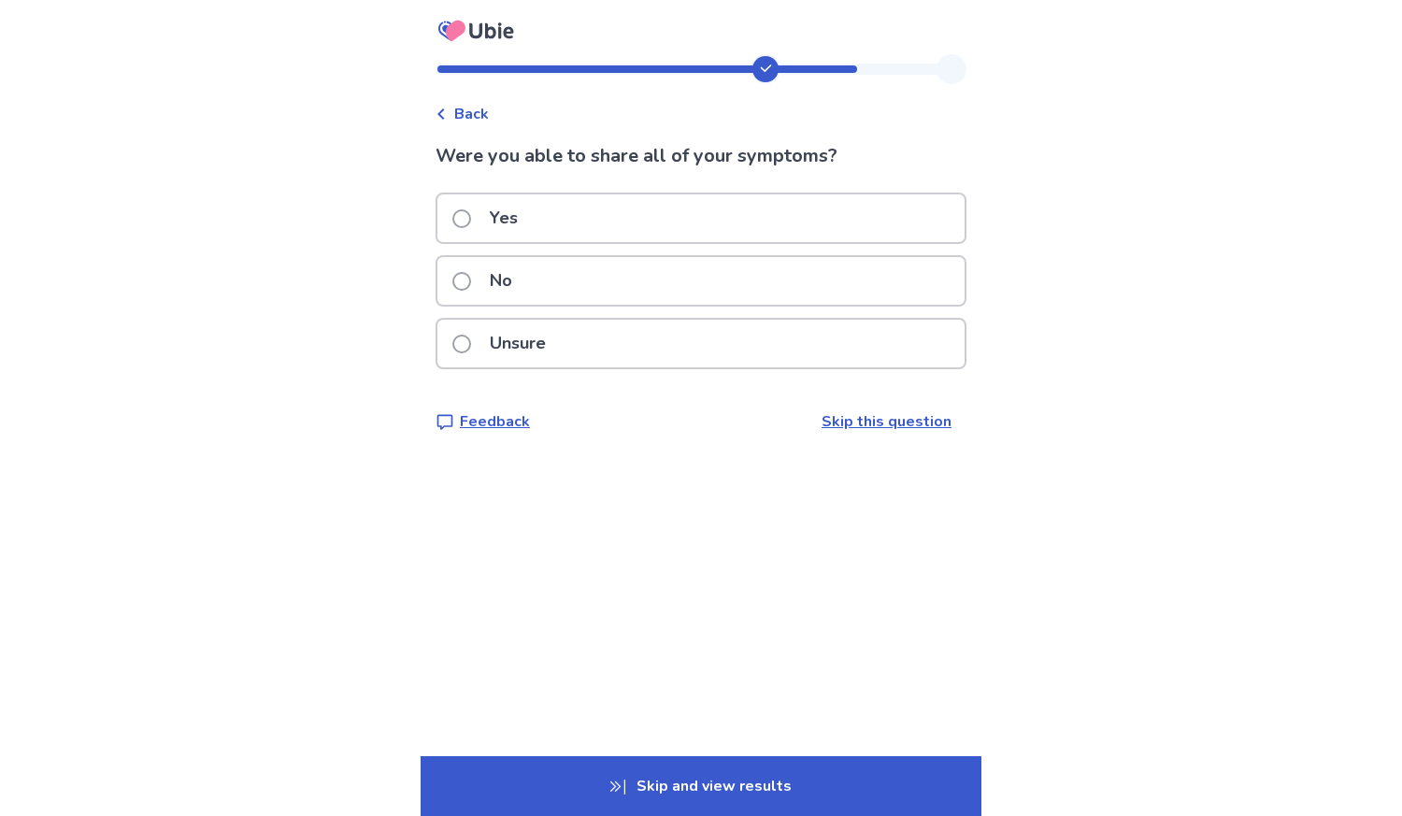
click at [471, 210] on span at bounding box center [461, 218] width 19 height 19
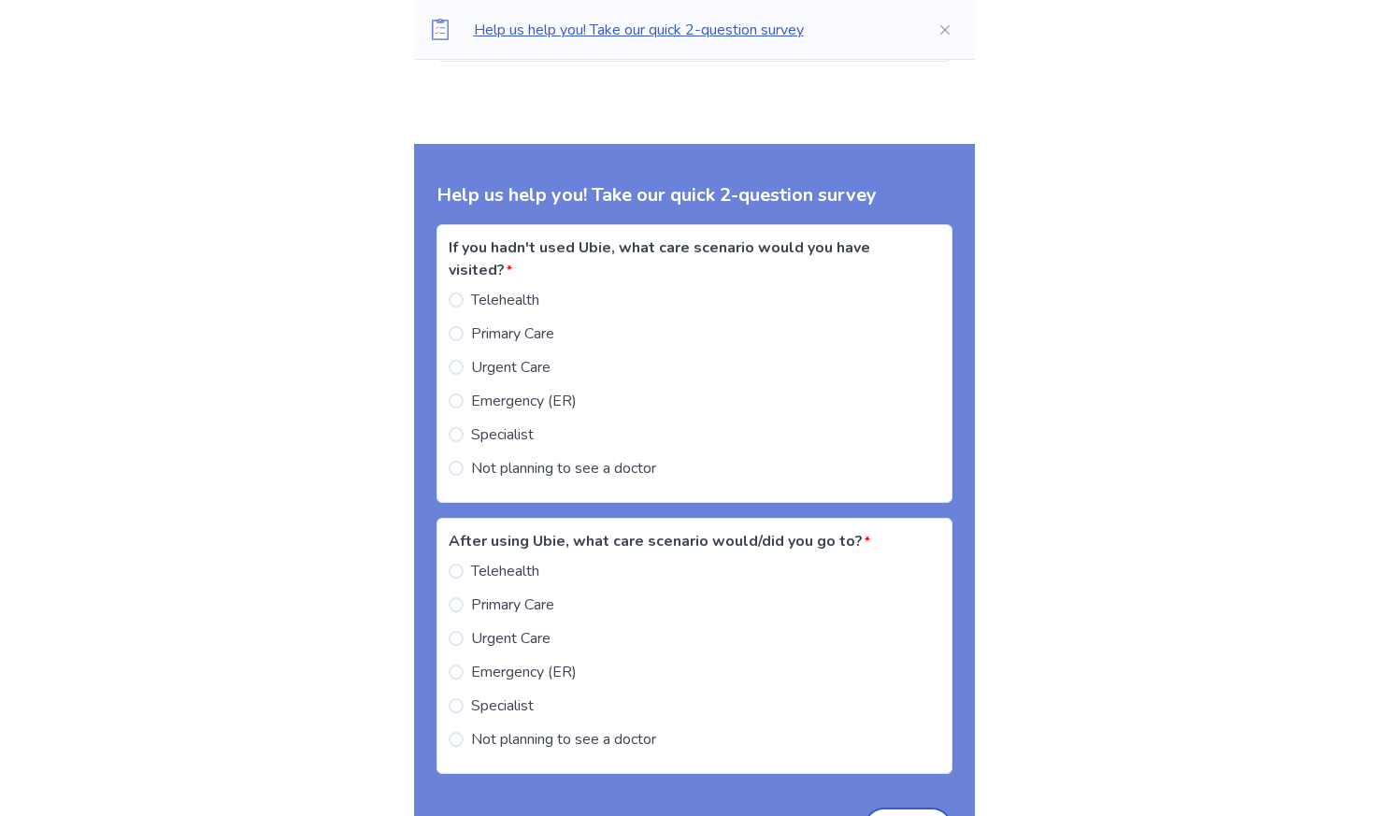
scroll to position [2314, 0]
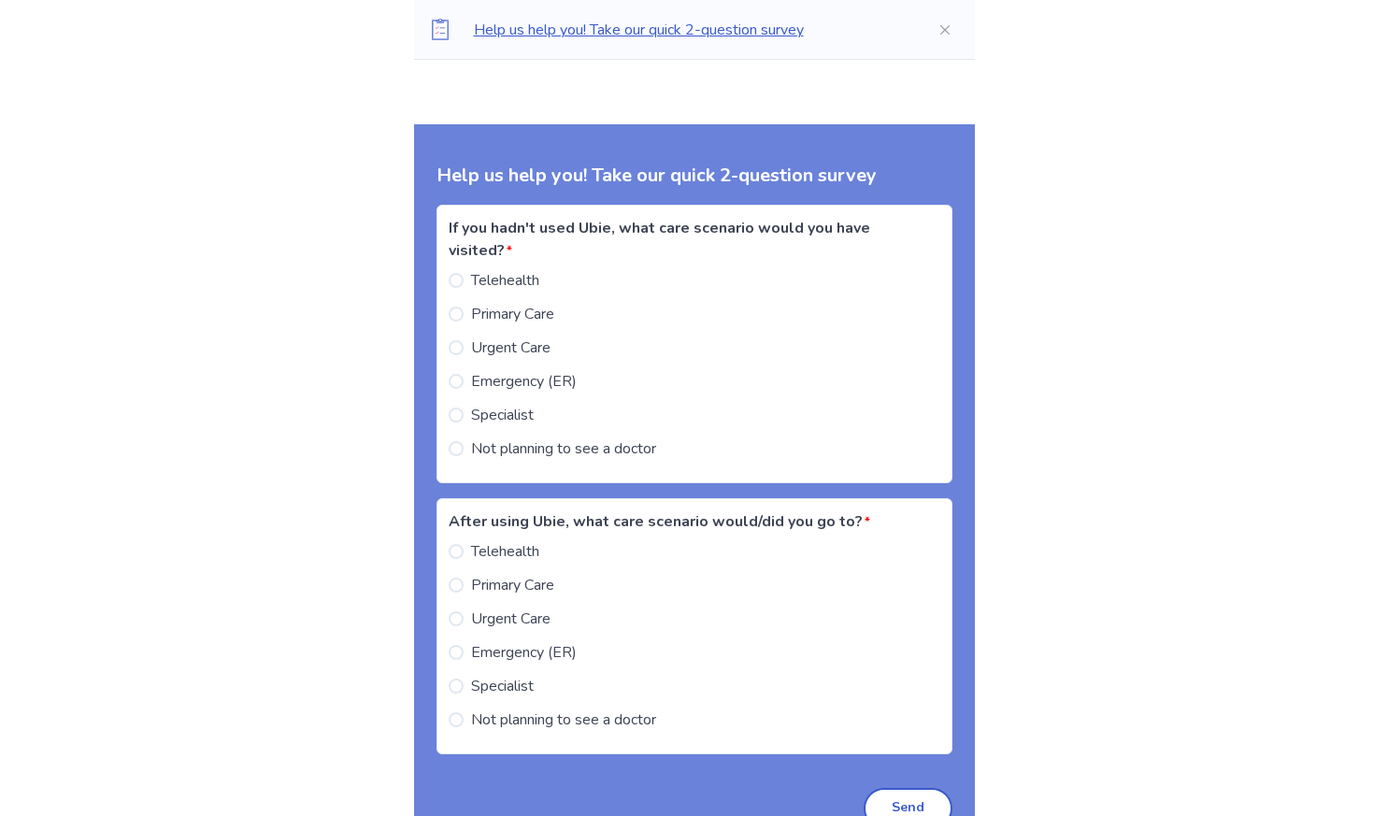
click at [464, 340] on span at bounding box center [456, 347] width 15 height 15
click at [464, 408] on span at bounding box center [456, 415] width 15 height 15
click at [464, 340] on span at bounding box center [456, 347] width 15 height 15
click at [464, 679] on span at bounding box center [456, 686] width 15 height 15
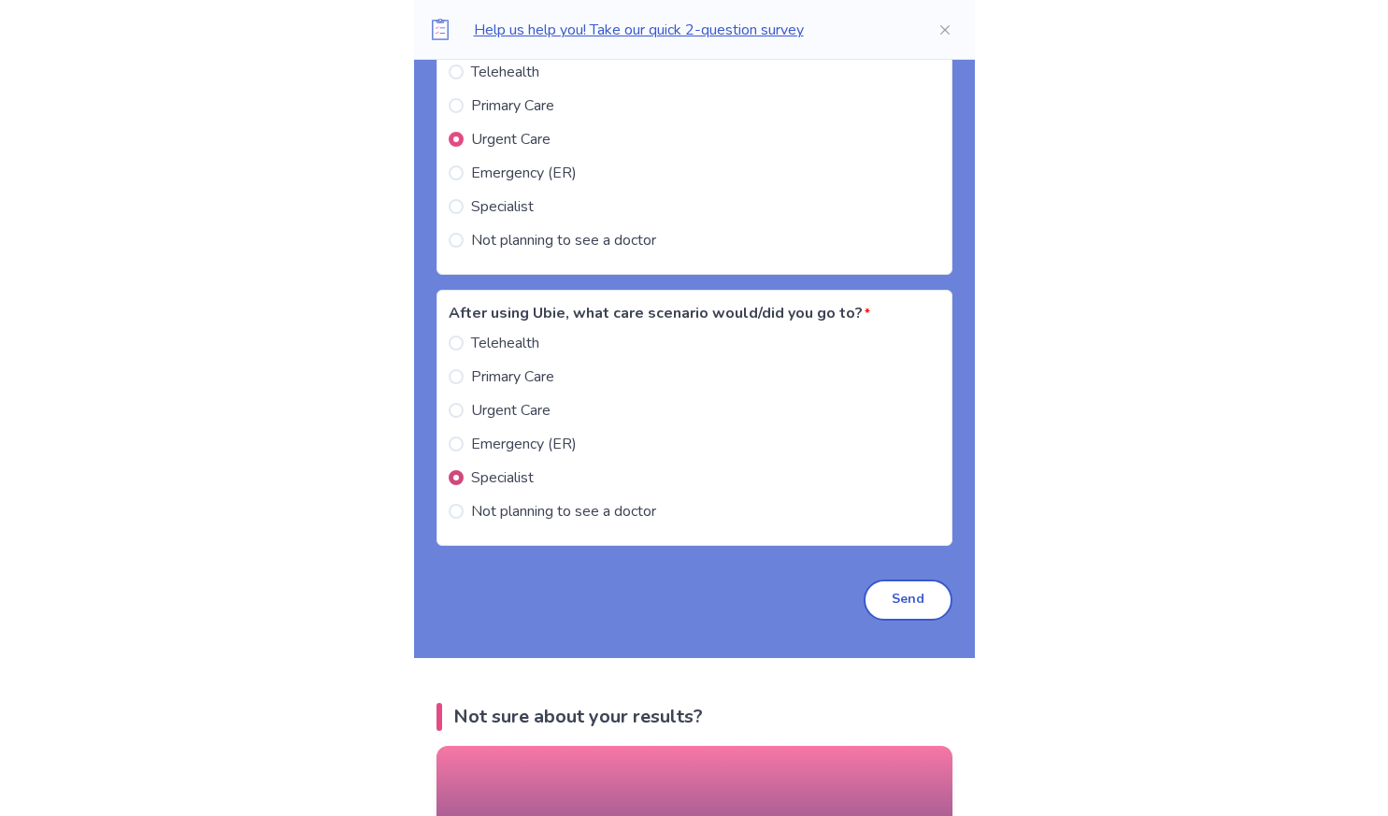
scroll to position [2531, 0]
